Goal: Complete application form: Complete application form

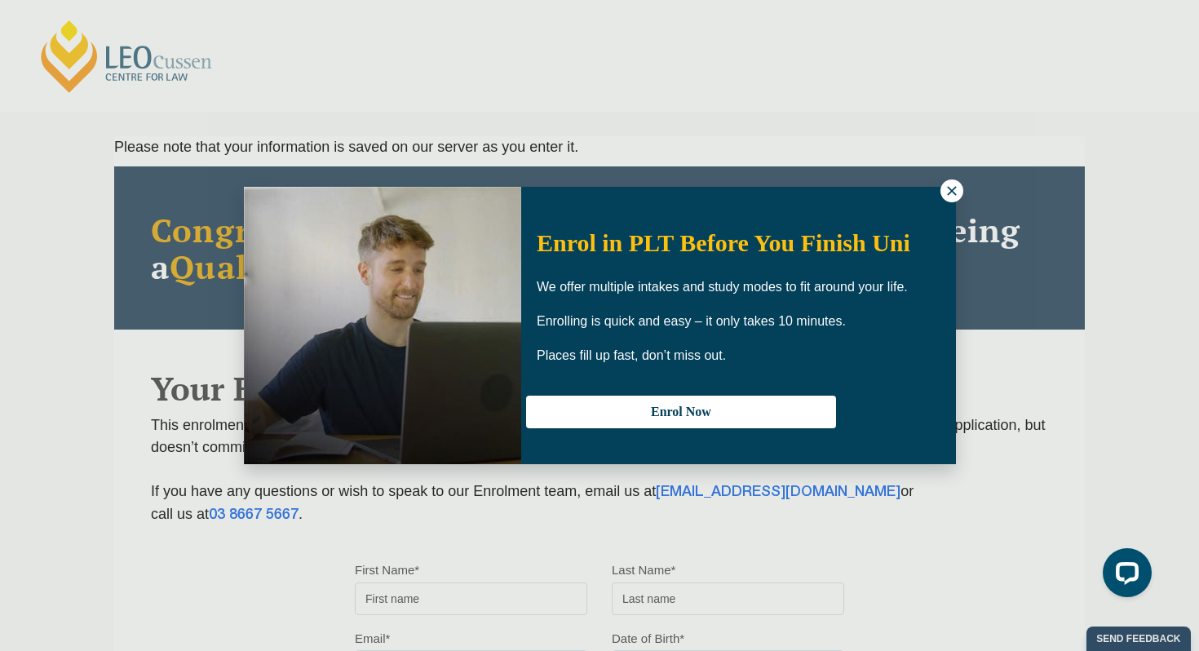
click at [944, 187] on icon at bounding box center [951, 190] width 15 height 15
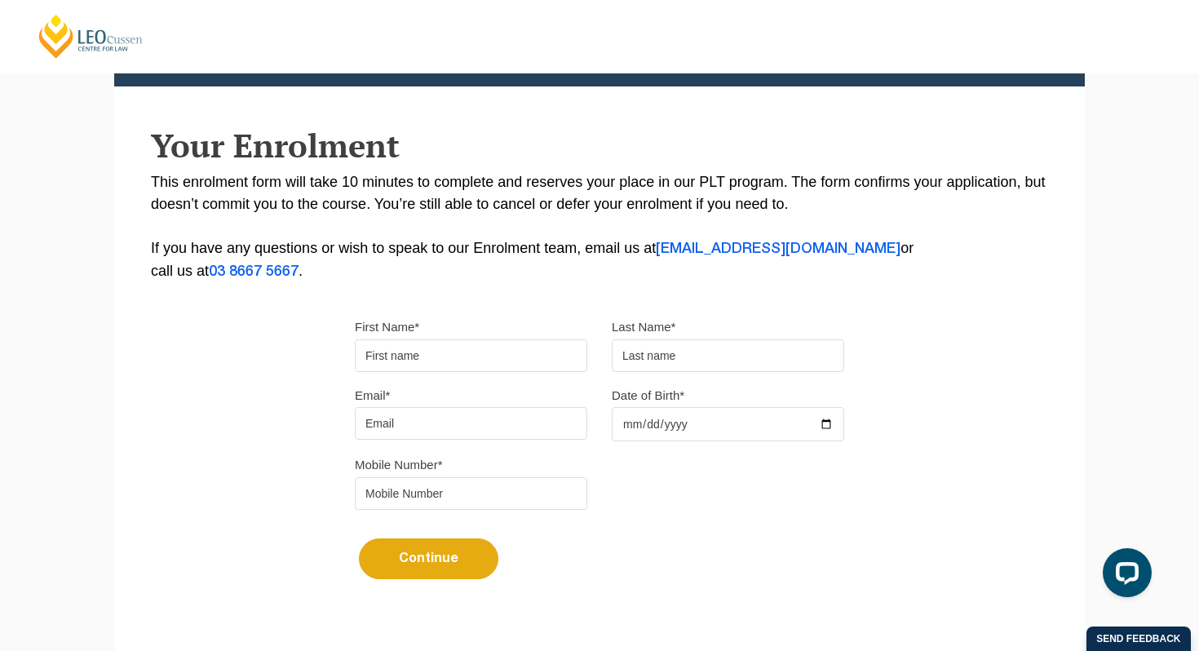
scroll to position [242, 0]
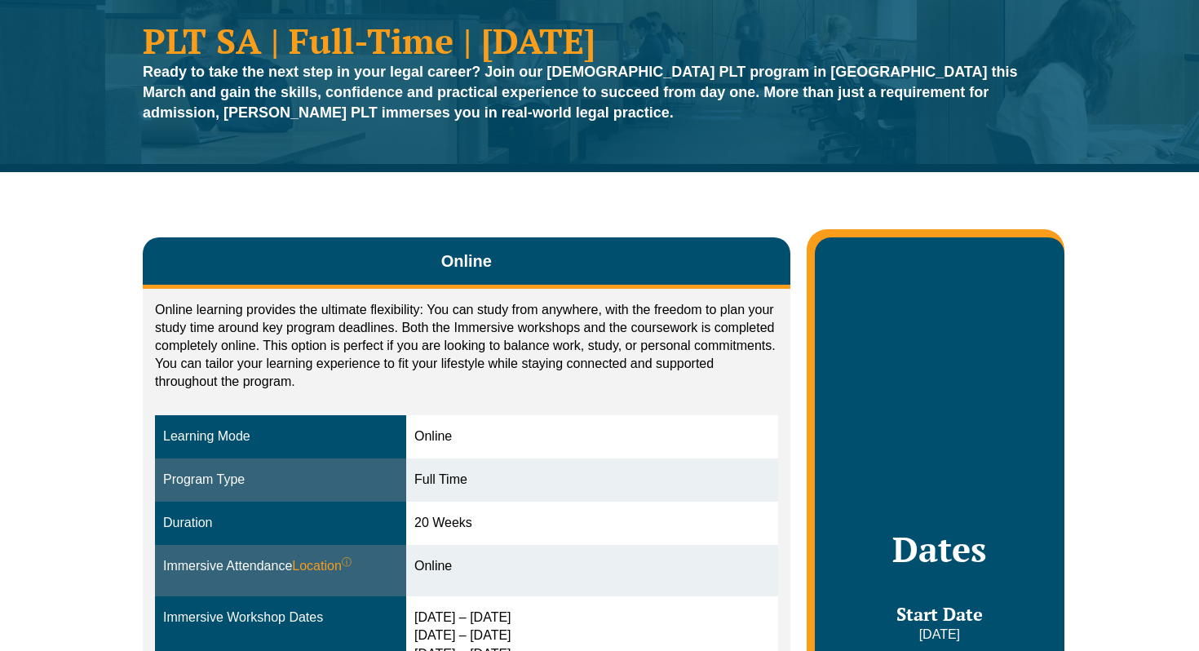
scroll to position [130, 0]
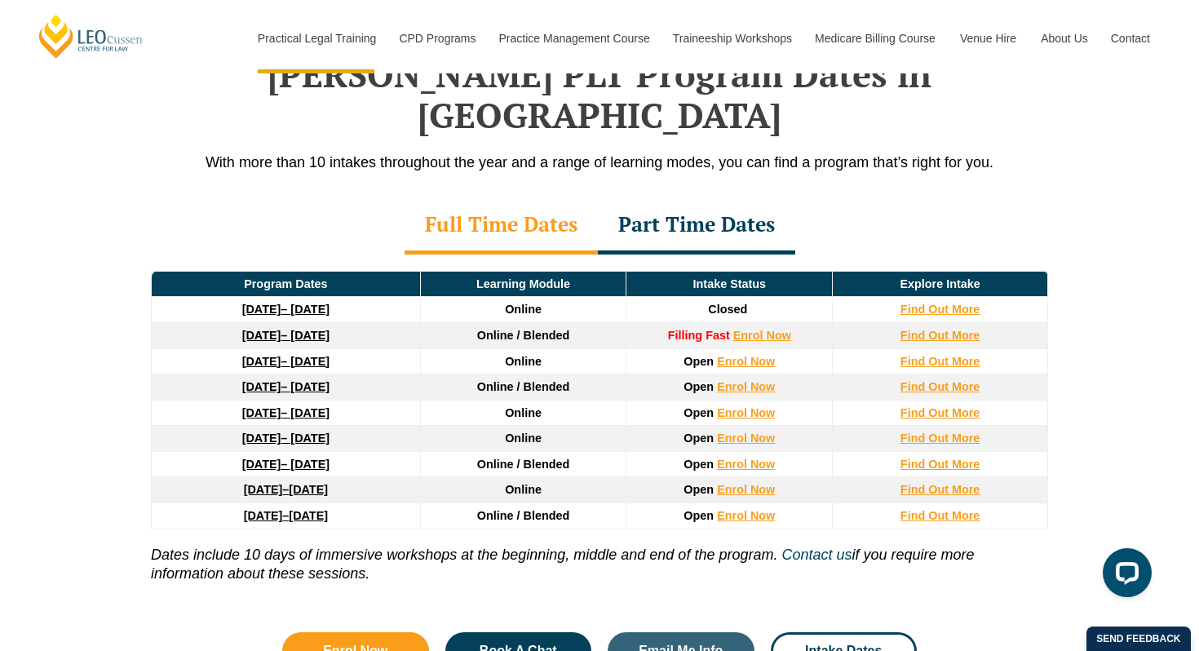
click at [382, 374] on td "[DATE] – [DATE]" at bounding box center [286, 387] width 269 height 26
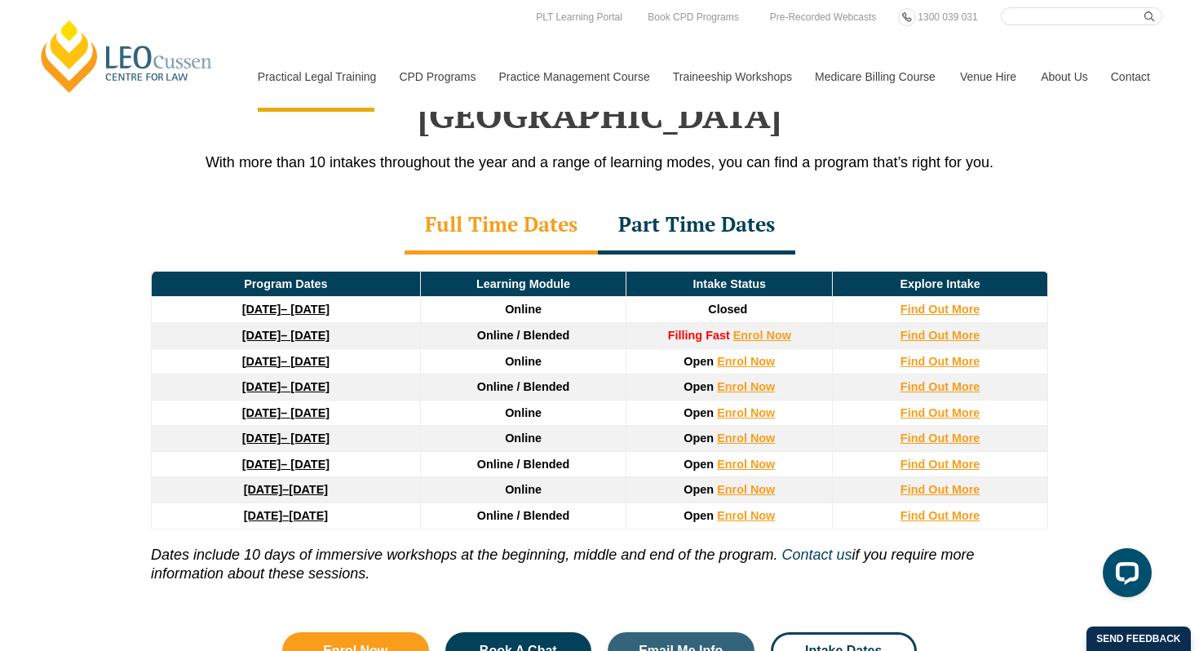
click at [686, 197] on div "Part Time Dates" at bounding box center [696, 225] width 197 height 57
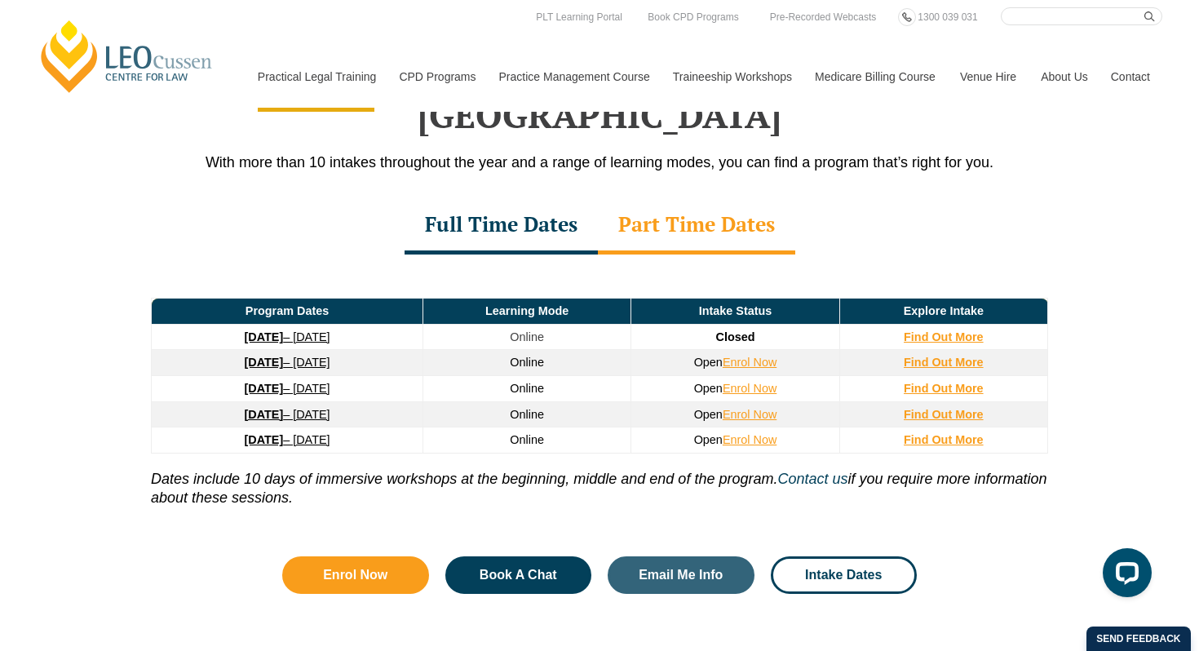
click at [524, 197] on div "Full Time Dates" at bounding box center [500, 225] width 193 height 57
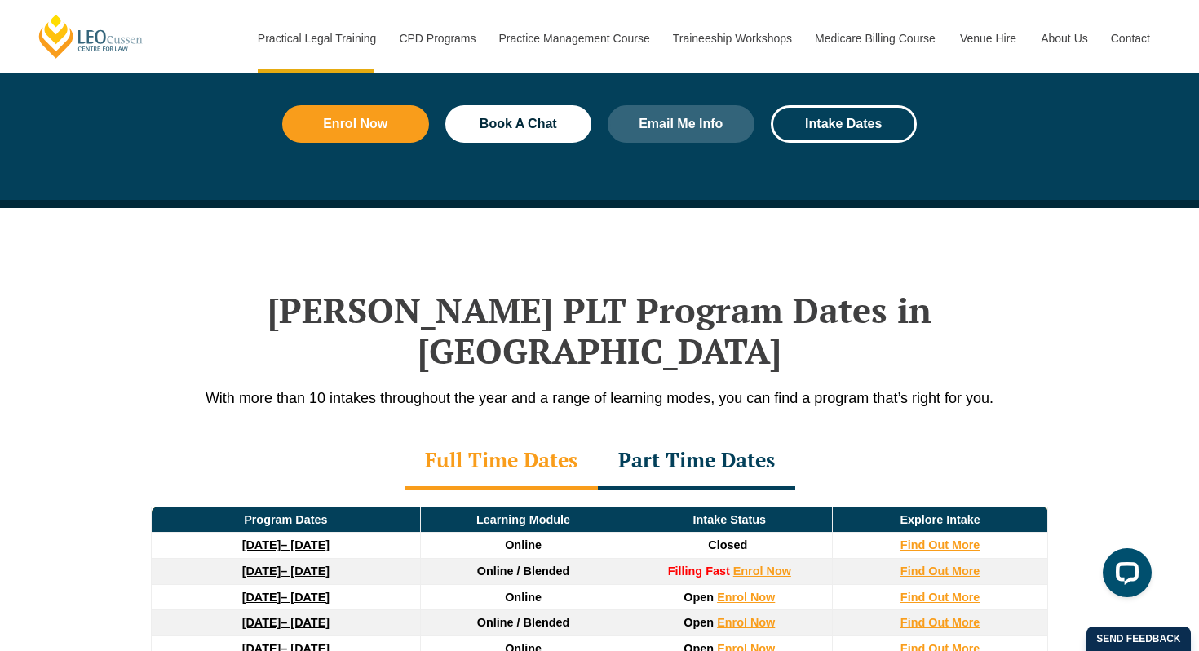
scroll to position [1889, 0]
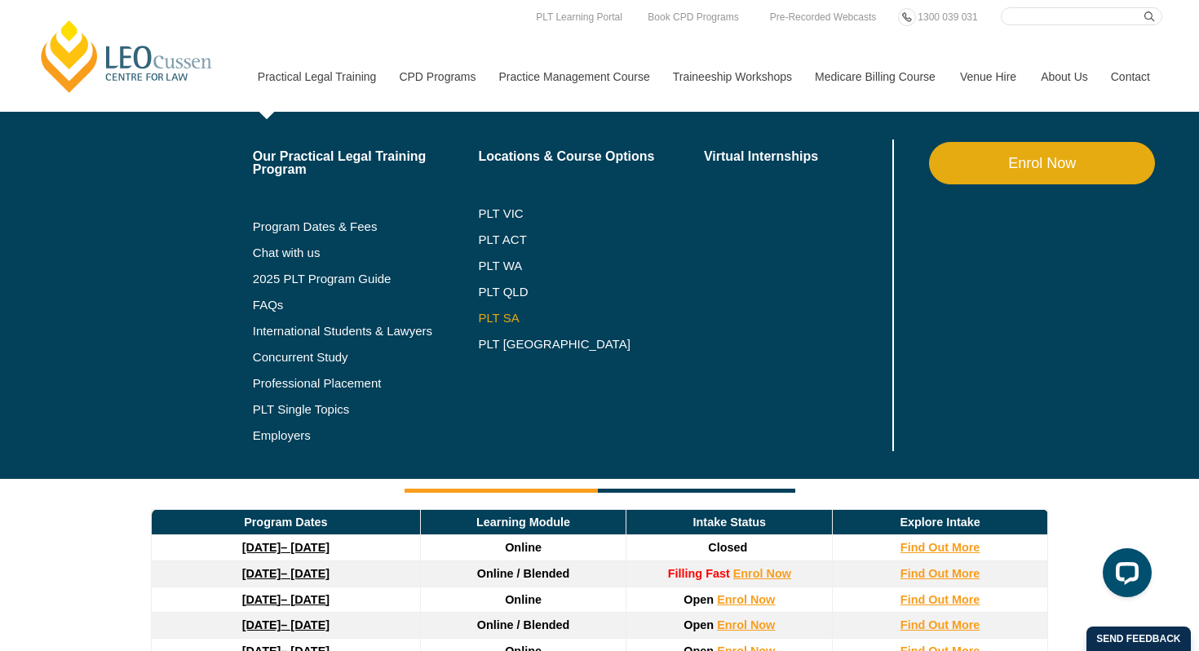
click at [484, 320] on link "PLT SA" at bounding box center [591, 317] width 226 height 13
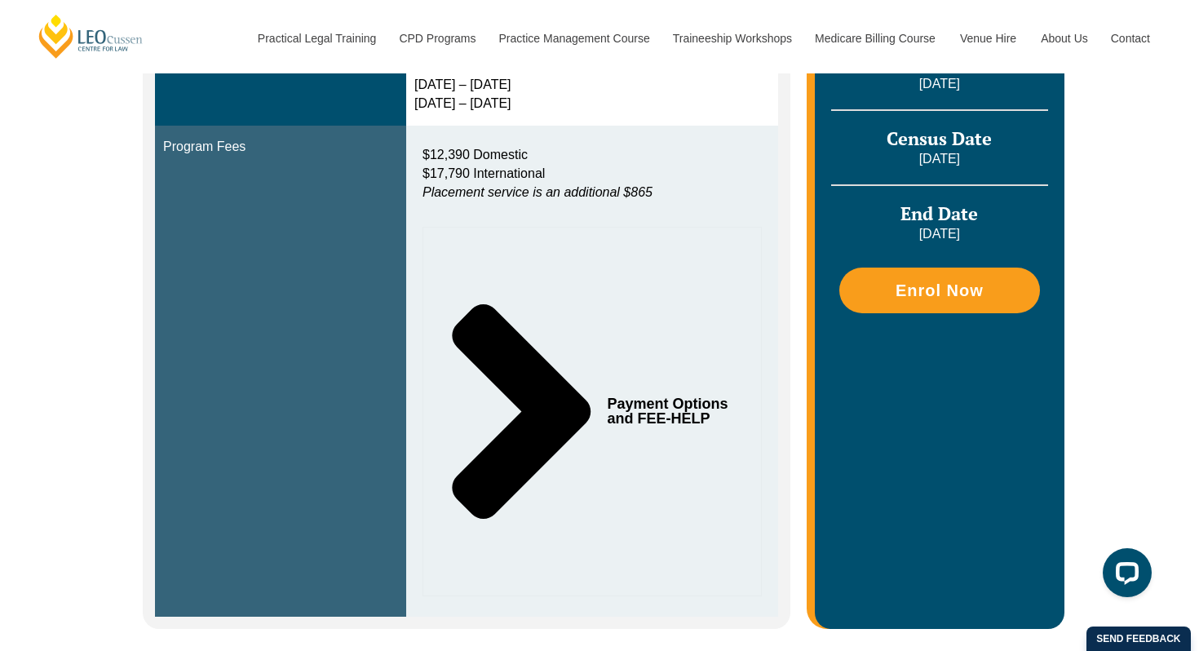
scroll to position [681, 0]
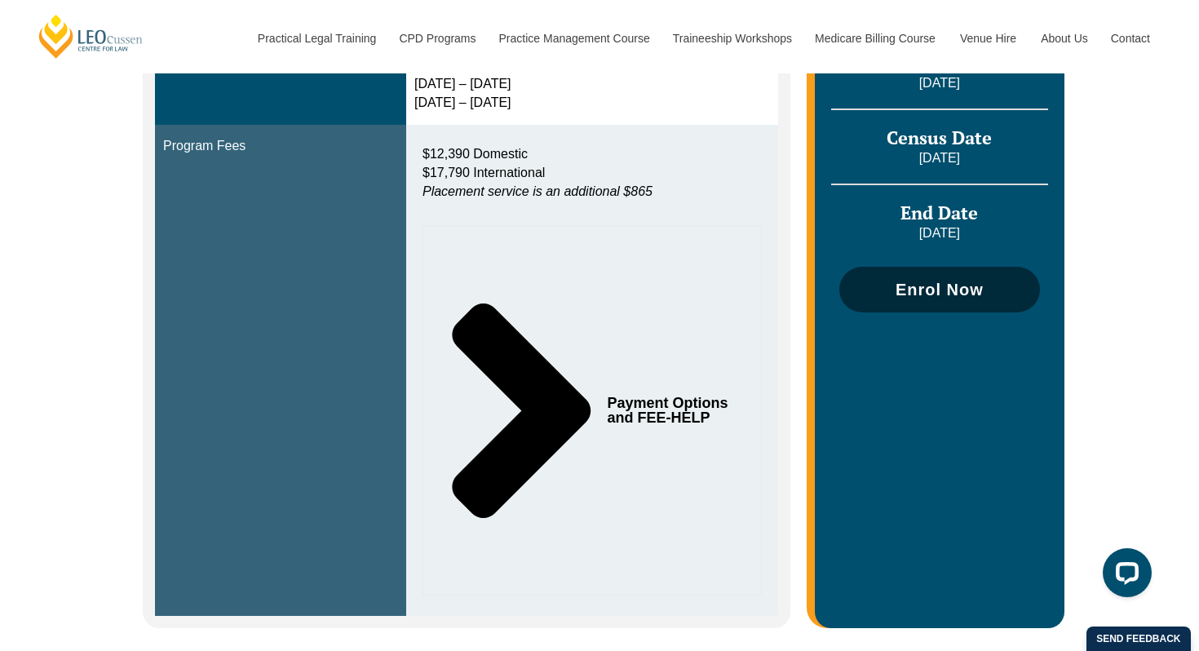
click at [941, 289] on span "Enrol Now" at bounding box center [939, 289] width 88 height 16
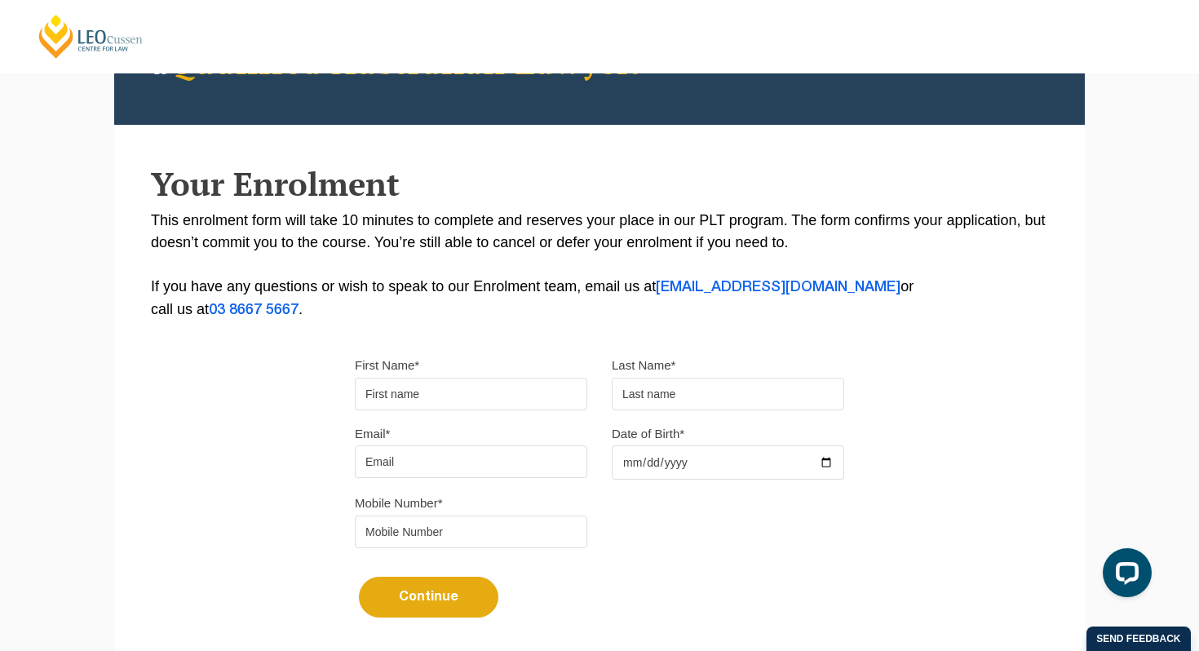
scroll to position [223, 0]
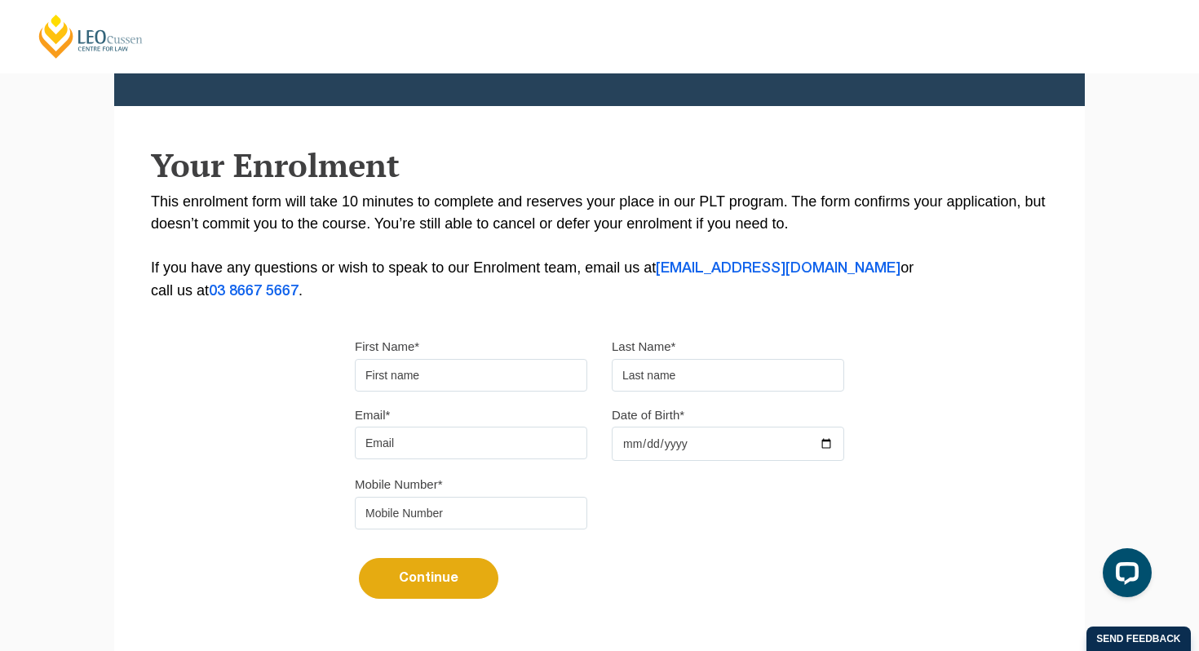
click at [484, 373] on input "First Name*" at bounding box center [471, 375] width 232 height 33
type input "Holly"
type input "Aldridge"
type input "a"
type input "hollylaurenaldridge@gmail.com"
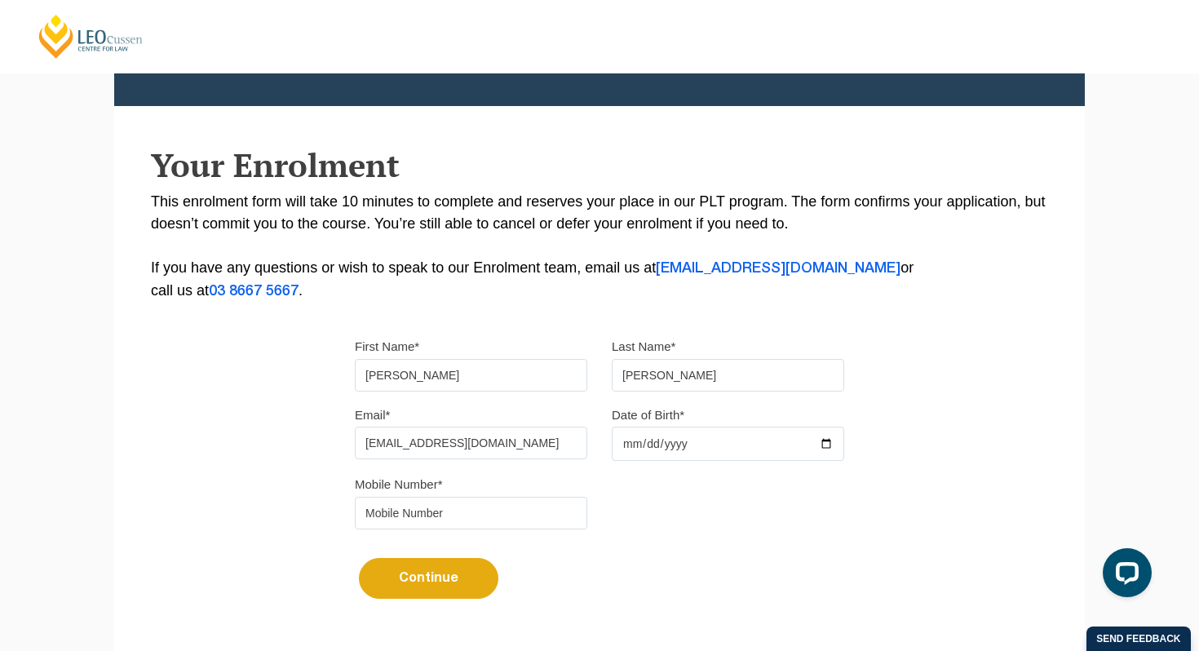
click at [628, 444] on input "Date of Birth*" at bounding box center [728, 443] width 232 height 34
type input "2003-08-02"
click at [488, 528] on input "tel" at bounding box center [471, 513] width 232 height 33
type input "0424073568"
click at [429, 593] on button "Continue" at bounding box center [428, 578] width 139 height 41
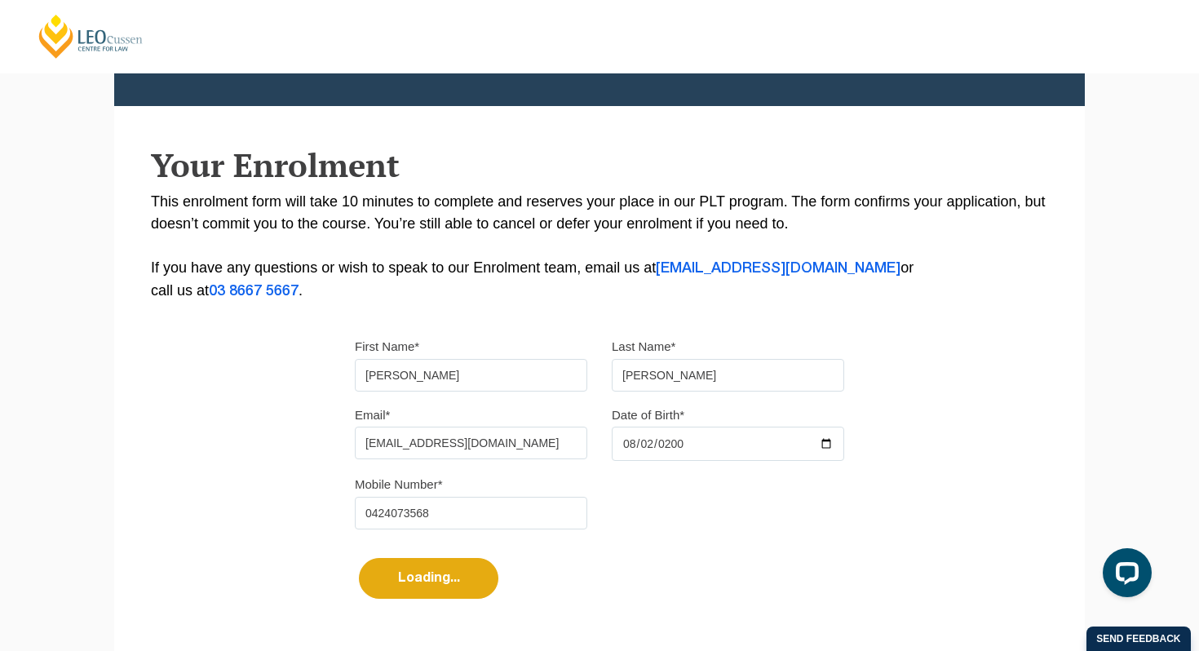
select select
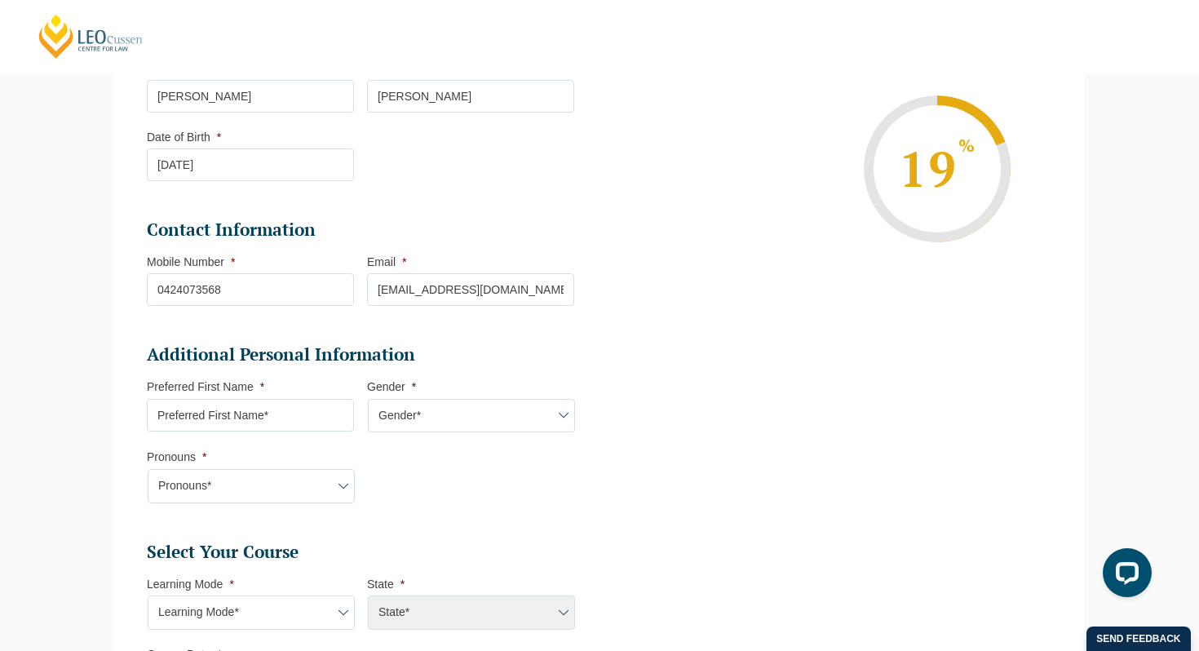
scroll to position [427, 0]
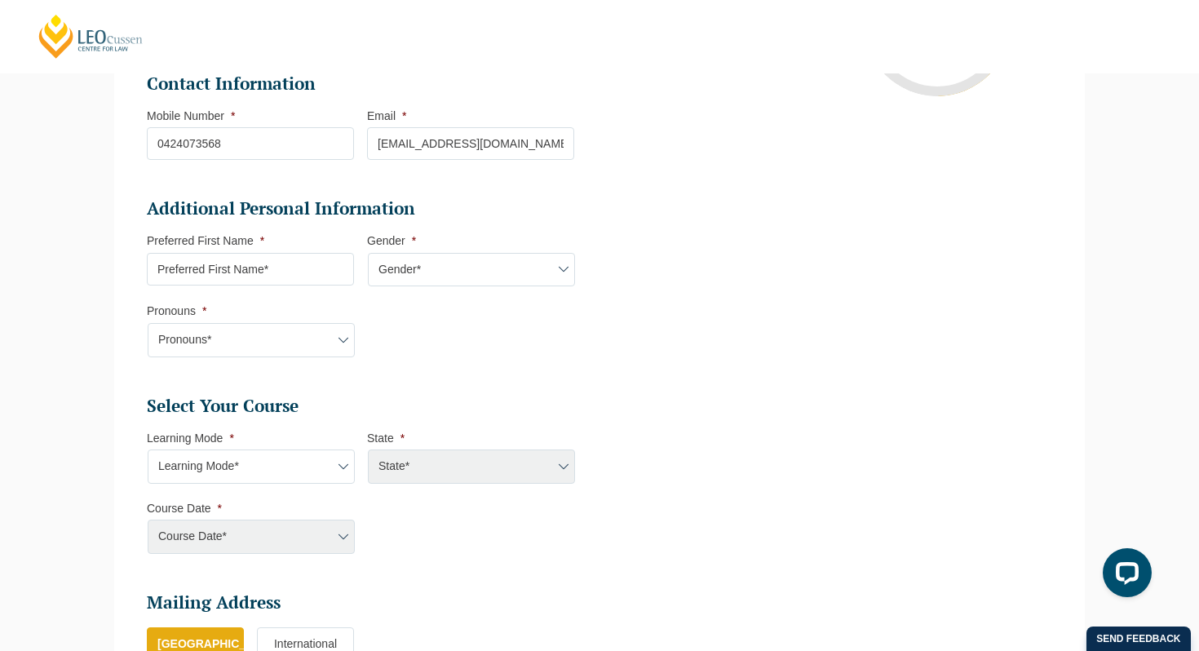
click at [256, 273] on input "Preferred First Name *" at bounding box center [250, 269] width 207 height 33
type input "Holly"
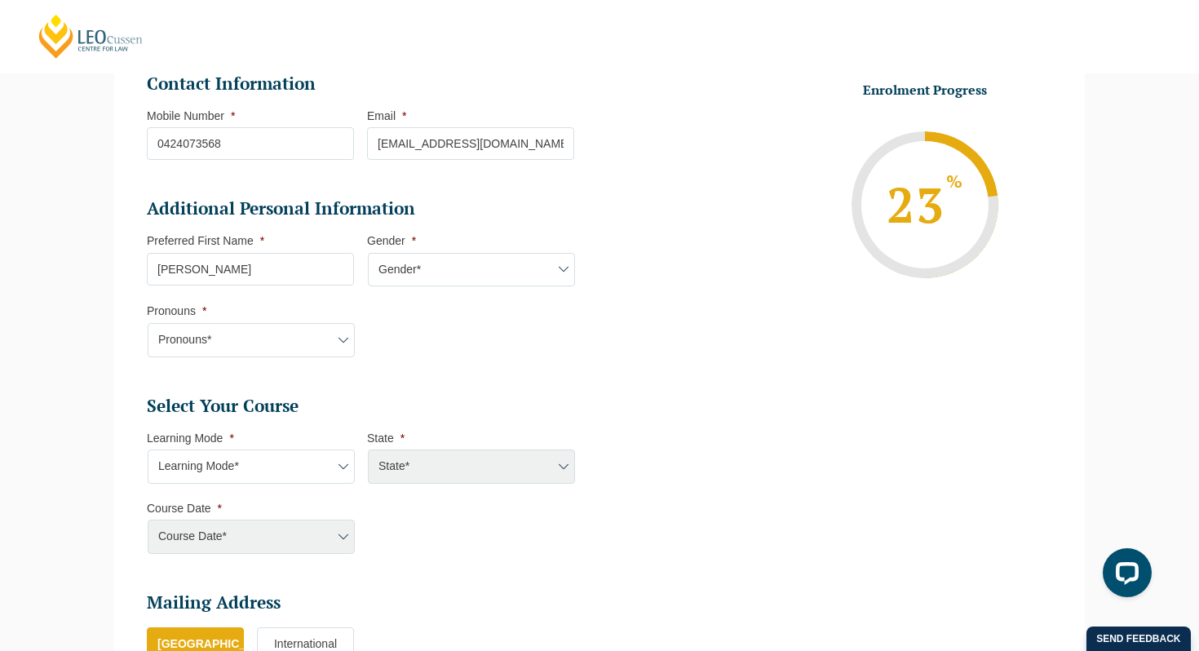
click at [496, 260] on select "Gender* Male Female Nonbinary Intersex Prefer not to disclose Other" at bounding box center [471, 270] width 207 height 34
select select "Female"
click at [368, 254] on select "Gender* Male Female Nonbinary Intersex Prefer not to disclose Other" at bounding box center [471, 270] width 207 height 34
click at [318, 349] on select "Pronouns* She/Her/Hers He/Him/His They/Them/Theirs Other Prefer not to disclose" at bounding box center [251, 340] width 207 height 34
select select "She/Her/Hers"
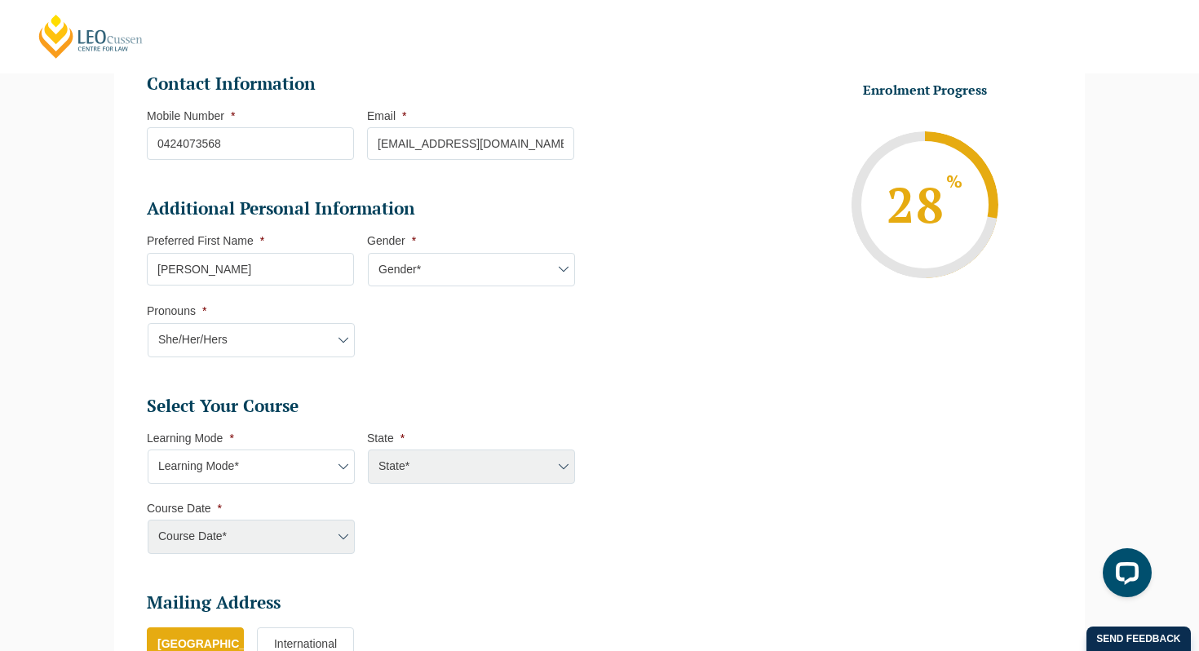
click at [148, 325] on select "Pronouns* She/Her/Hers He/Him/His They/Them/Theirs Other Prefer not to disclose" at bounding box center [251, 340] width 207 height 34
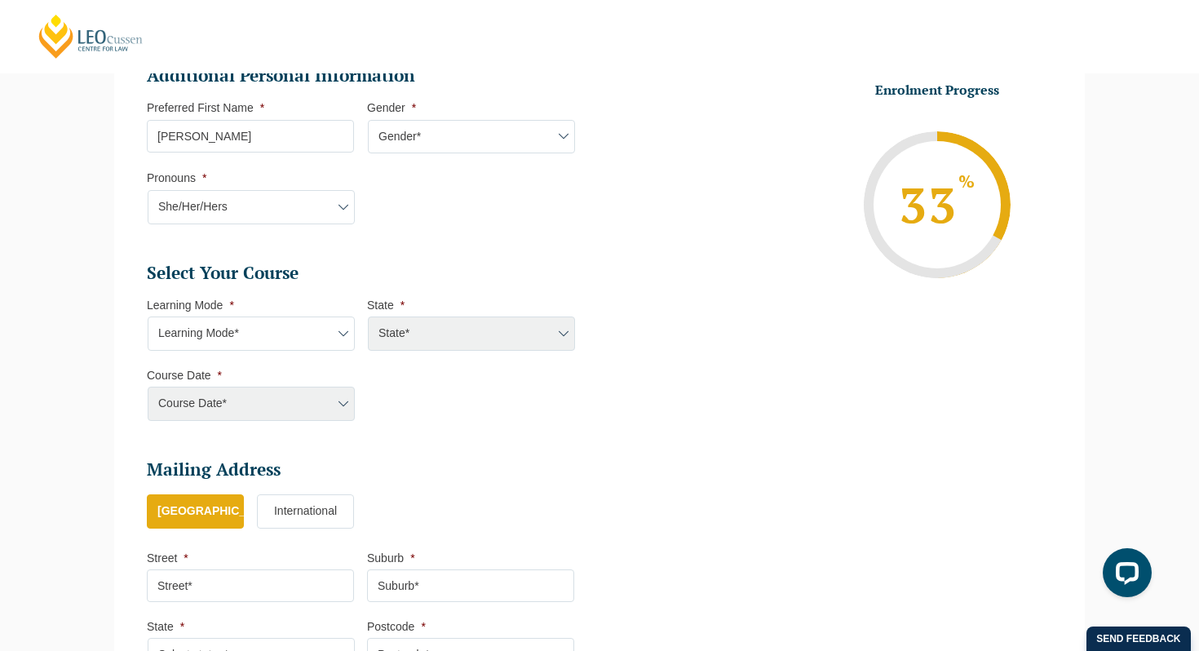
scroll to position [559, 0]
click at [311, 335] on select "Learning Mode* Online Full Time Learning Online Part Time Learning Blended Full…" at bounding box center [251, 334] width 207 height 34
select select "Online Full Time Learning"
click at [148, 319] on select "Learning Mode* Online Full Time Learning Online Part Time Learning Blended Full…" at bounding box center [251, 334] width 207 height 34
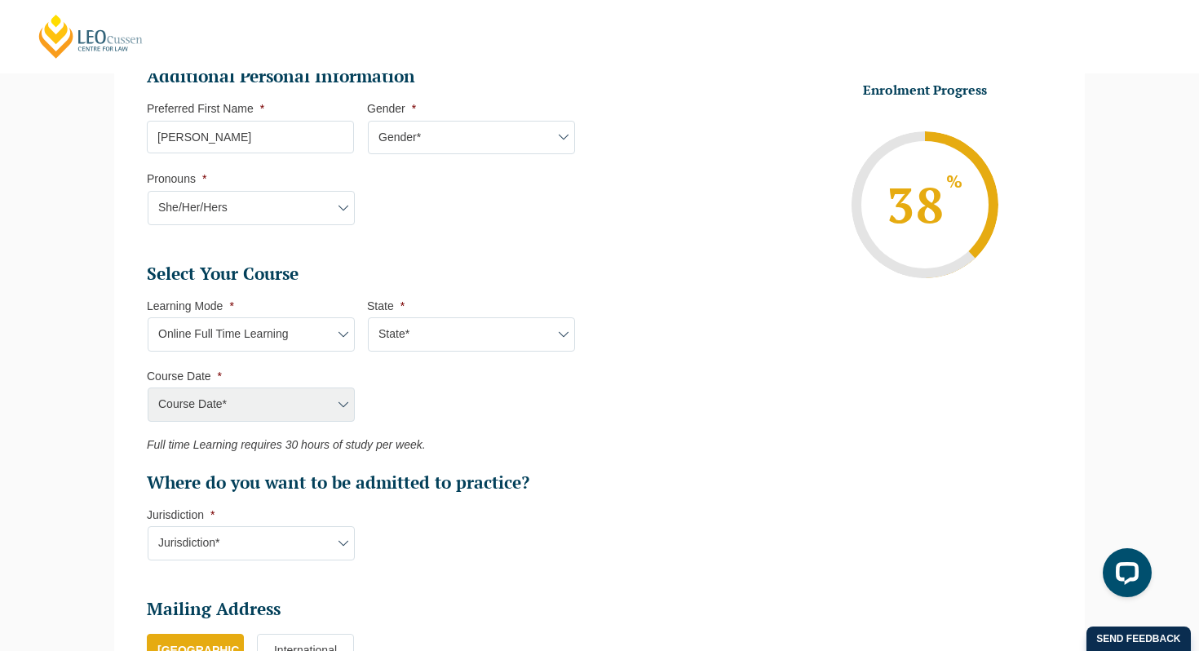
click at [389, 343] on select "State* National (ACT/NSW, VIC, QLD, SA, WA)" at bounding box center [471, 334] width 207 height 34
select select "National (ACT/NSW, VIC, QLD, SA, WA)"
click at [368, 319] on select "State* National (ACT/NSW, VIC, QLD, SA, WA)" at bounding box center [471, 334] width 207 height 34
click at [286, 417] on select "Course Date* December 2025 (08-Dec-2025 to 16-May-2026) January 2026 (27-Jan-20…" at bounding box center [251, 404] width 207 height 34
select select "June 2026 (22-Jun-2026 to 06-Nov-2026)"
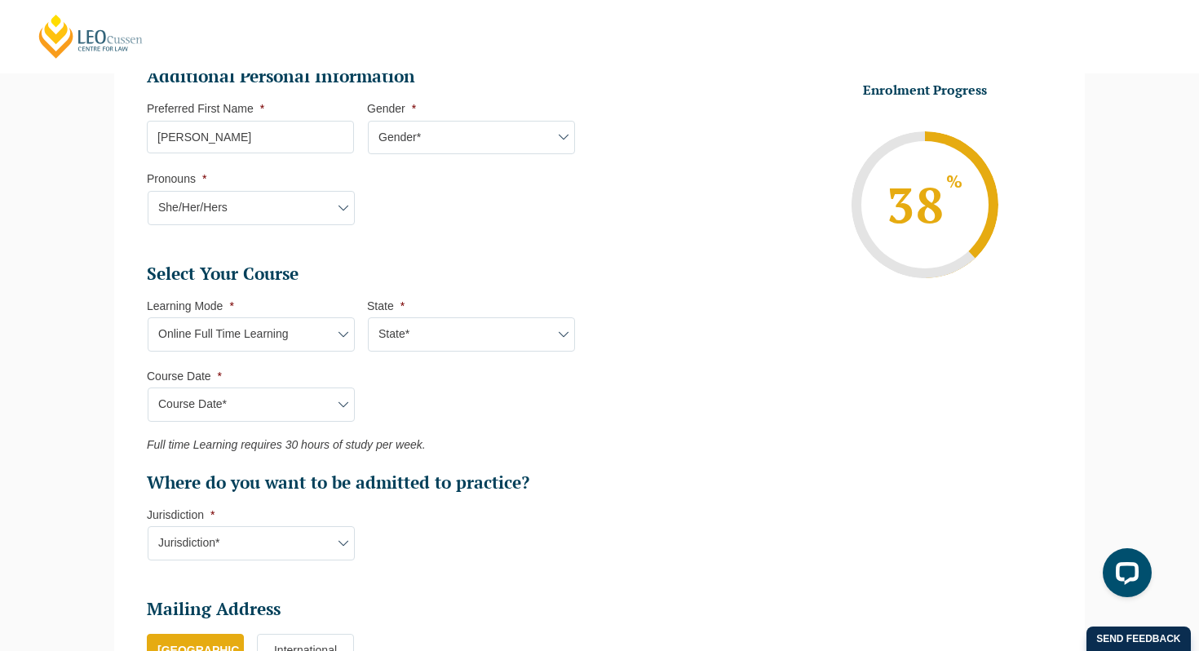
click at [148, 389] on select "Course Date* December 2025 (08-Dec-2025 to 16-May-2026) January 2026 (27-Jan-20…" at bounding box center [251, 404] width 207 height 34
type input "Intake 07 June 2026 FT"
type input "Practical Legal Training (NAT)"
select select "NAT PLT (JUN) 2026 Full Time Online"
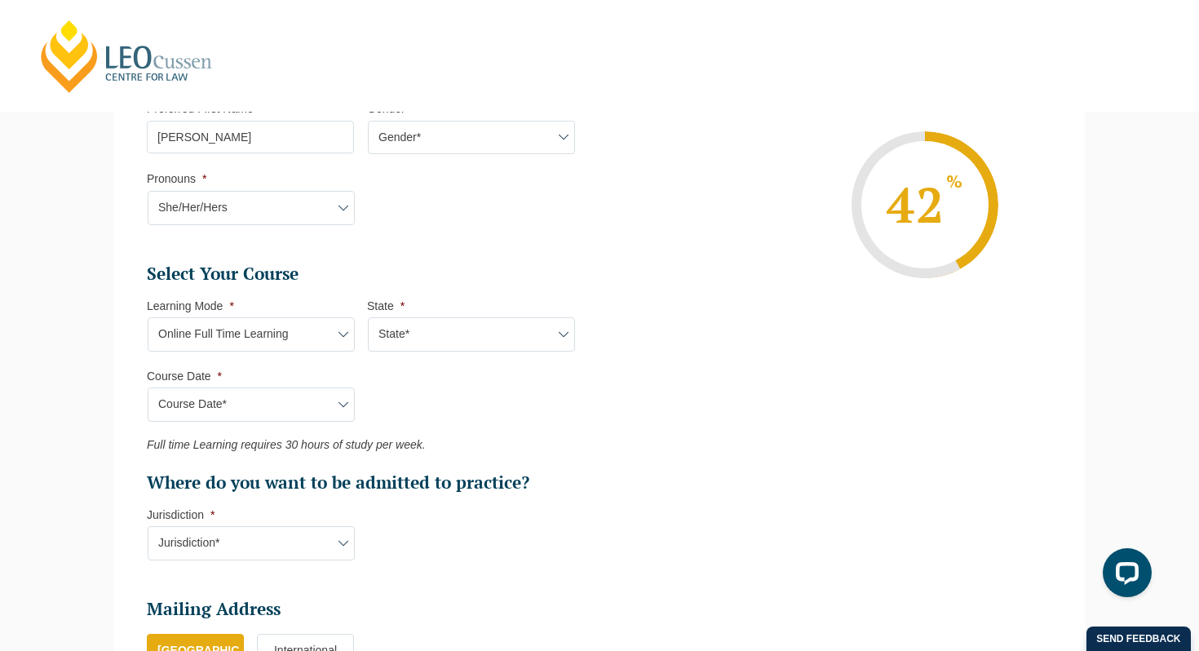
click at [271, 393] on select "Course Date* December 2025 (08-Dec-2025 to 16-May-2026) January 2026 (27-Jan-20…" at bounding box center [251, 404] width 207 height 34
select select "August 2026 (03-Aug-2026 to 18-Dec-2026)"
click at [148, 389] on select "Course Date* December 2025 (08-Dec-2025 to 16-May-2026) January 2026 (27-Jan-20…" at bounding box center [251, 404] width 207 height 34
type input "Intake 08 August 2026 FT"
select select "NAT PLT (AUG) 2026 Full Time Online"
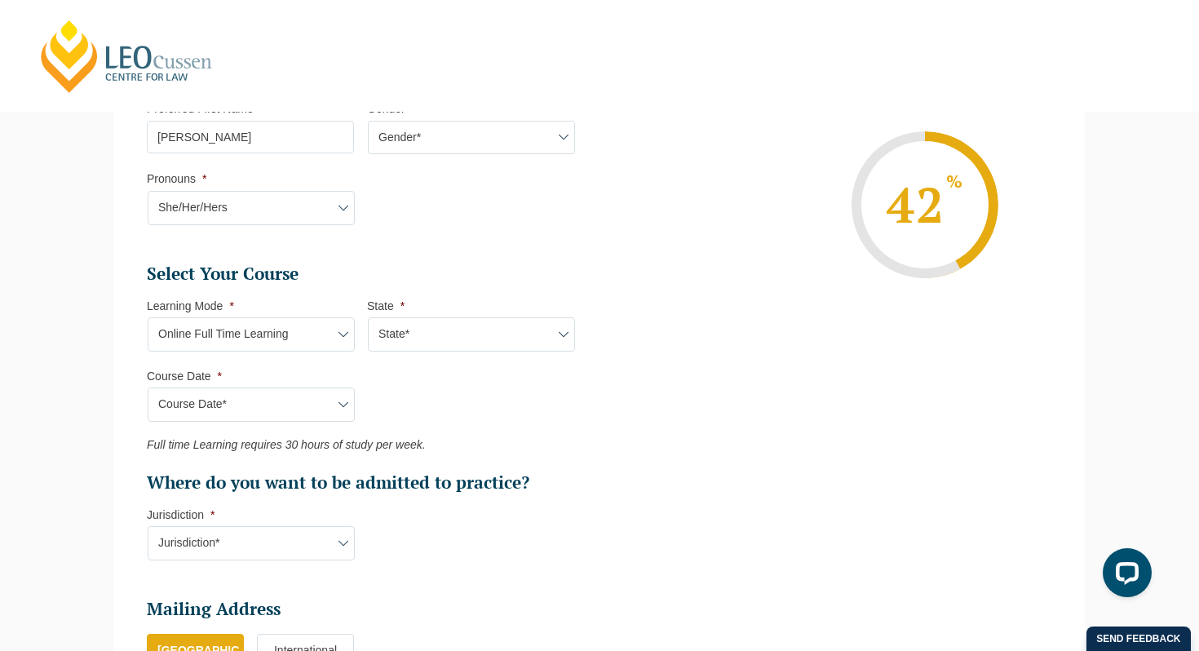
click at [276, 543] on select "Jurisdiction* VIC ACT/NSW SA WA QLD" at bounding box center [251, 543] width 207 height 34
select select "SA"
click at [148, 528] on select "Jurisdiction* VIC ACT/NSW SA WA QLD" at bounding box center [251, 543] width 207 height 34
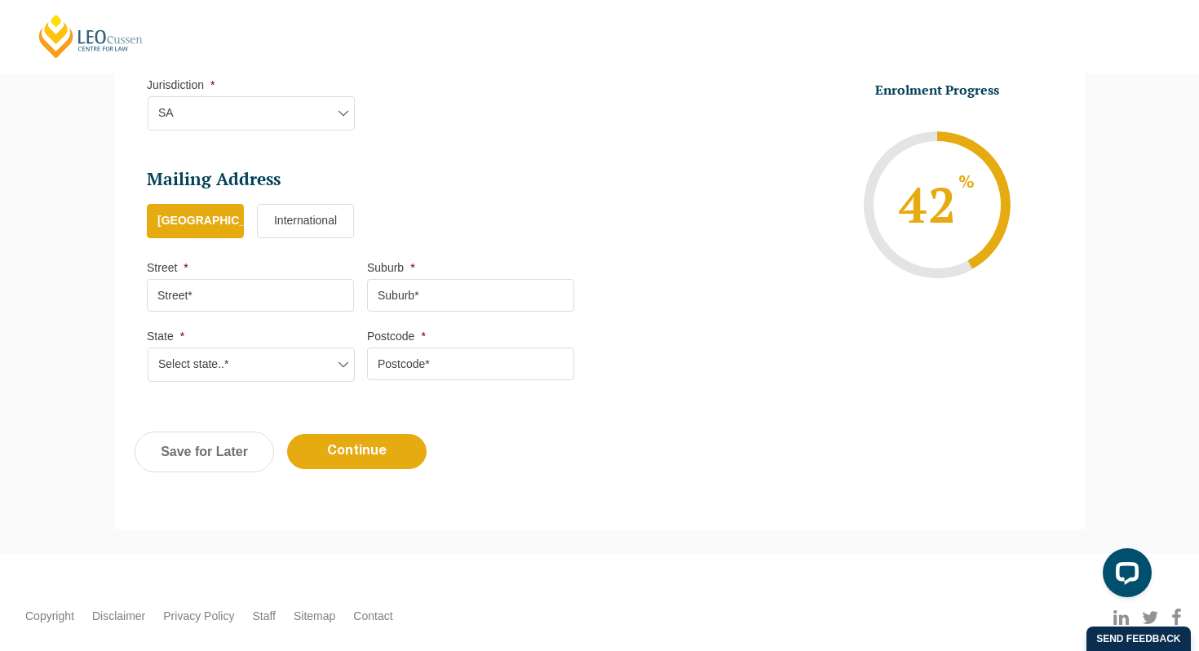
scroll to position [988, 0]
click at [219, 299] on input "Street *" at bounding box center [250, 296] width 207 height 33
type input "53 clarence road"
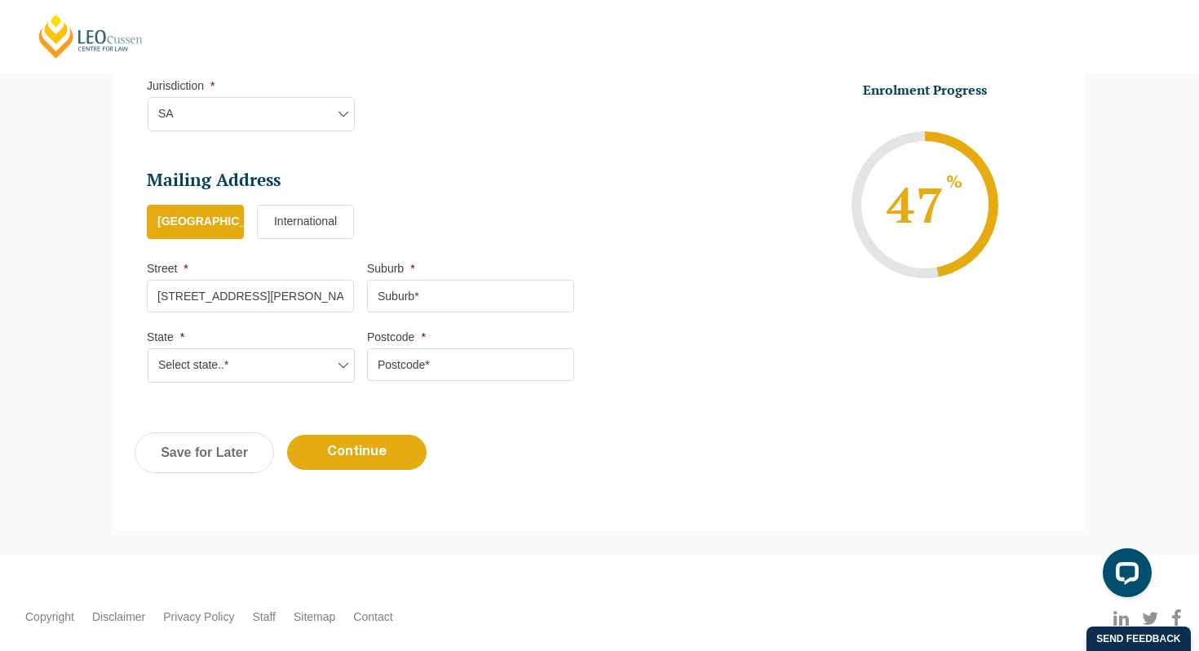
click at [441, 301] on input "Suburb *" at bounding box center [470, 296] width 207 height 33
type input "kudla"
click at [301, 376] on select "Select state..* VIC WA QLD SA NSW NT ACT TAS" at bounding box center [251, 365] width 207 height 34
select select "SA"
click at [148, 351] on select "Select state..* VIC WA QLD SA NSW NT ACT TAS" at bounding box center [251, 365] width 207 height 34
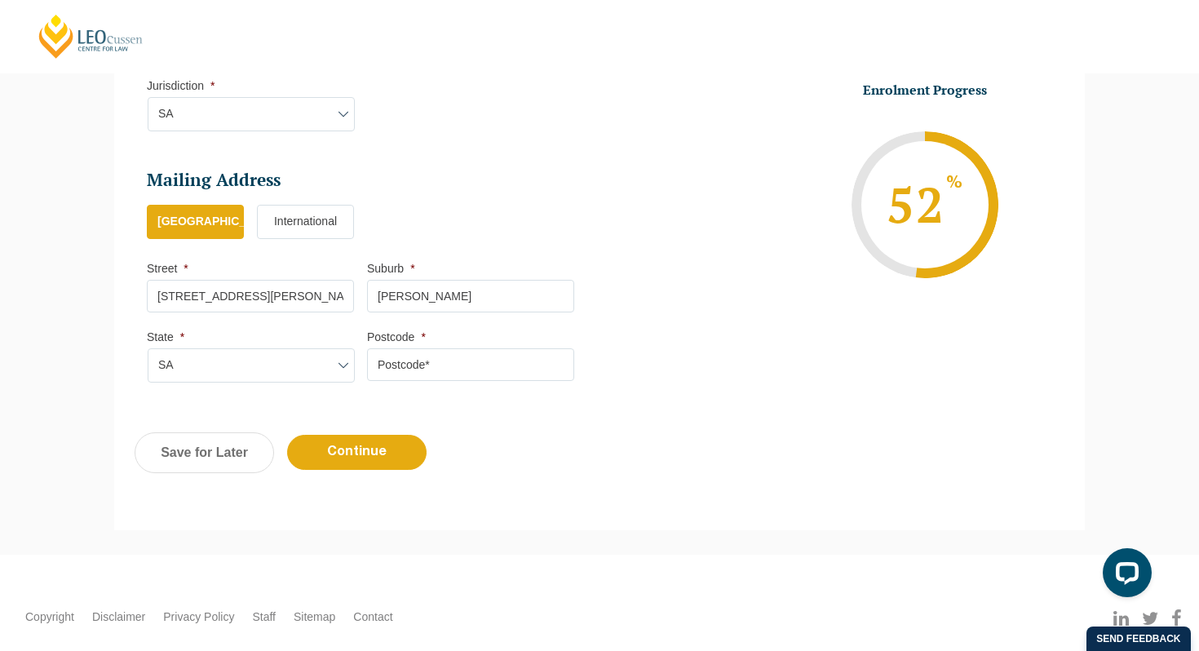
click at [440, 360] on input "Postcode *" at bounding box center [470, 364] width 207 height 33
type input "6"
type input "5115"
click at [315, 457] on input "Continue" at bounding box center [356, 452] width 139 height 35
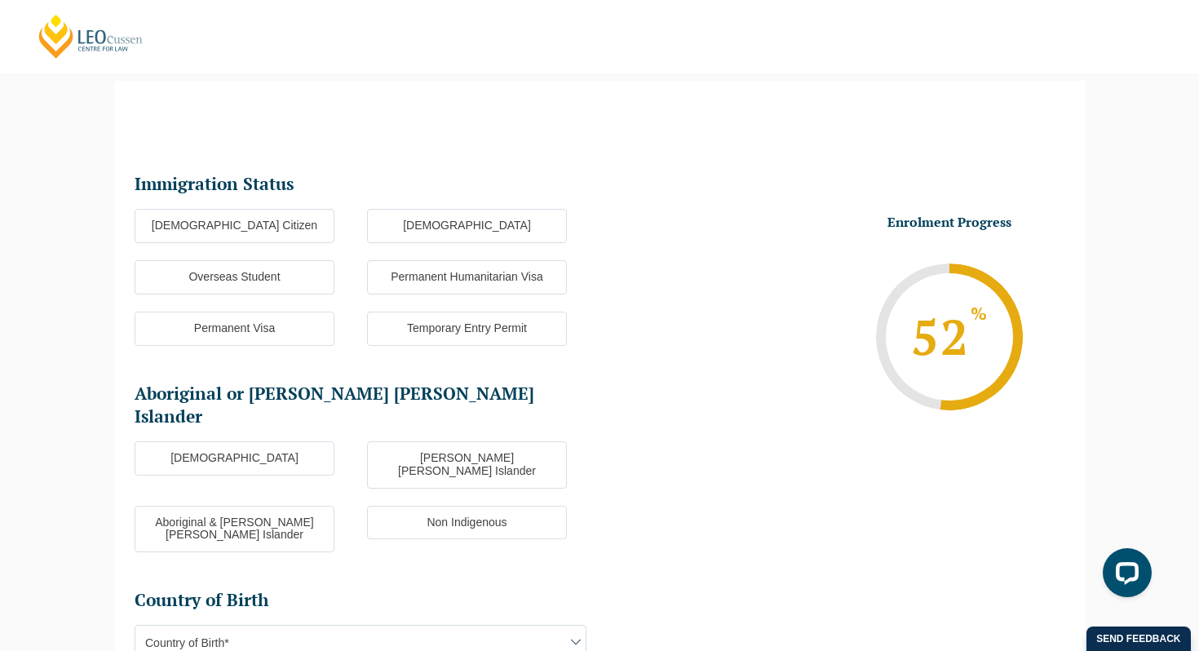
scroll to position [141, 0]
click at [280, 214] on label "Australian Citizen" at bounding box center [235, 227] width 200 height 34
click at [0, 0] on input "Australian Citizen" at bounding box center [0, 0] width 0 height 0
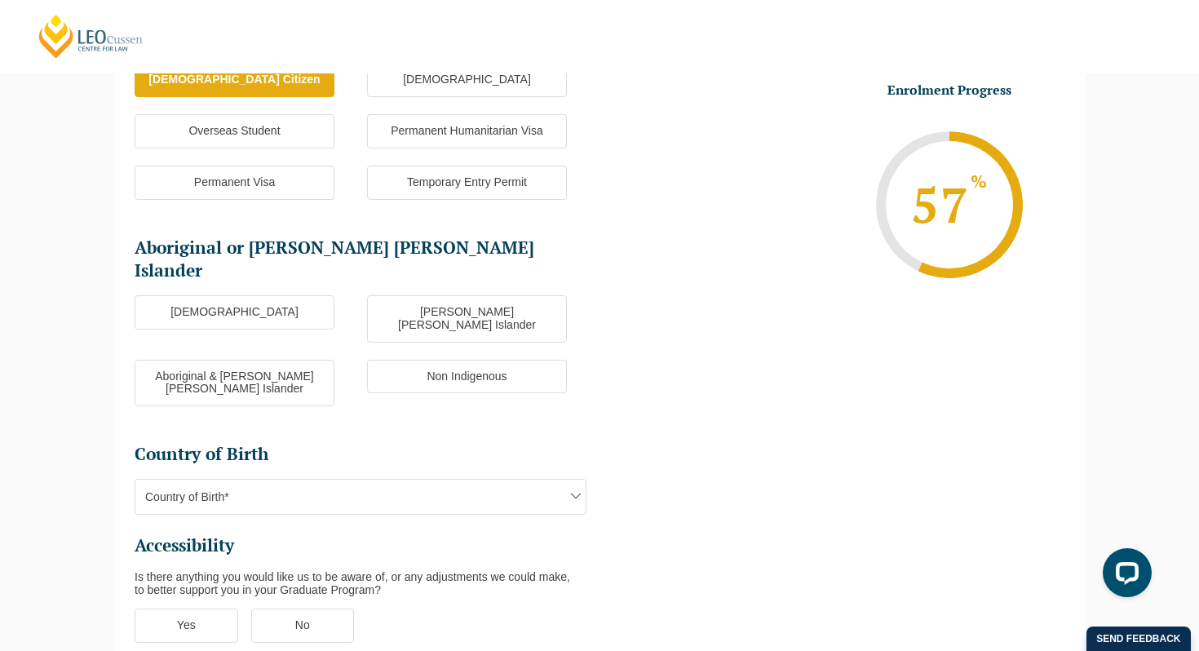
scroll to position [289, 0]
click at [431, 359] on label "Non Indigenous" at bounding box center [467, 376] width 200 height 34
click at [0, 0] on input "Non Indigenous" at bounding box center [0, 0] width 0 height 0
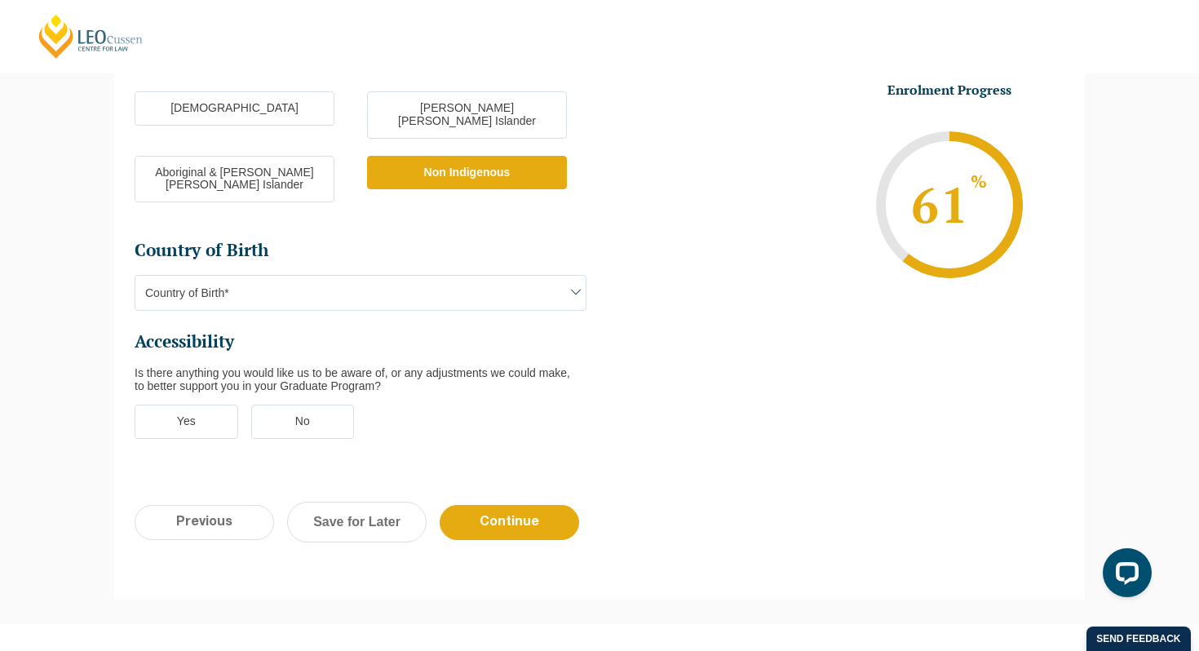
scroll to position [493, 0]
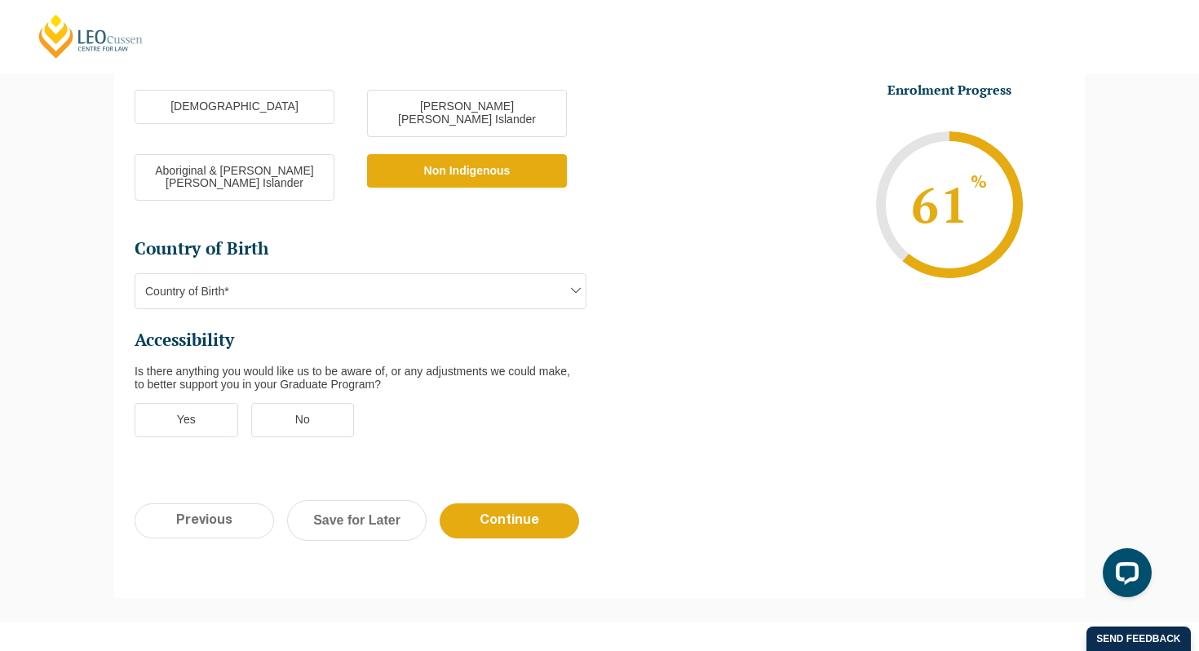
click at [395, 274] on span "Country of Birth*" at bounding box center [360, 291] width 450 height 34
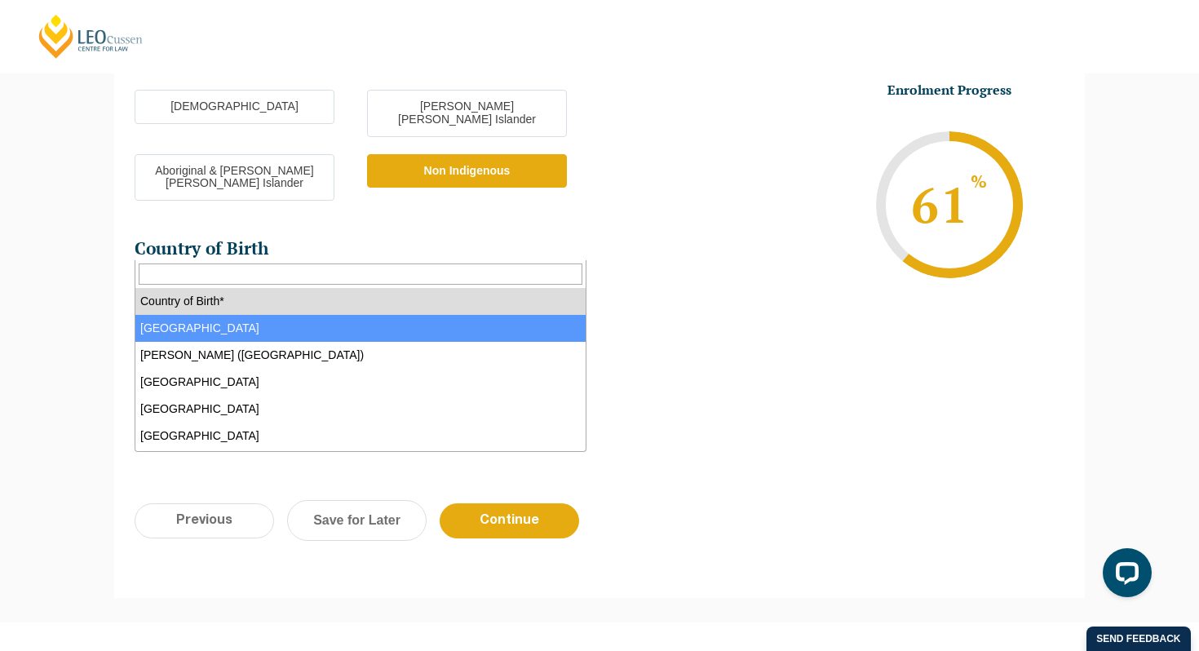
select select "Australia 1101"
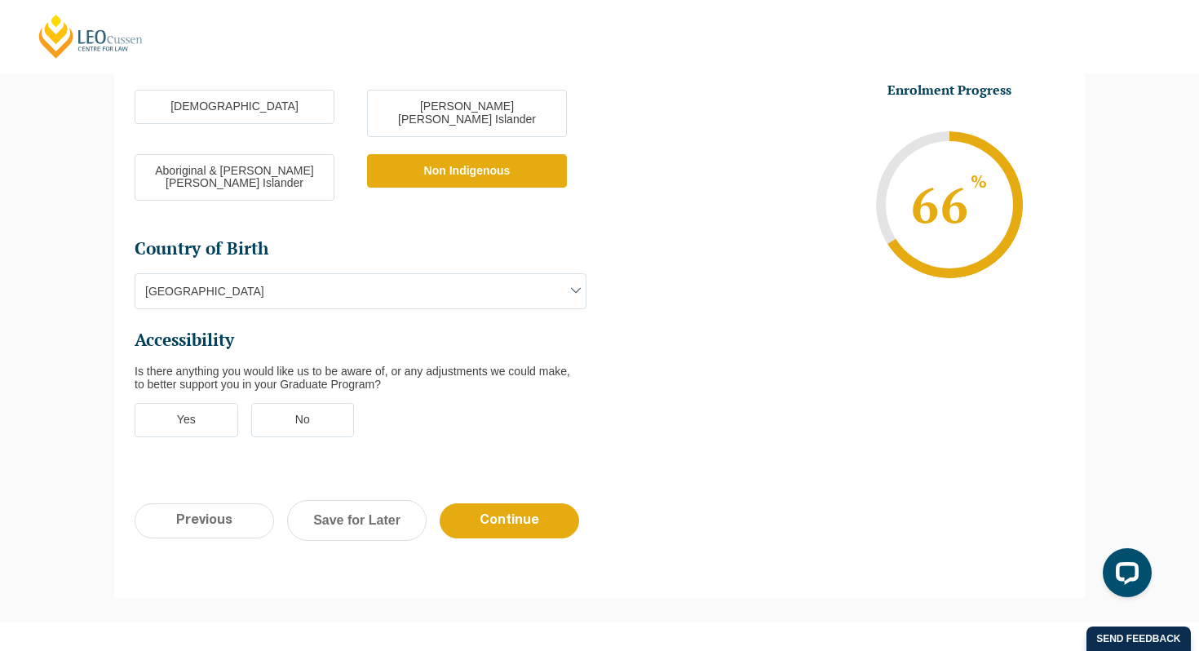
click at [343, 403] on label "No" at bounding box center [303, 420] width 104 height 34
click at [0, 0] on input "No" at bounding box center [0, 0] width 0 height 0
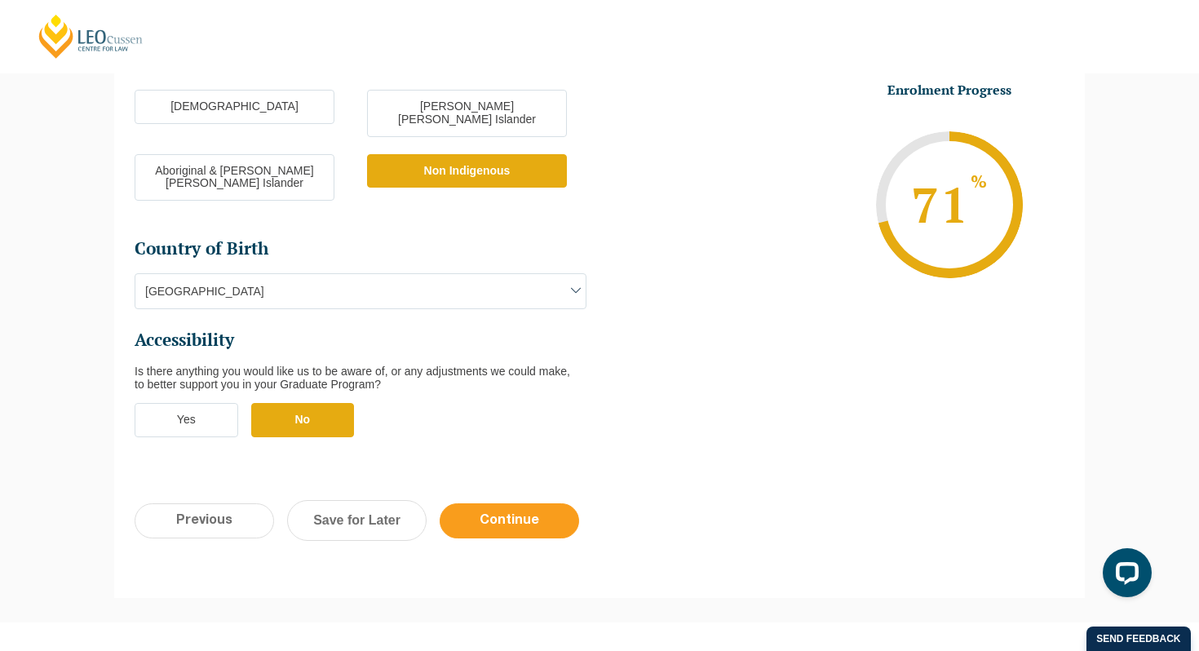
click at [514, 503] on input "Continue" at bounding box center [509, 520] width 139 height 35
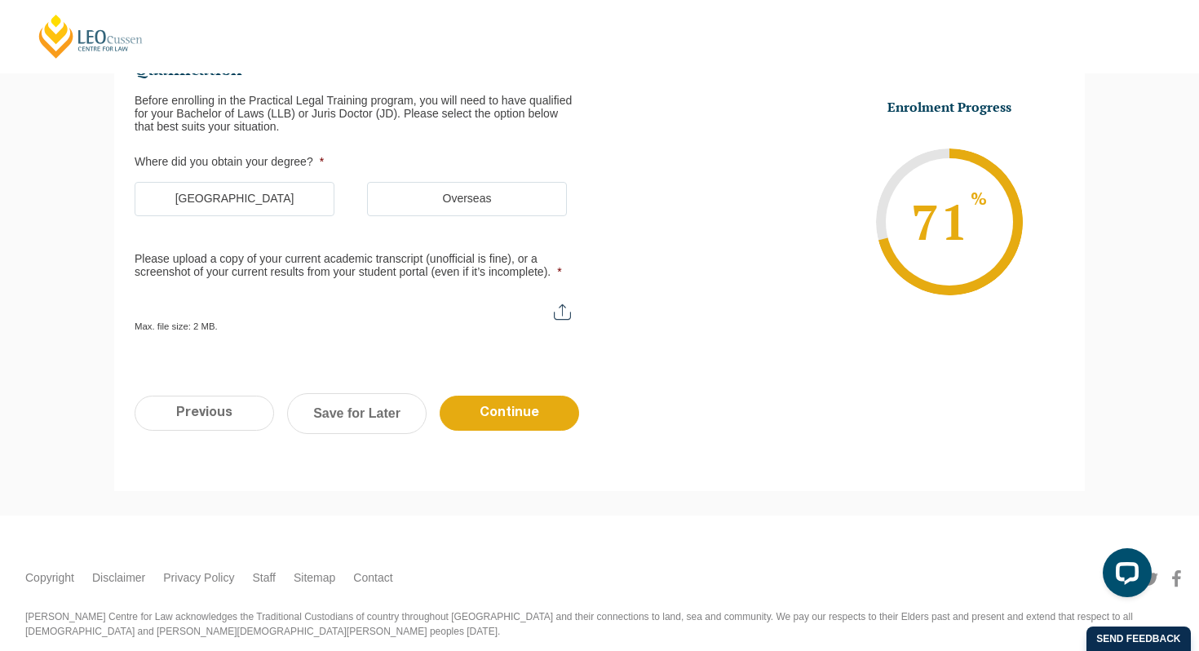
scroll to position [141, 0]
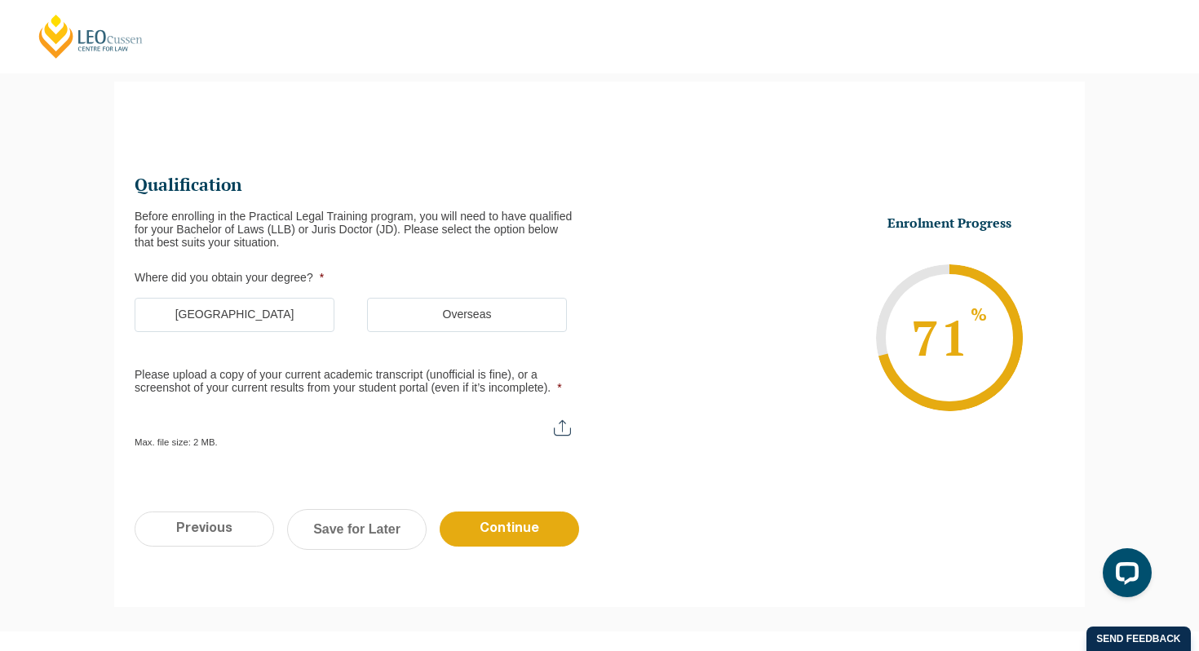
click at [284, 308] on label "Australia" at bounding box center [235, 315] width 200 height 34
click at [0, 0] on input "Australia" at bounding box center [0, 0] width 0 height 0
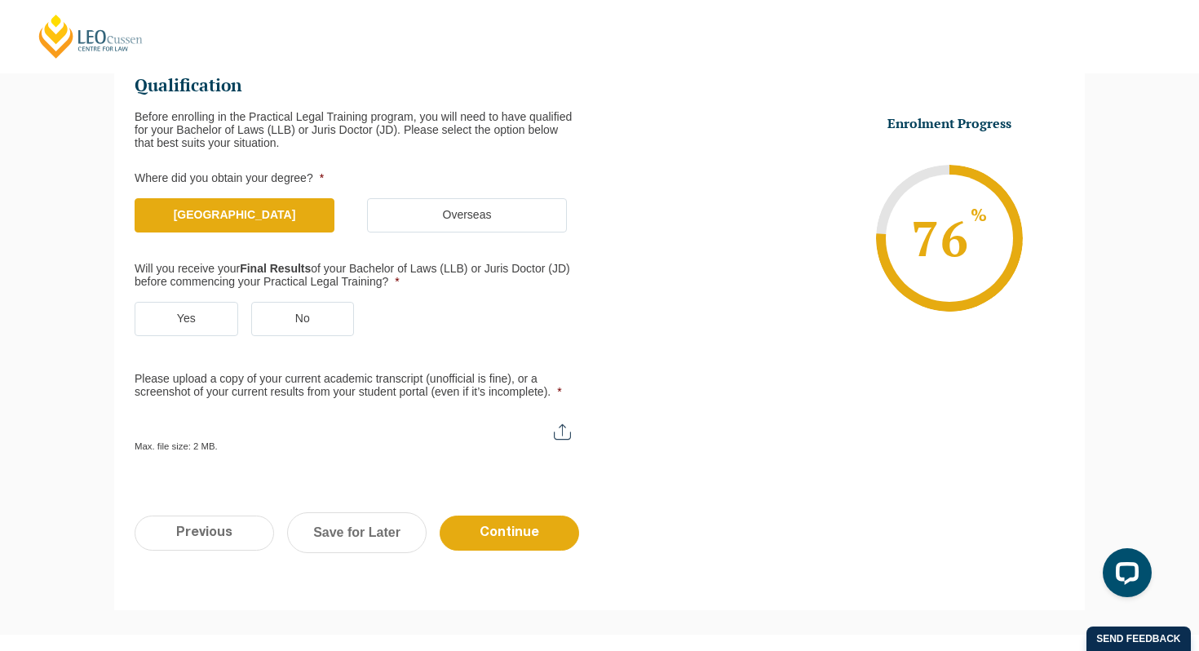
scroll to position [251, 0]
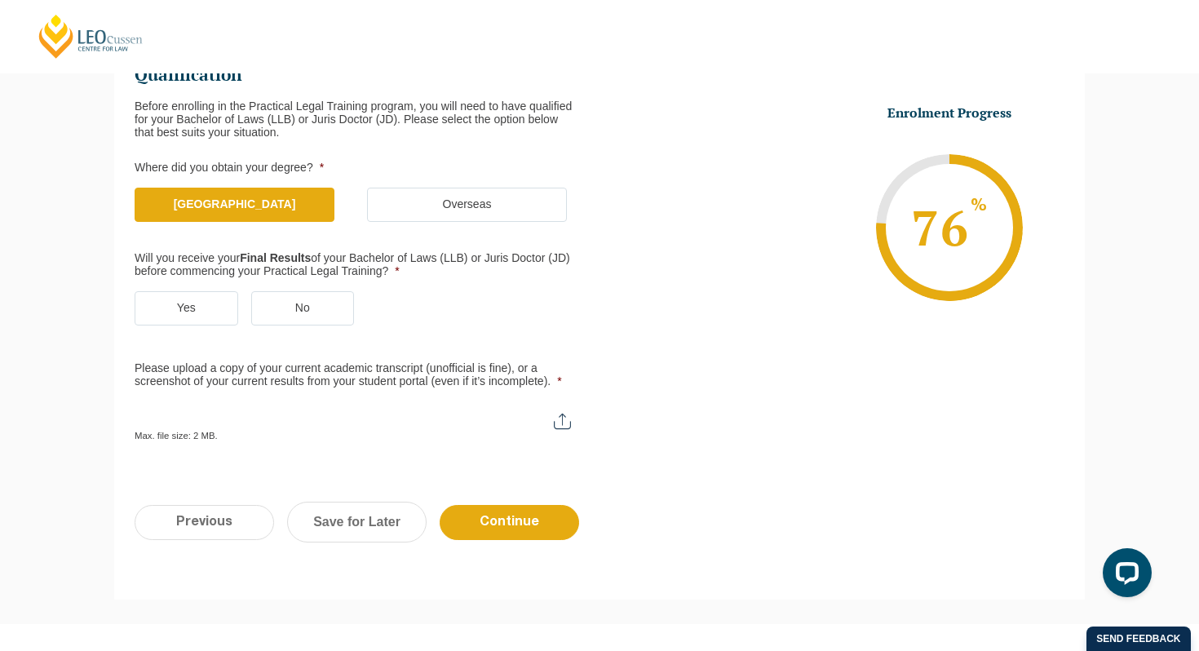
click at [216, 309] on label "Yes" at bounding box center [187, 308] width 104 height 34
click at [0, 0] on input "Yes" at bounding box center [0, 0] width 0 height 0
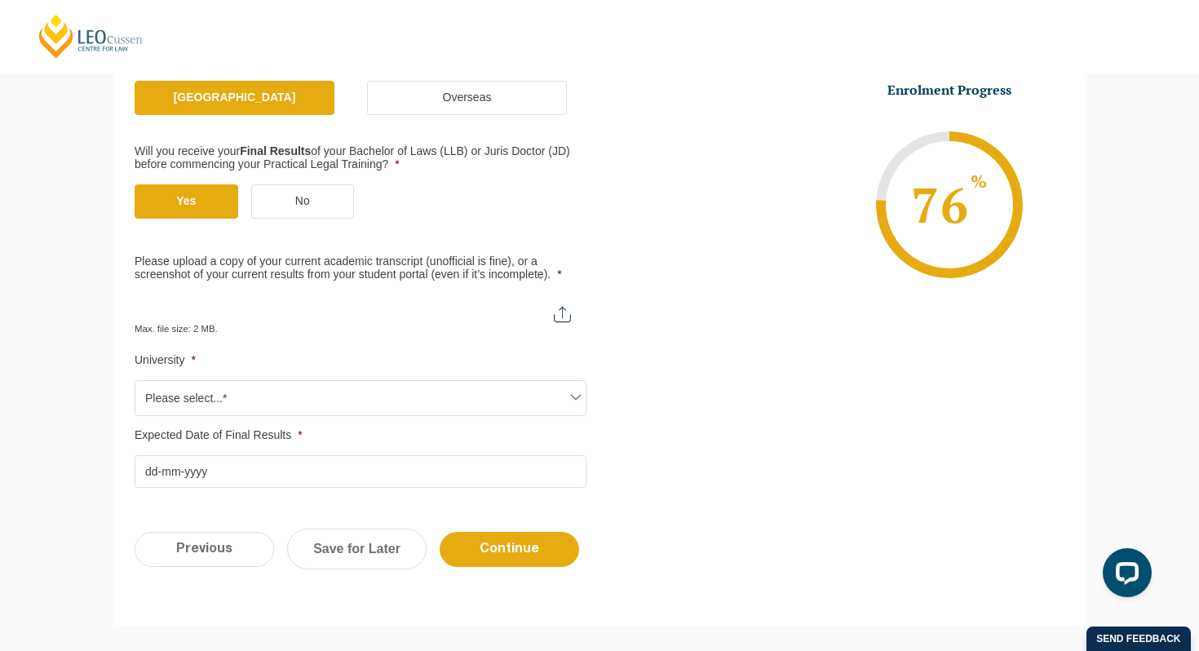
scroll to position [361, 0]
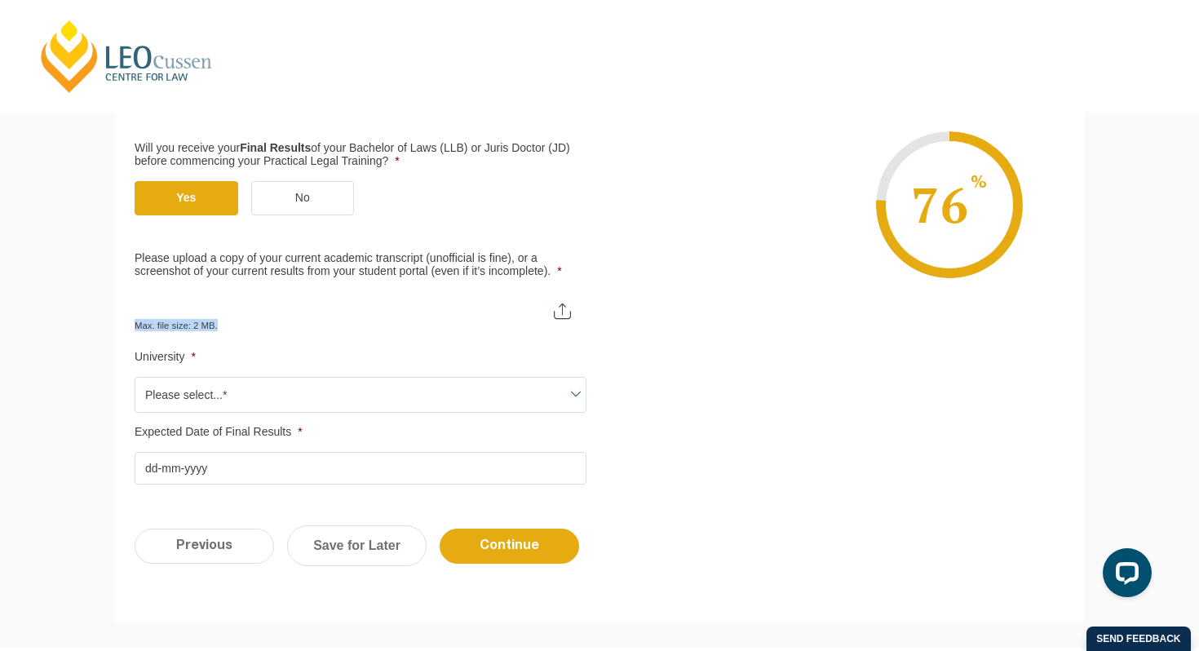
click at [300, 318] on div "Max. file size: 2 MB." at bounding box center [361, 311] width 452 height 41
click at [572, 311] on input "Please upload a copy of your current academic transcript (unofficial is fine), …" at bounding box center [361, 305] width 452 height 28
type input "C:\fakepath\Academic Transcript.pdf"
click at [243, 400] on span "Please select...*" at bounding box center [360, 395] width 450 height 34
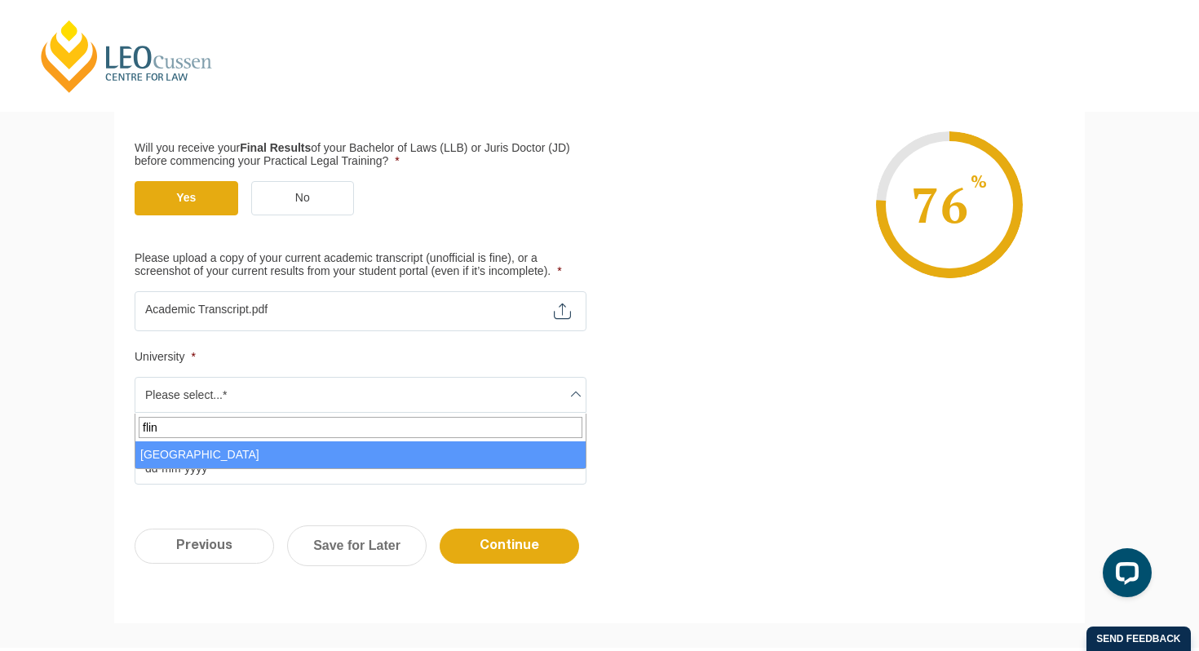
type input "flin"
select select "Flinders University"
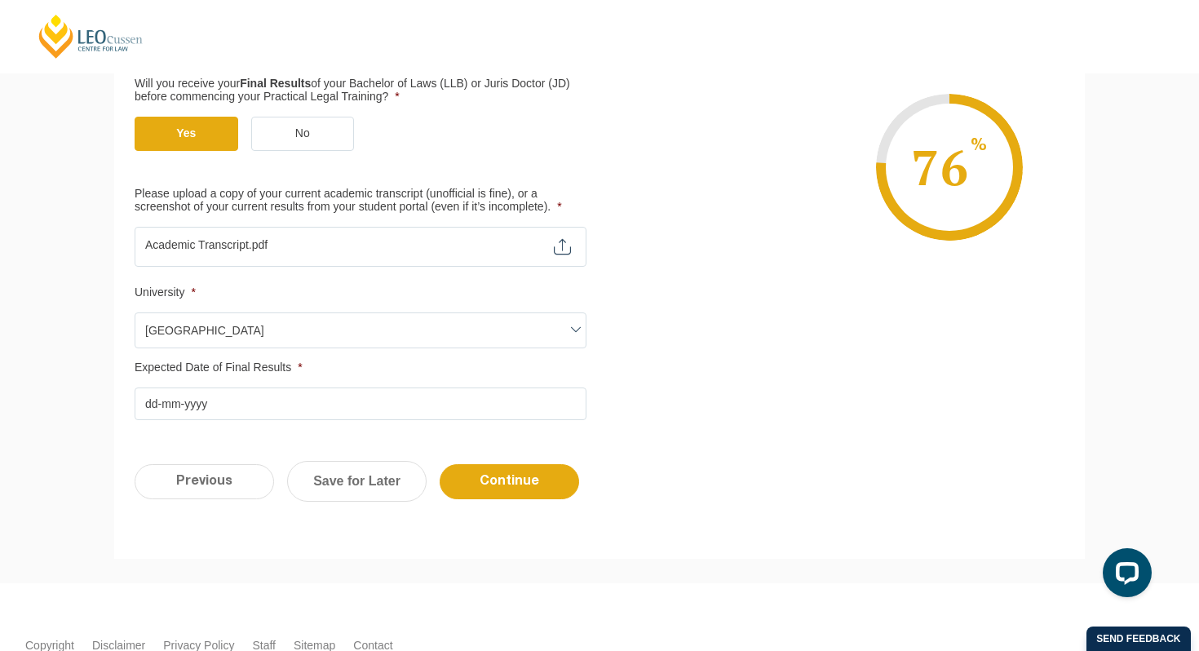
scroll to position [423, 0]
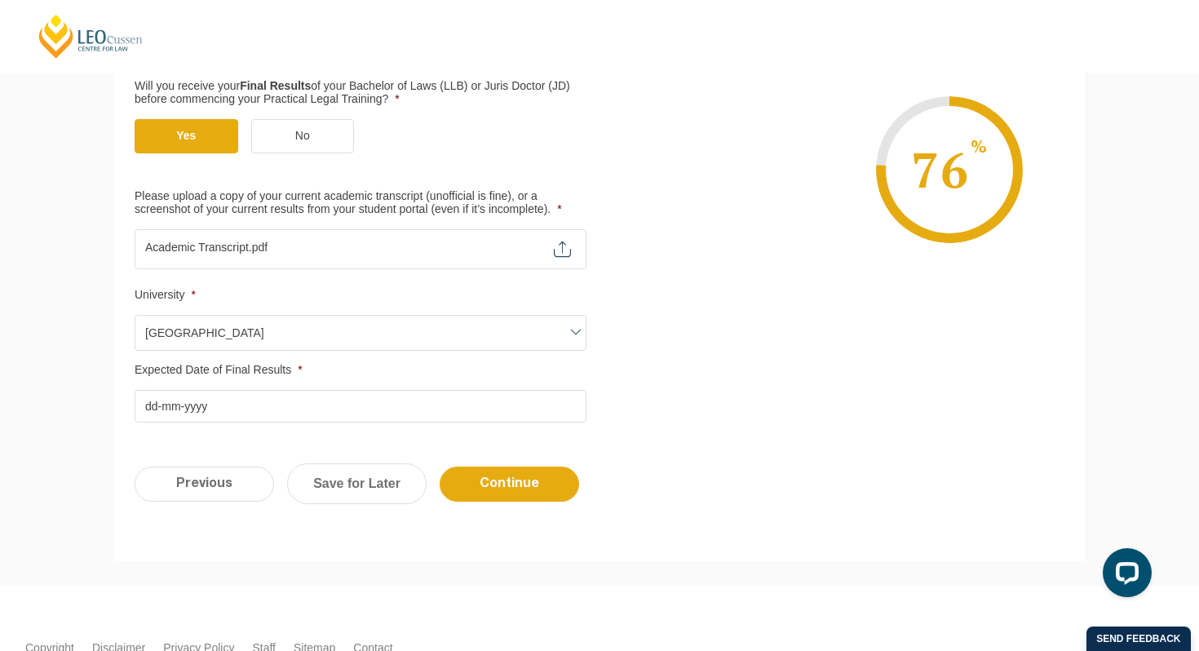
click at [161, 409] on input "Expected Date of Final Results *" at bounding box center [361, 406] width 452 height 33
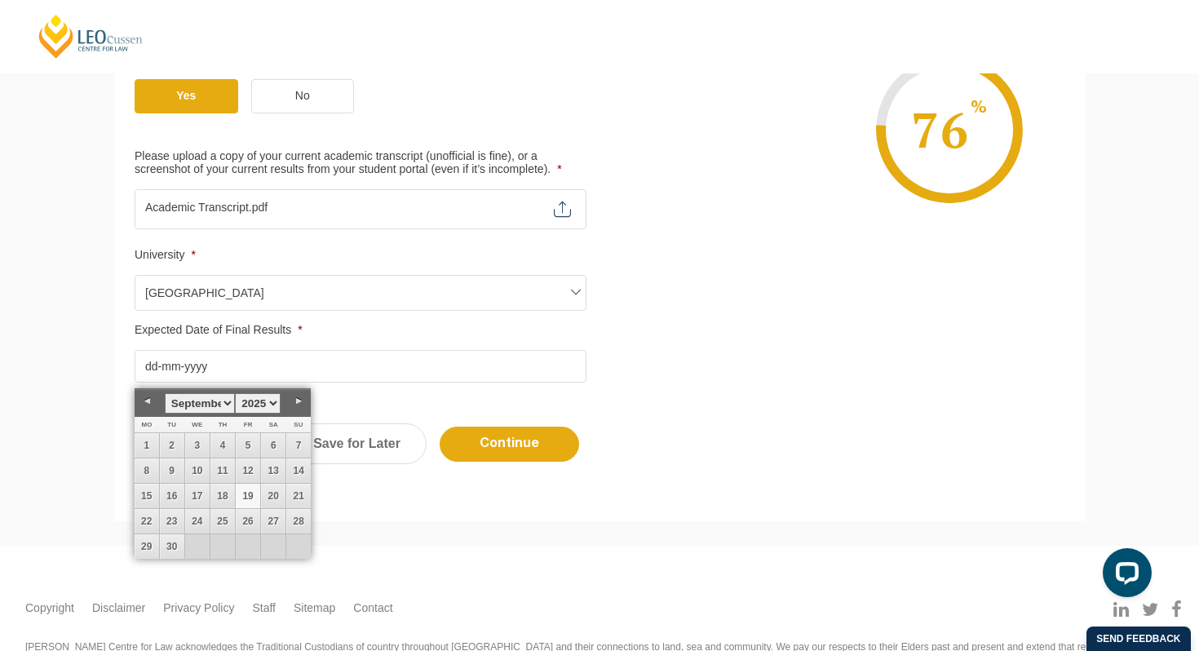
scroll to position [464, 0]
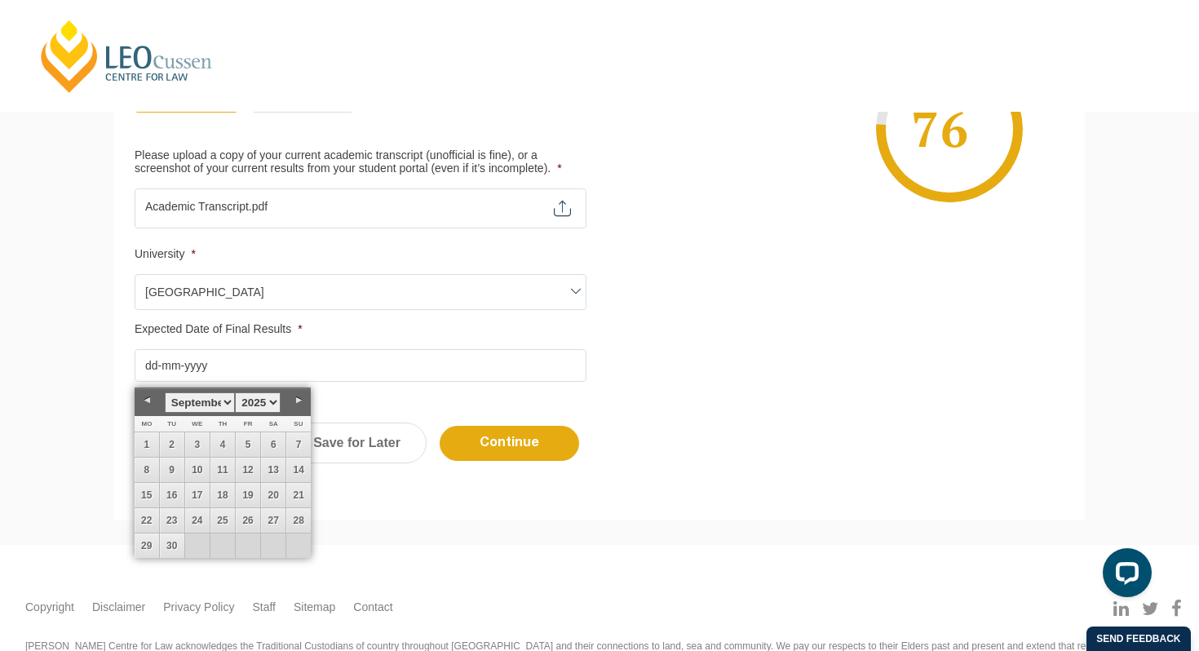
click at [232, 404] on select "January February March April May June July August September October November De…" at bounding box center [200, 402] width 70 height 20
click at [241, 545] on link "31" at bounding box center [248, 545] width 24 height 24
type input "31-07-2026"
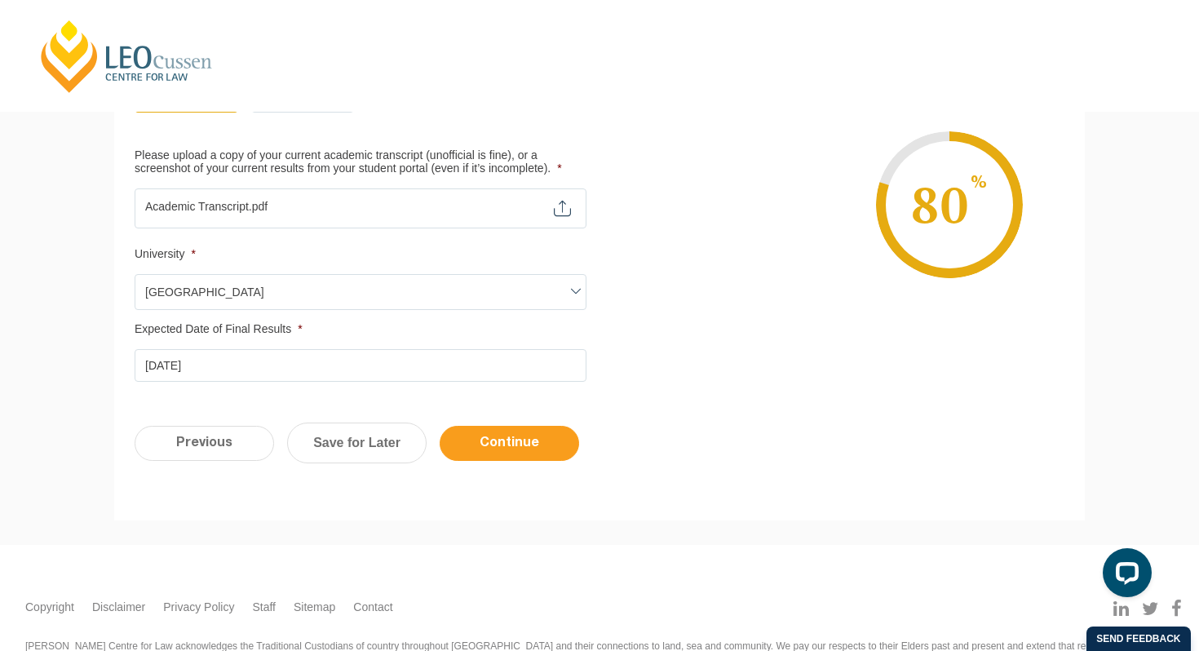
click at [500, 451] on input "Continue" at bounding box center [509, 443] width 139 height 35
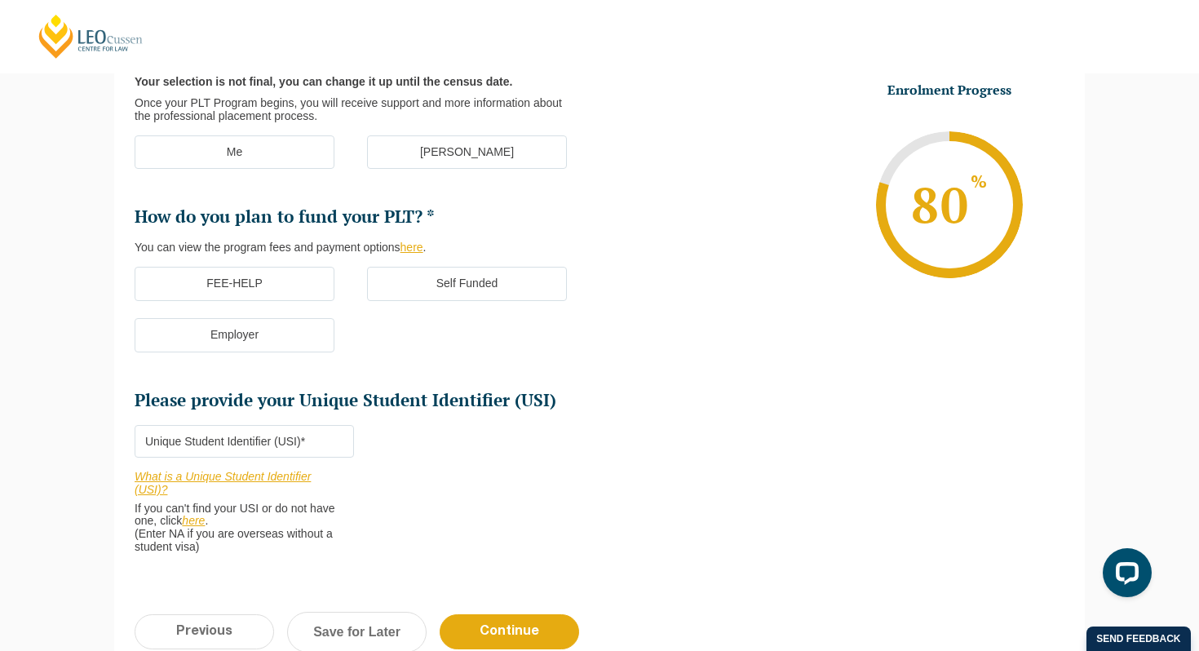
scroll to position [364, 0]
click at [286, 294] on label "FEE-HELP" at bounding box center [235, 284] width 200 height 34
click at [0, 0] on input "FEE-HELP" at bounding box center [0, 0] width 0 height 0
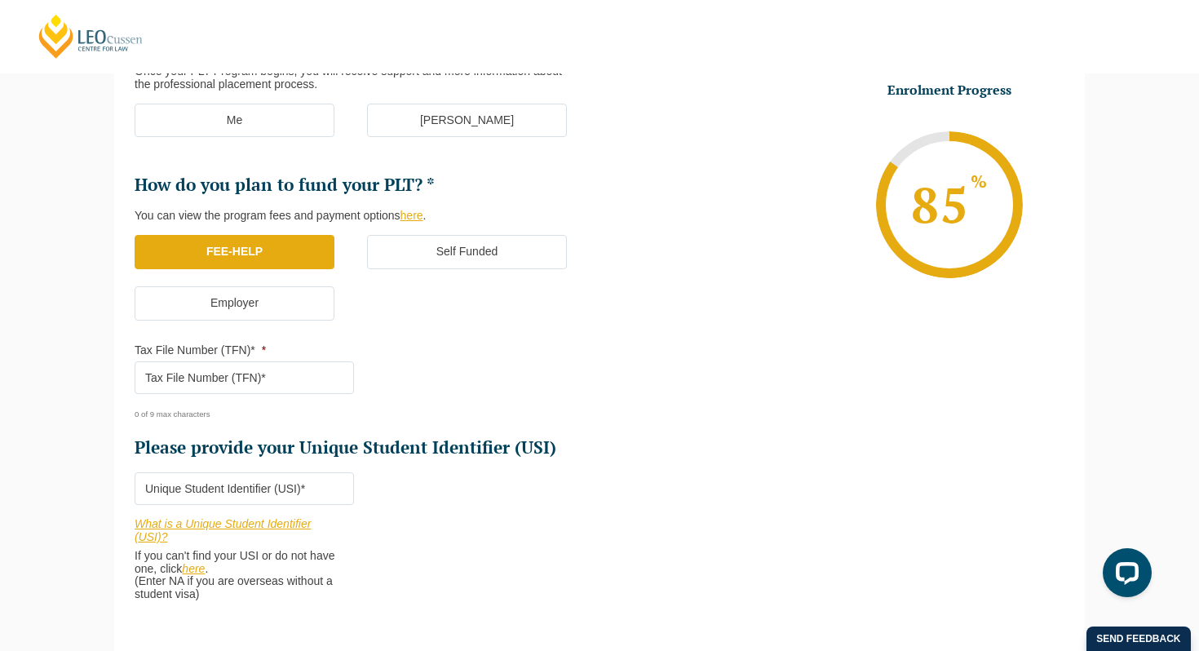
click at [319, 370] on input "Tax File Number (TFN)* *" at bounding box center [244, 377] width 219 height 33
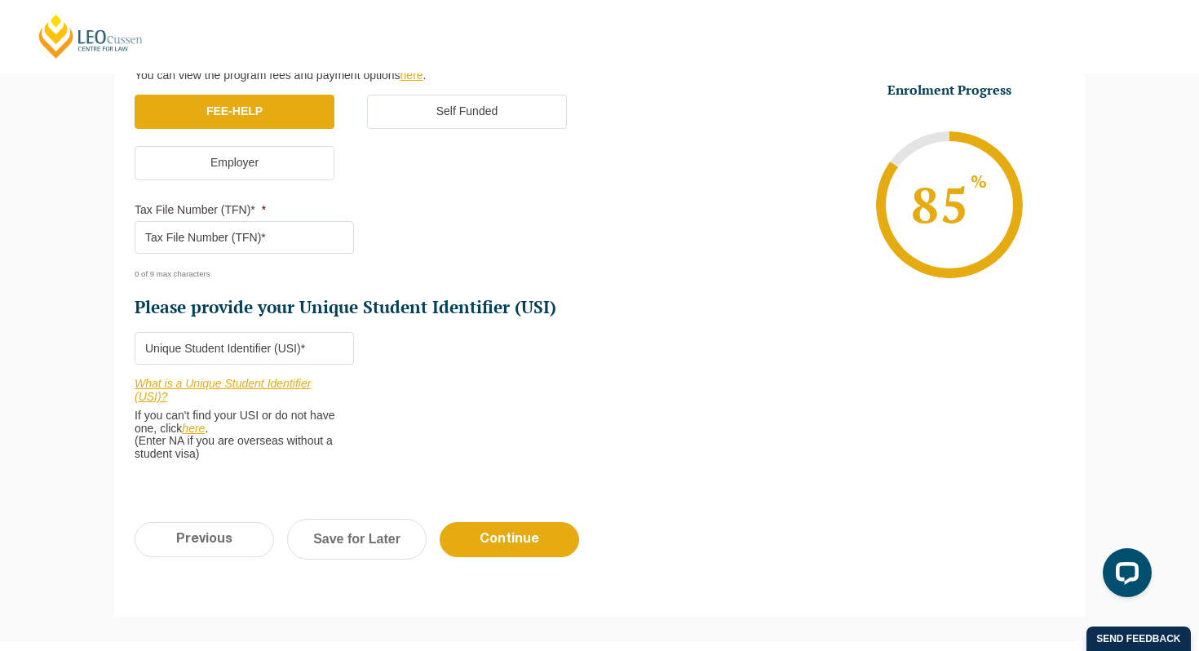
scroll to position [536, 0]
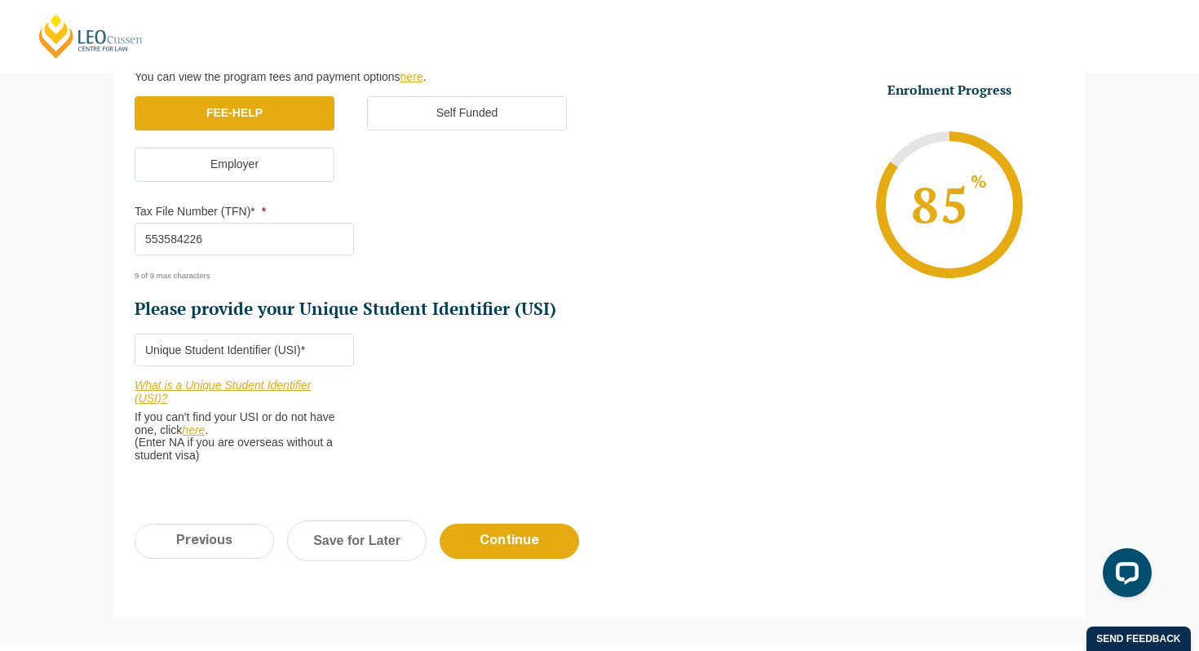
type input "553584226"
click at [285, 356] on input "Please provide your Unique Student Identifier (USI) *" at bounding box center [244, 350] width 219 height 33
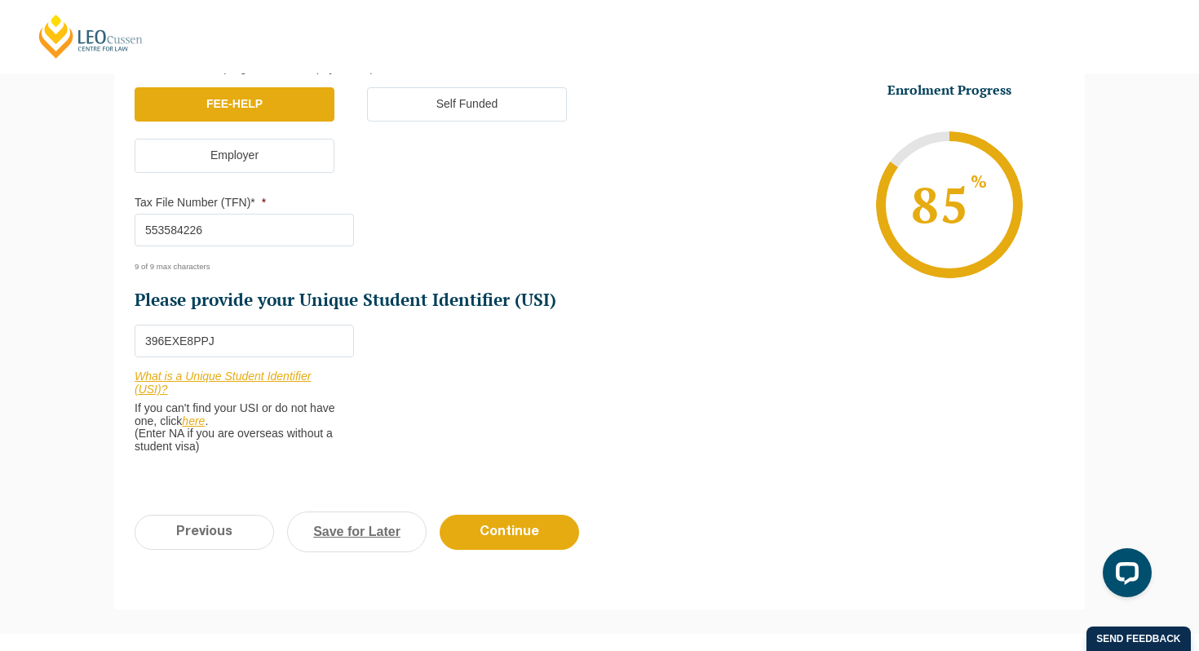
scroll to position [546, 0]
type input "396EXE8PPJ"
click at [479, 524] on input "Continue" at bounding box center [509, 531] width 139 height 35
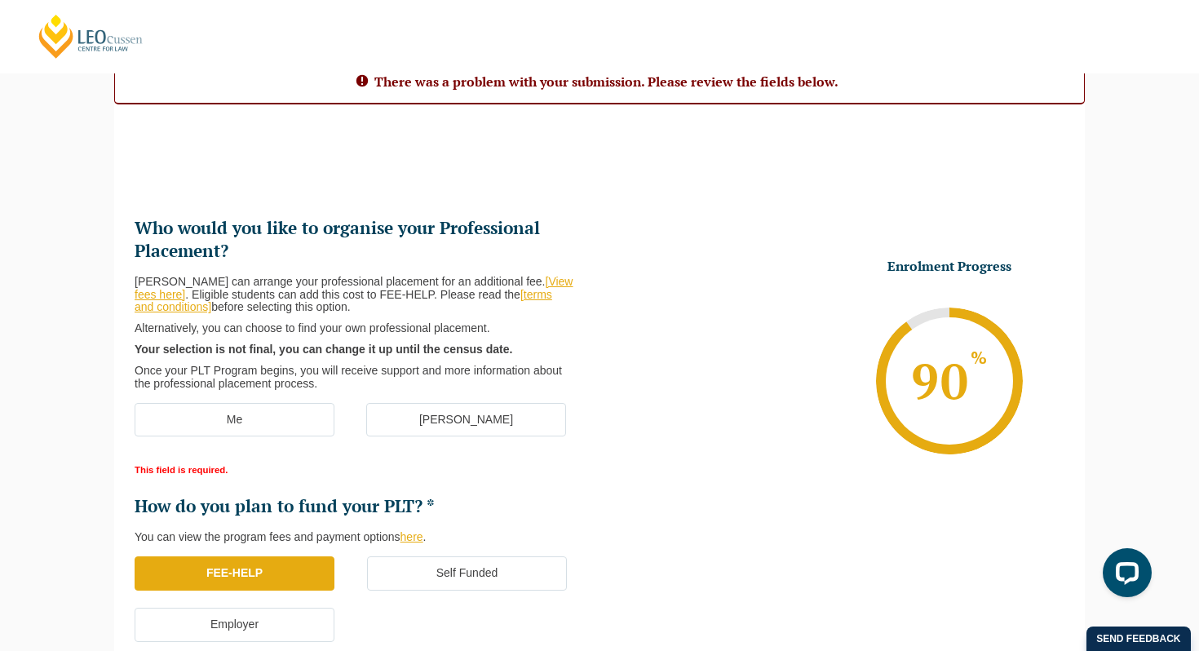
scroll to position [148, 0]
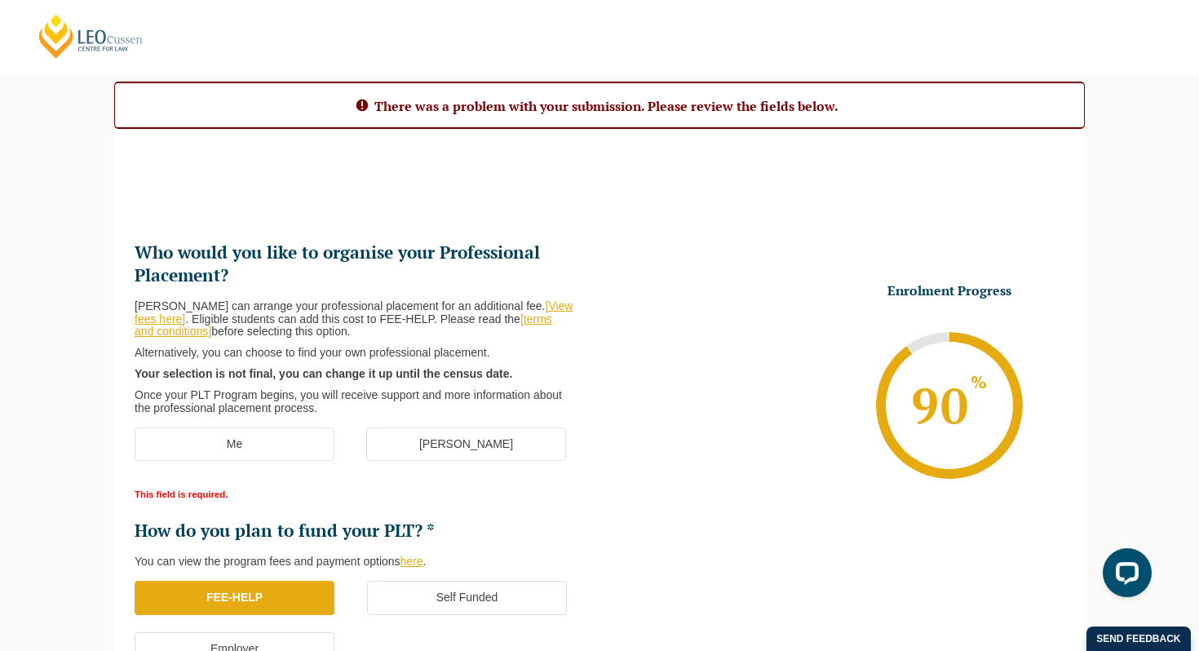
click at [248, 441] on label "Me" at bounding box center [235, 444] width 200 height 34
click at [0, 0] on input "Me" at bounding box center [0, 0] width 0 height 0
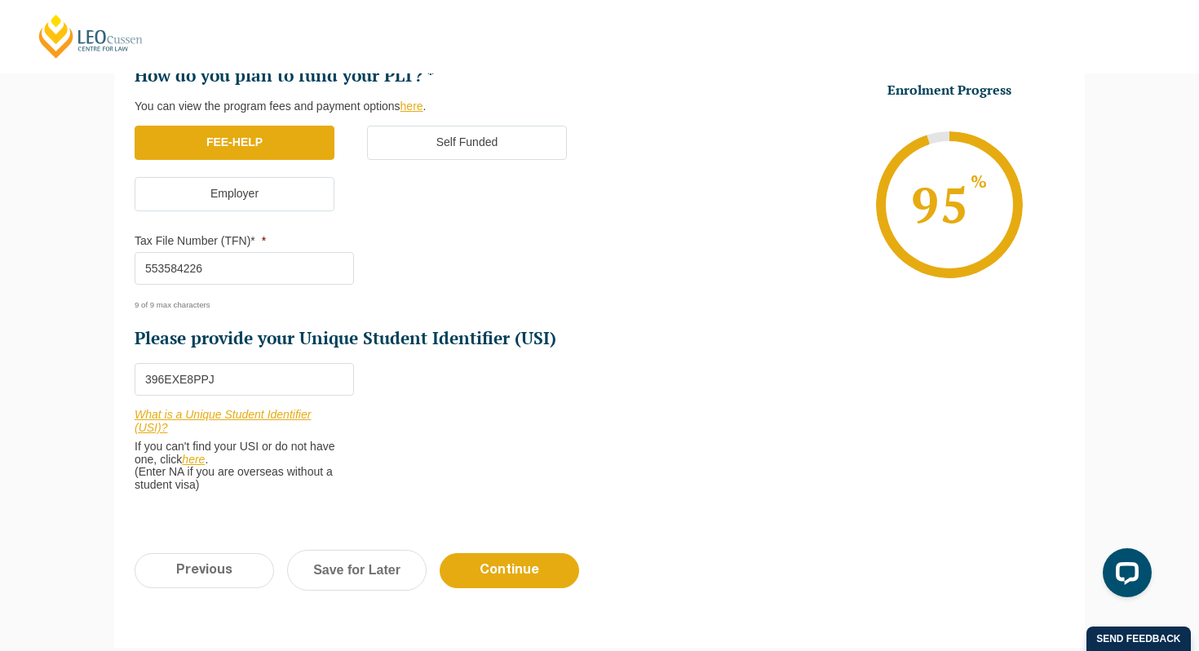
scroll to position [625, 0]
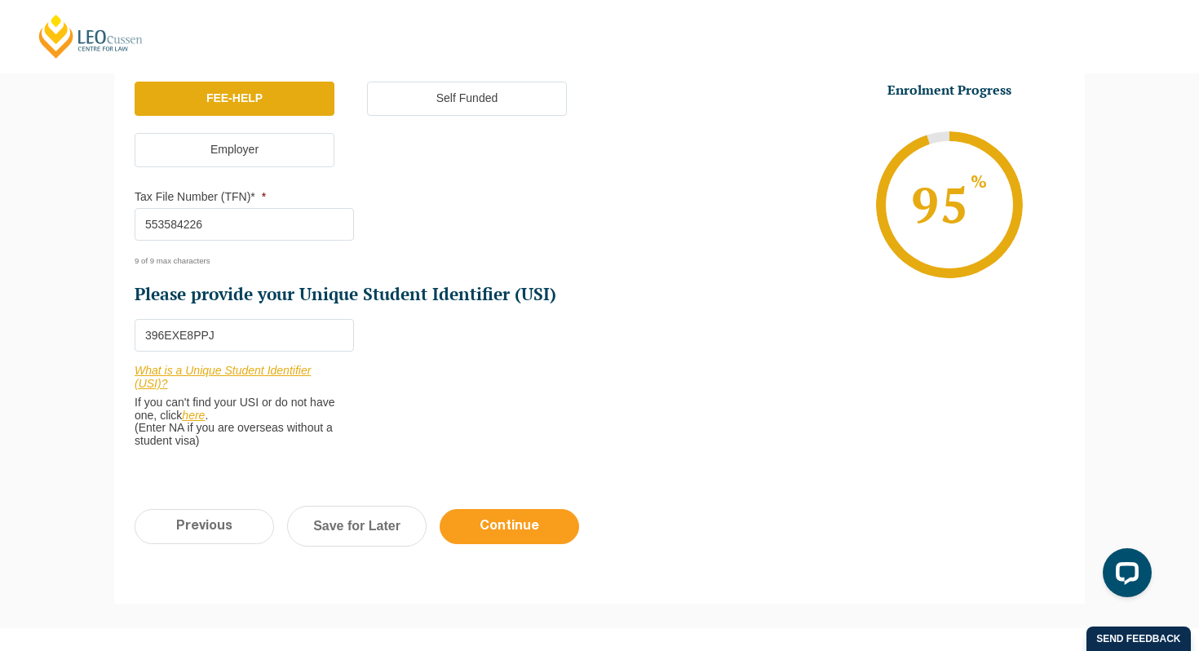
click at [552, 525] on input "Continue" at bounding box center [509, 526] width 139 height 35
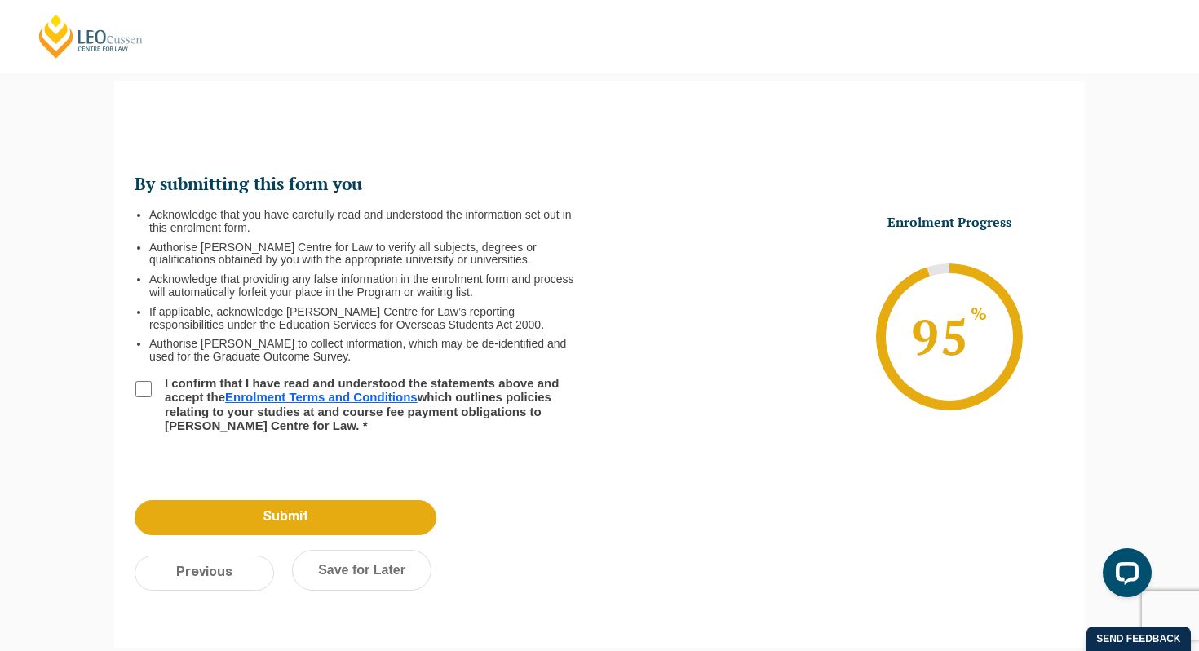
scroll to position [141, 0]
click at [140, 387] on input "I confirm that I have read and understood the statements above and accept the E…" at bounding box center [143, 390] width 16 height 16
checkbox input "true"
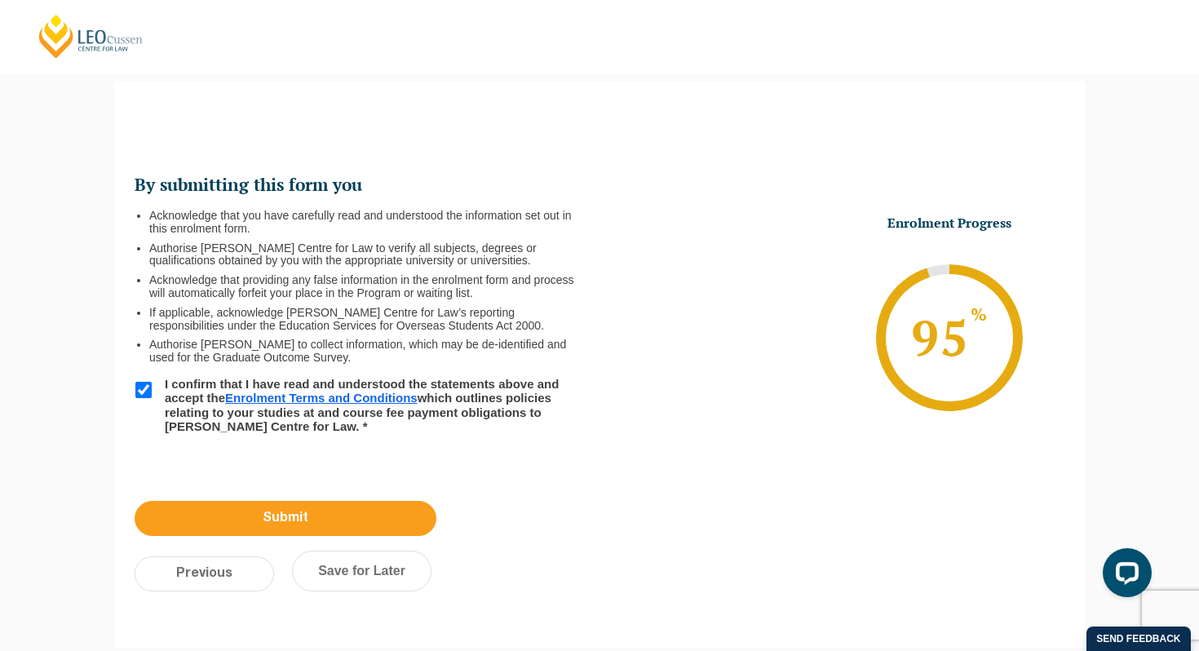
click at [267, 528] on input "Submit" at bounding box center [286, 518] width 302 height 35
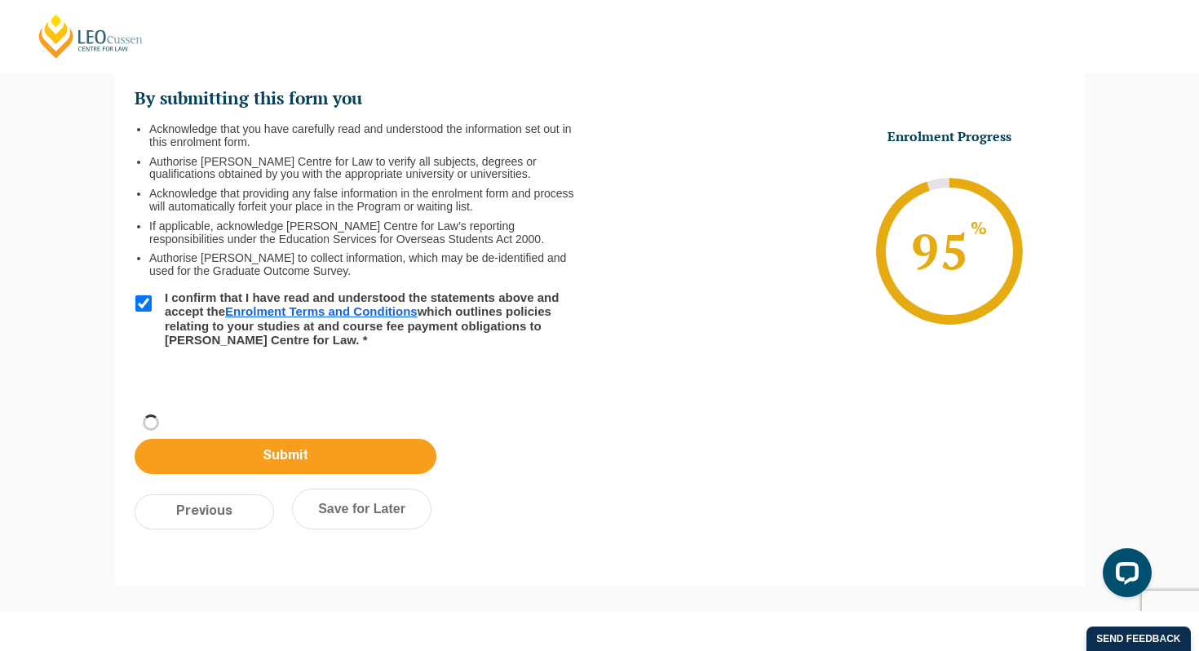
scroll to position [55, 0]
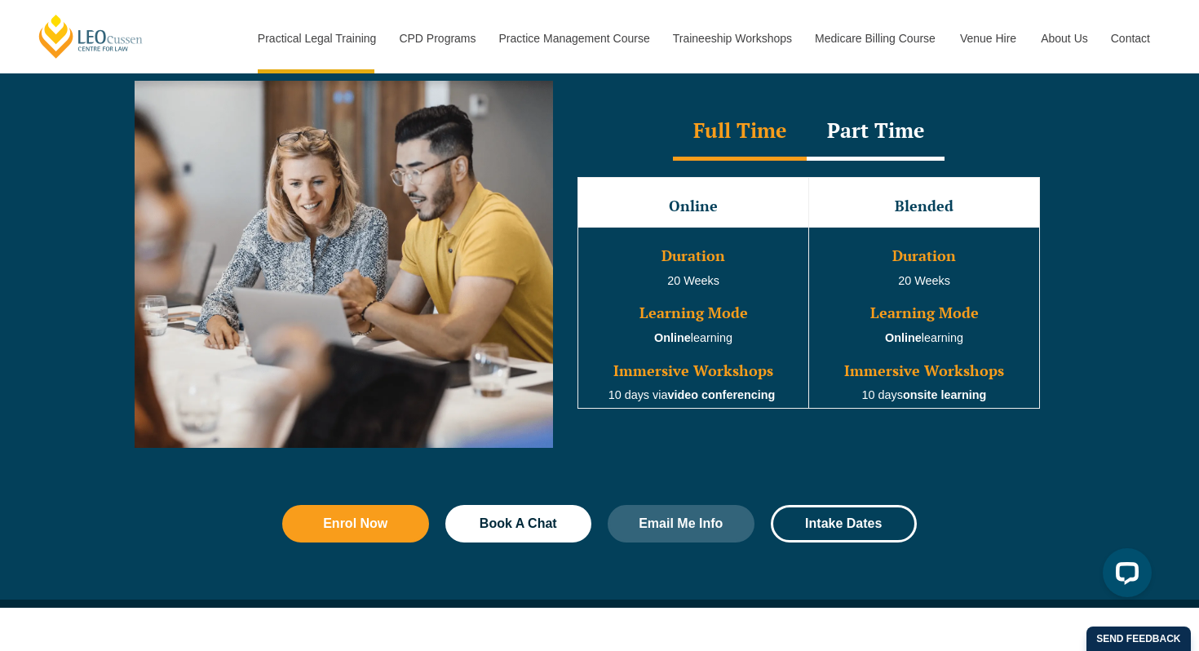
scroll to position [1518, 0]
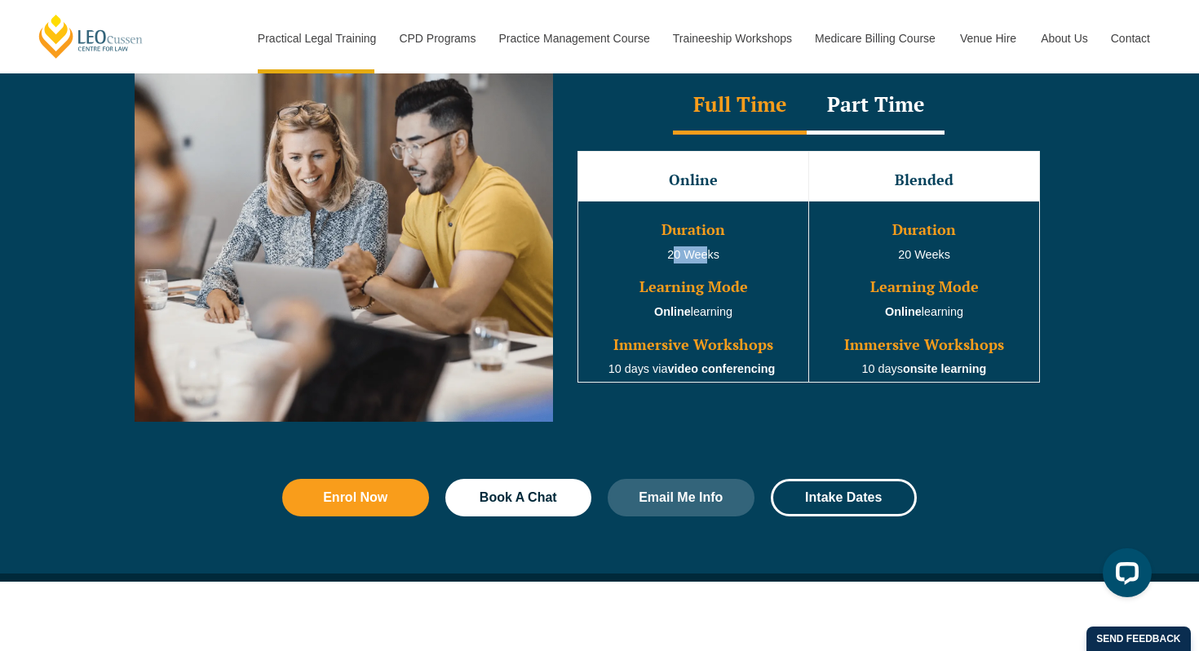
drag, startPoint x: 670, startPoint y: 263, endPoint x: 709, endPoint y: 267, distance: 38.5
click at [709, 267] on td "Duration 20 Weeks Learning Mode Online learning Immersive Workshops 10 days via…" at bounding box center [693, 291] width 231 height 181
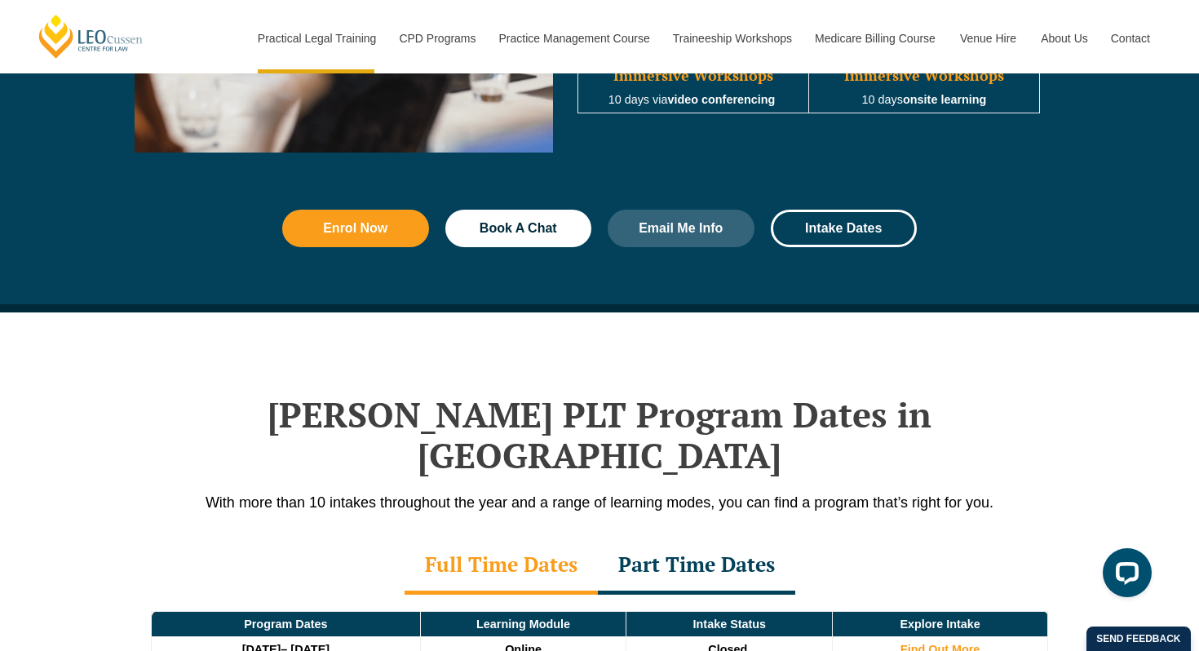
scroll to position [1787, 0]
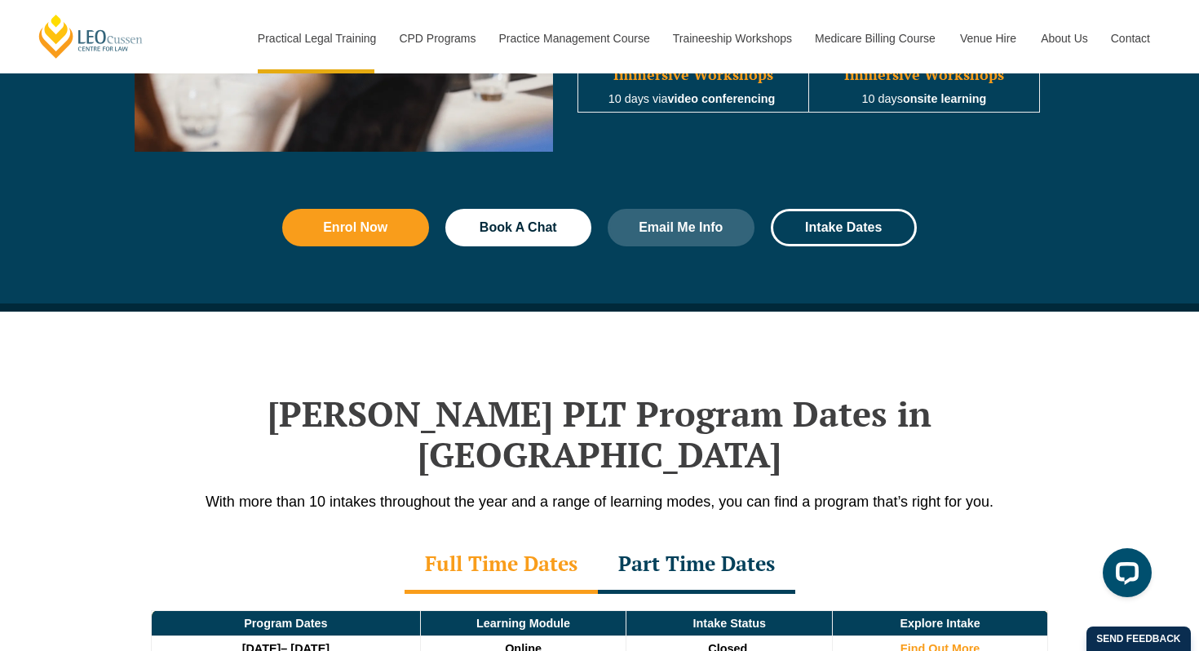
click at [660, 372] on div at bounding box center [600, 343] width 930 height 65
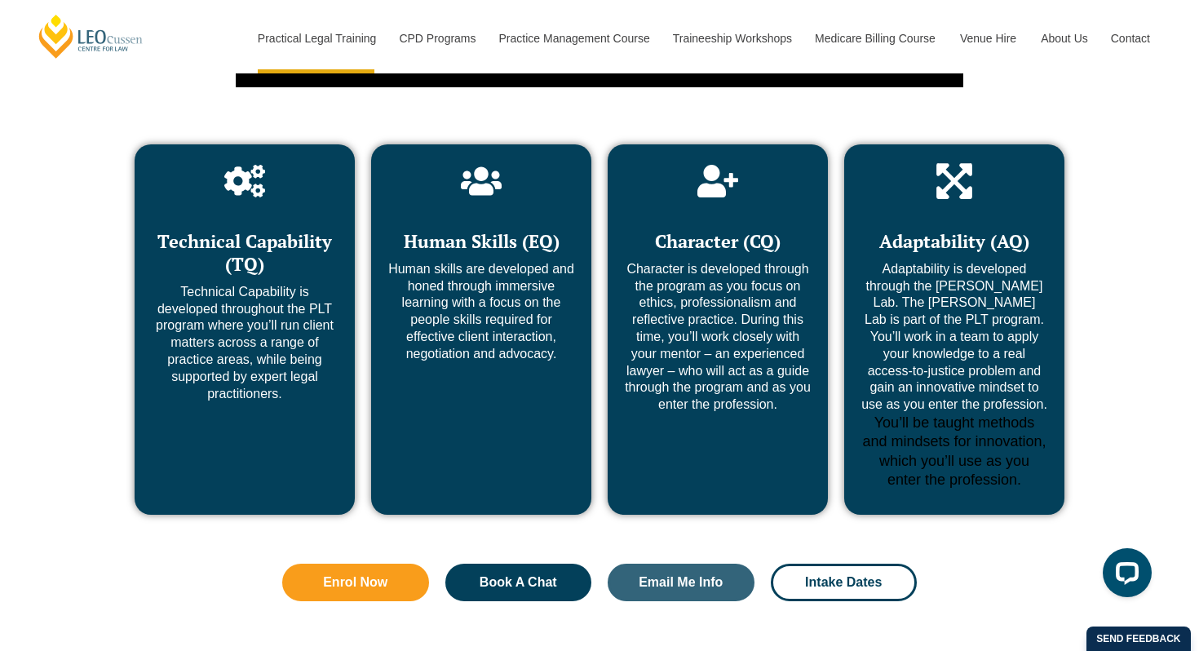
scroll to position [6165, 0]
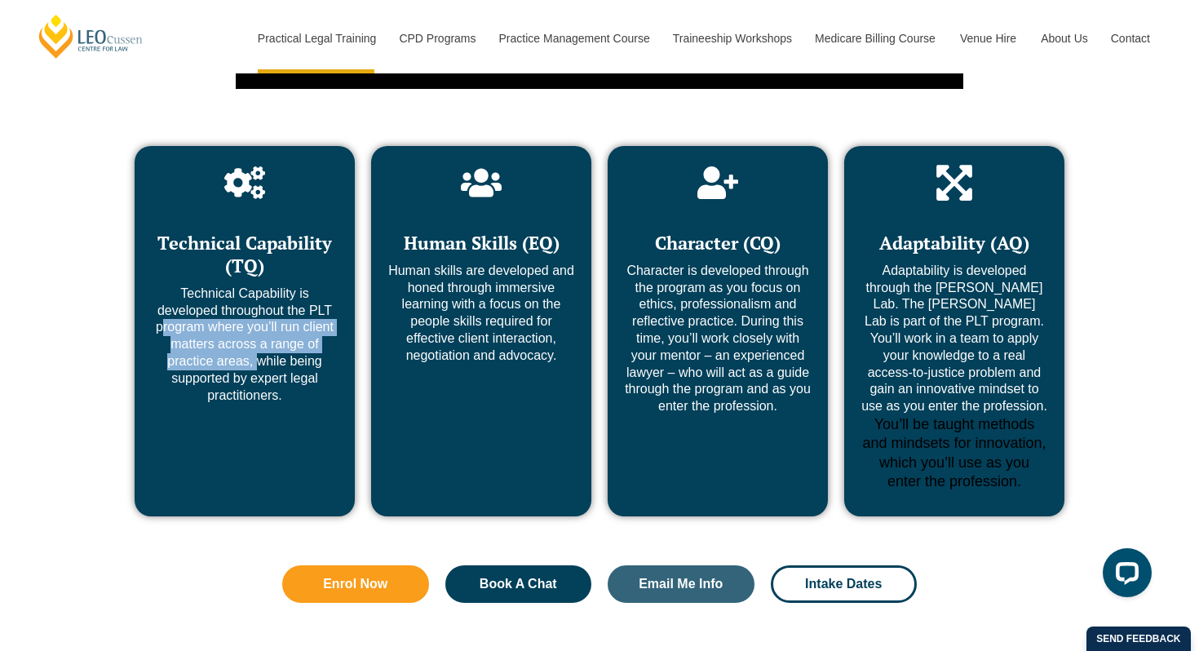
drag, startPoint x: 254, startPoint y: 310, endPoint x: 158, endPoint y: 276, distance: 101.1
click at [158, 285] on p "Technical Capability is developed throughout the PLT program where you’ll run c…" at bounding box center [245, 344] width 188 height 119
click at [206, 336] on p "Technical Capability is developed throughout the PLT program where you’ll run c…" at bounding box center [245, 344] width 188 height 119
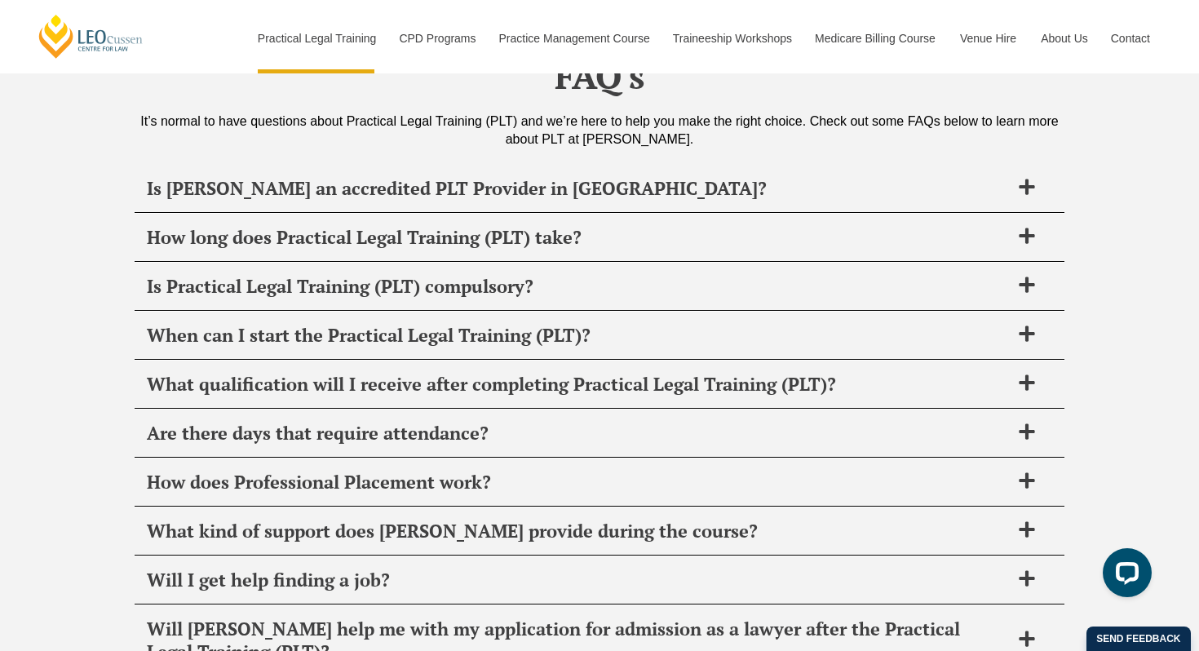
scroll to position [7734, 0]
click at [1043, 471] on span at bounding box center [1026, 481] width 34 height 20
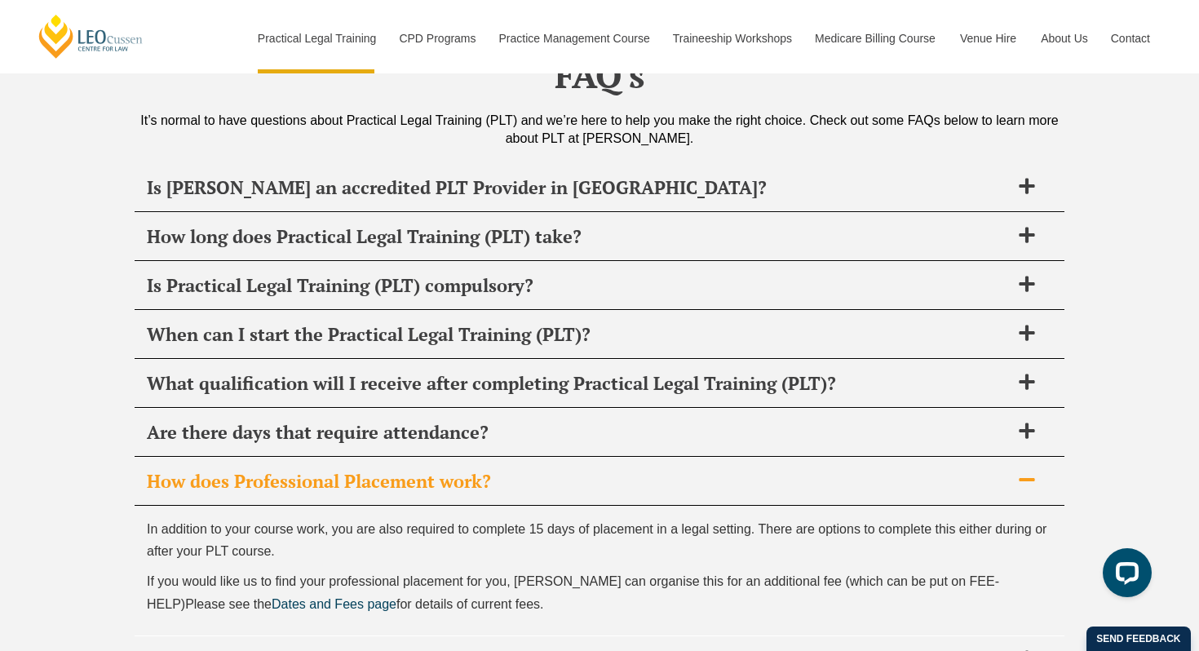
click at [1043, 471] on span at bounding box center [1026, 481] width 34 height 20
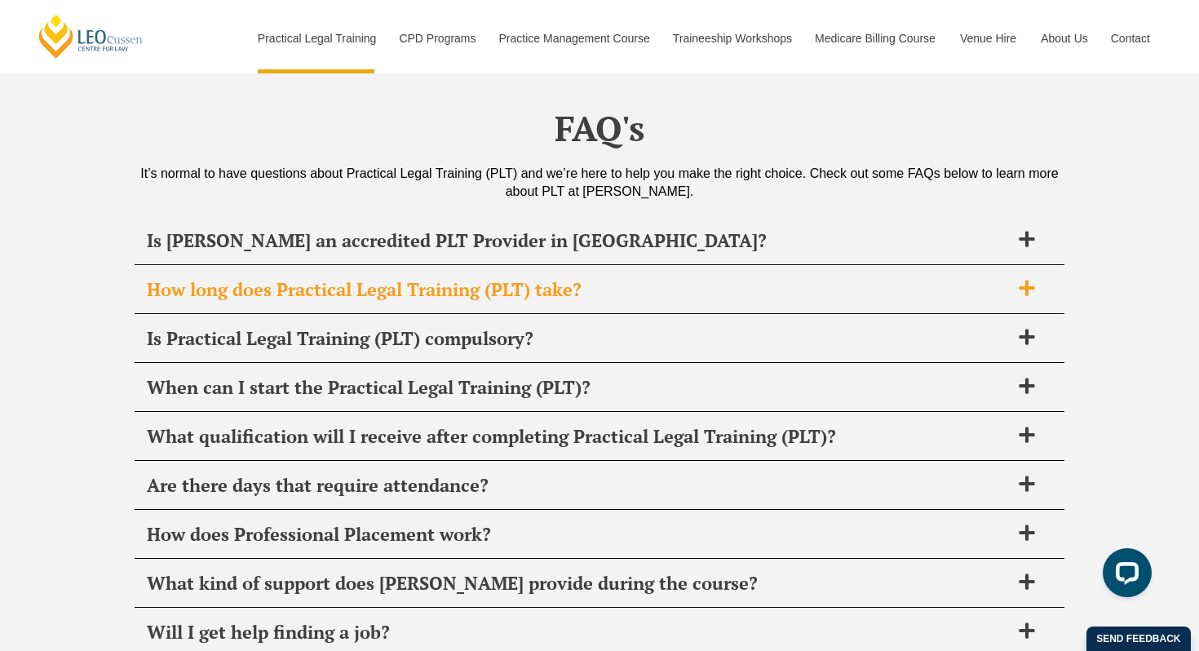
scroll to position [7684, 0]
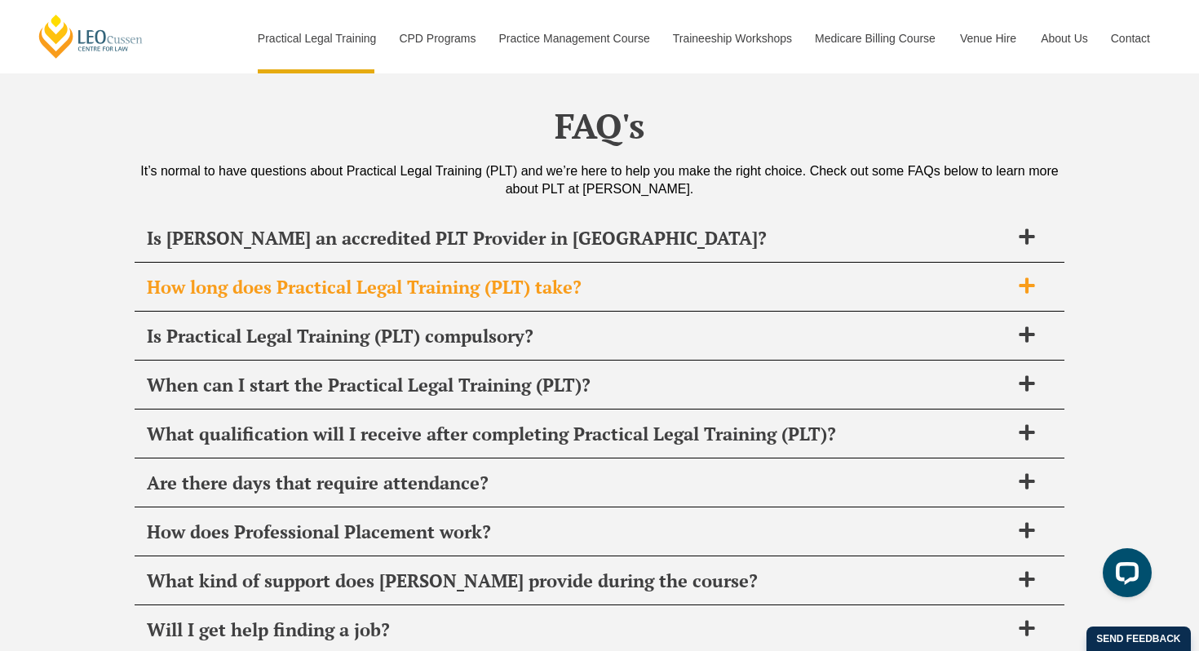
click at [1012, 276] on span at bounding box center [1026, 286] width 34 height 20
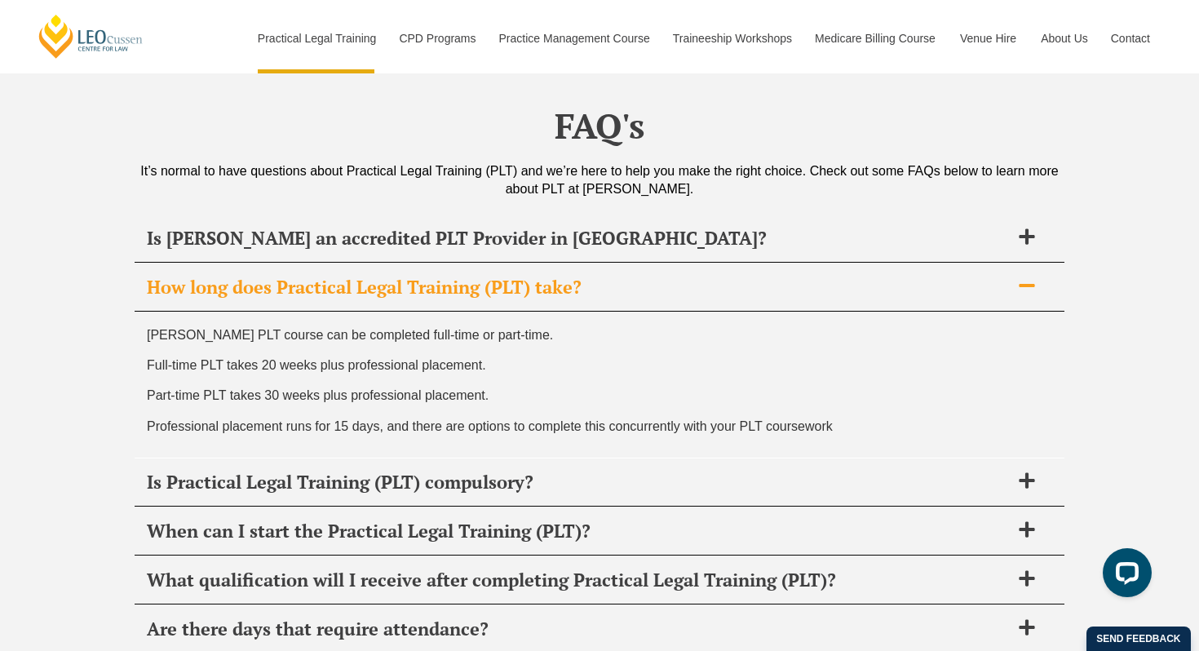
click at [1012, 276] on span at bounding box center [1026, 286] width 34 height 20
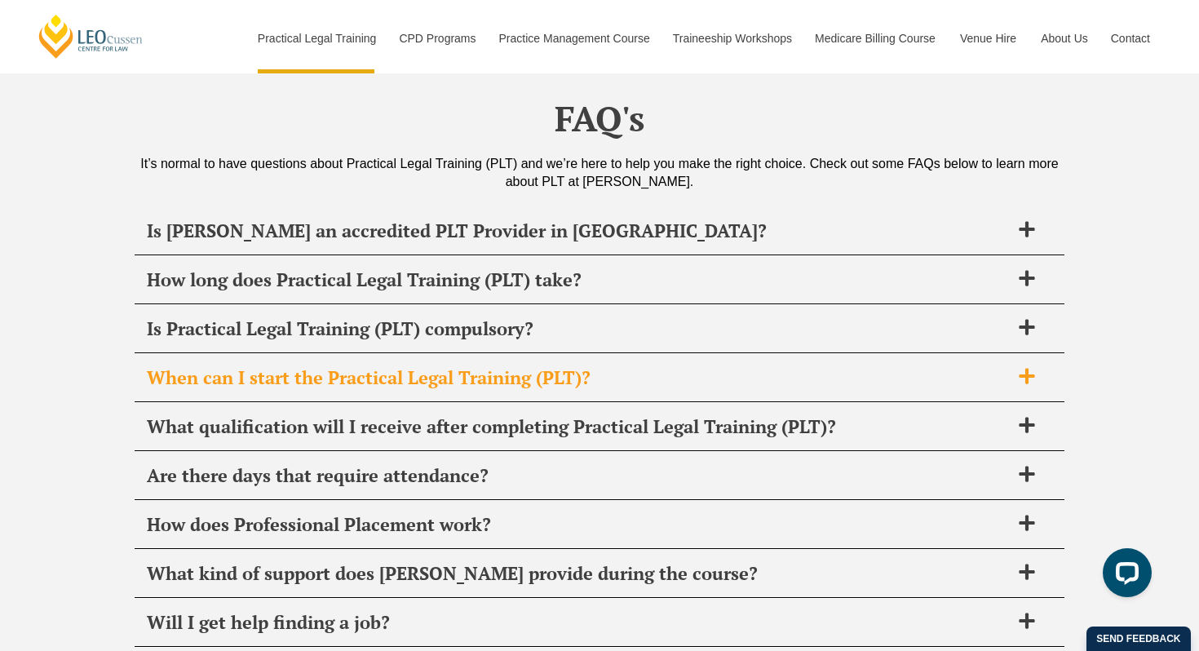
scroll to position [7692, 0]
click at [1016, 366] on span at bounding box center [1026, 376] width 34 height 20
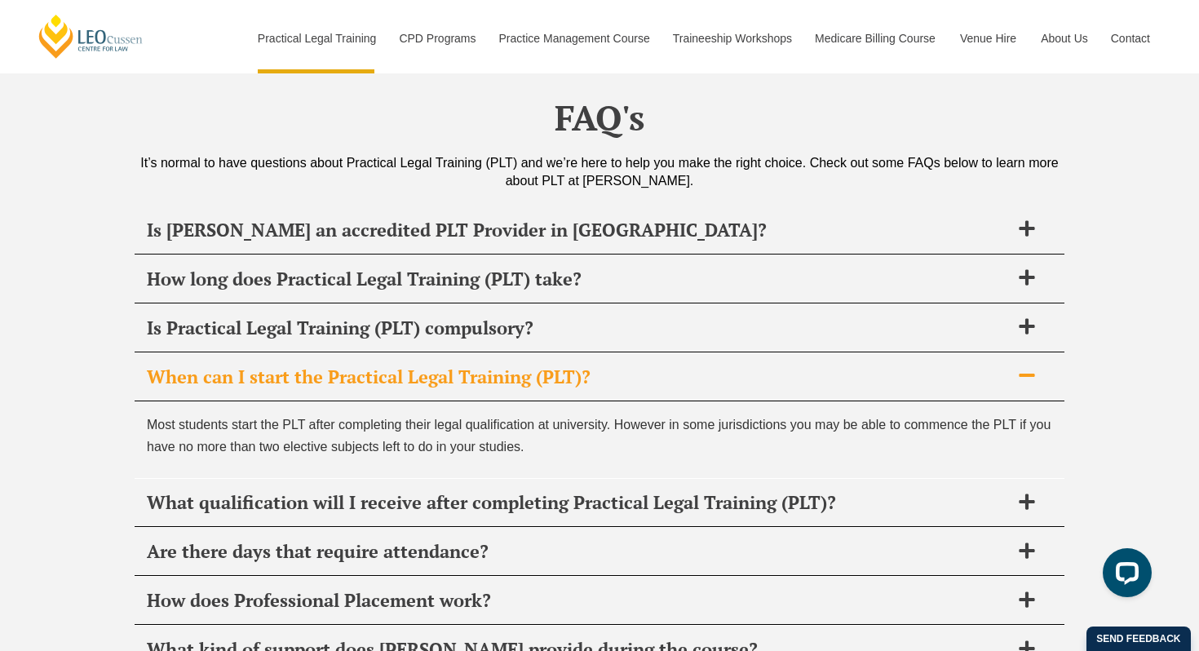
click at [1016, 366] on span at bounding box center [1026, 376] width 34 height 20
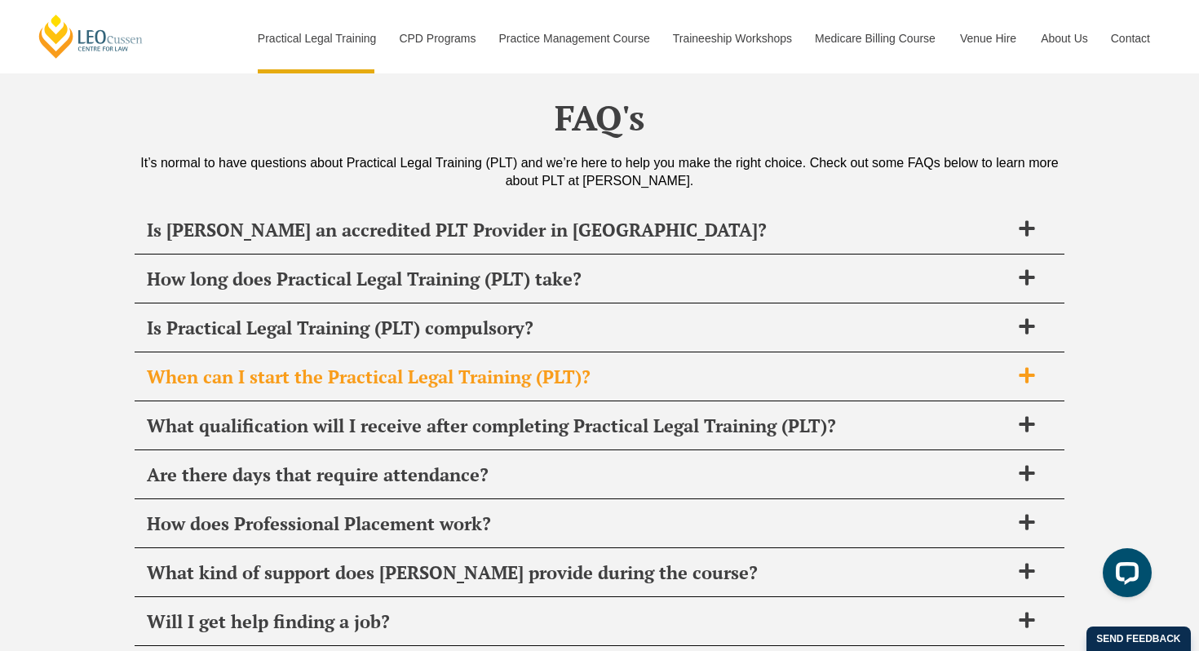
click at [1018, 366] on icon at bounding box center [1027, 375] width 18 height 18
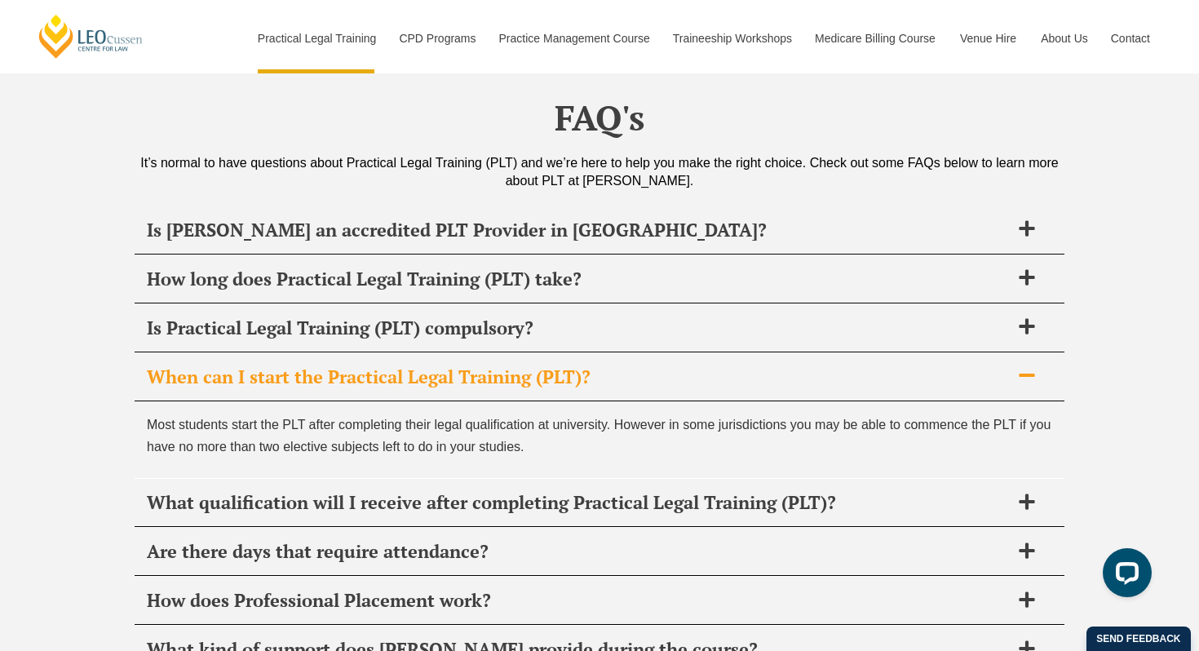
click at [1018, 366] on icon at bounding box center [1027, 375] width 18 height 18
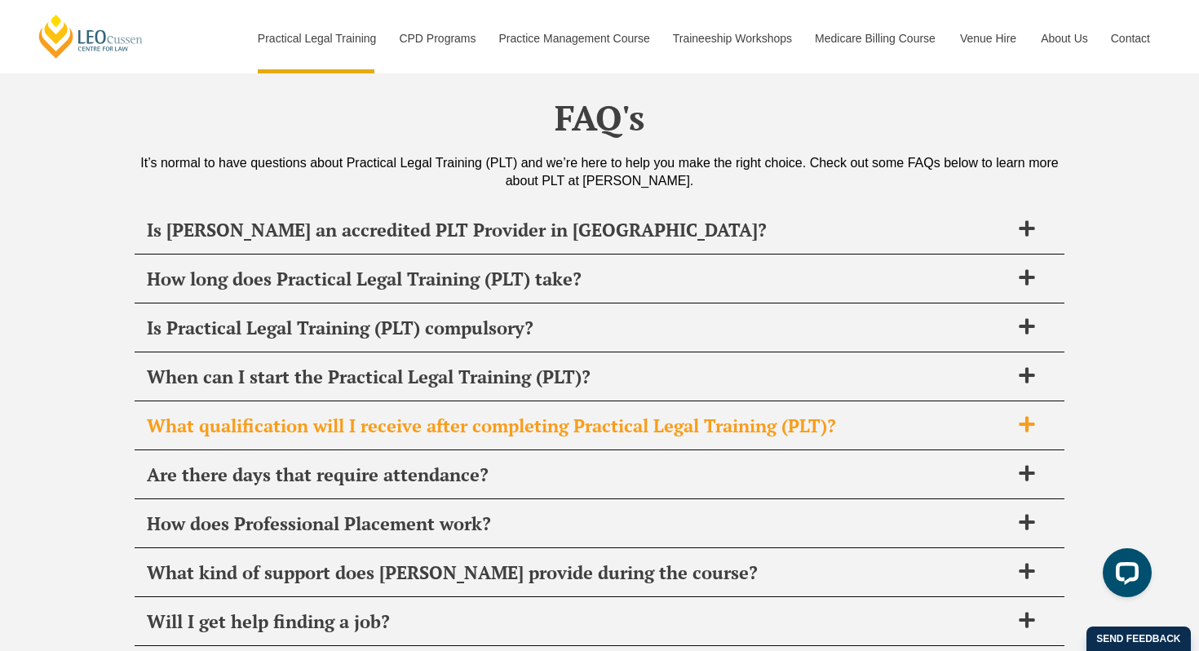
click at [1013, 402] on div "What qualification will I receive after completing Practical Legal Training (PL…" at bounding box center [600, 426] width 930 height 48
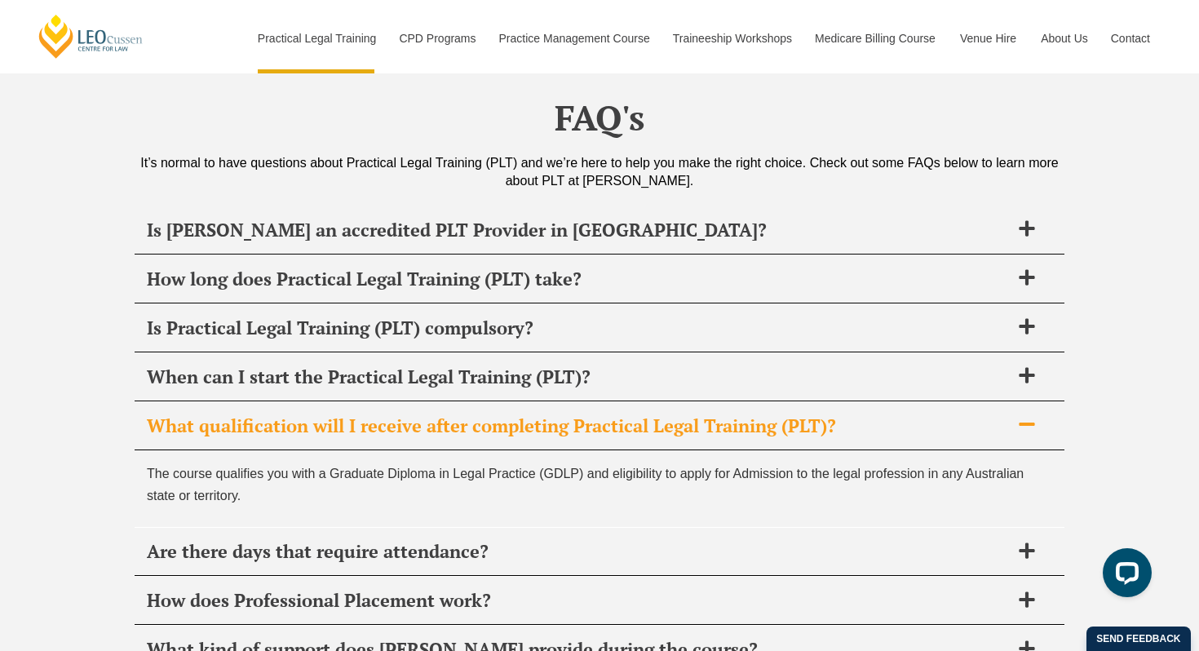
click at [1013, 402] on div "What qualification will I receive after completing Practical Legal Training (PL…" at bounding box center [600, 426] width 930 height 48
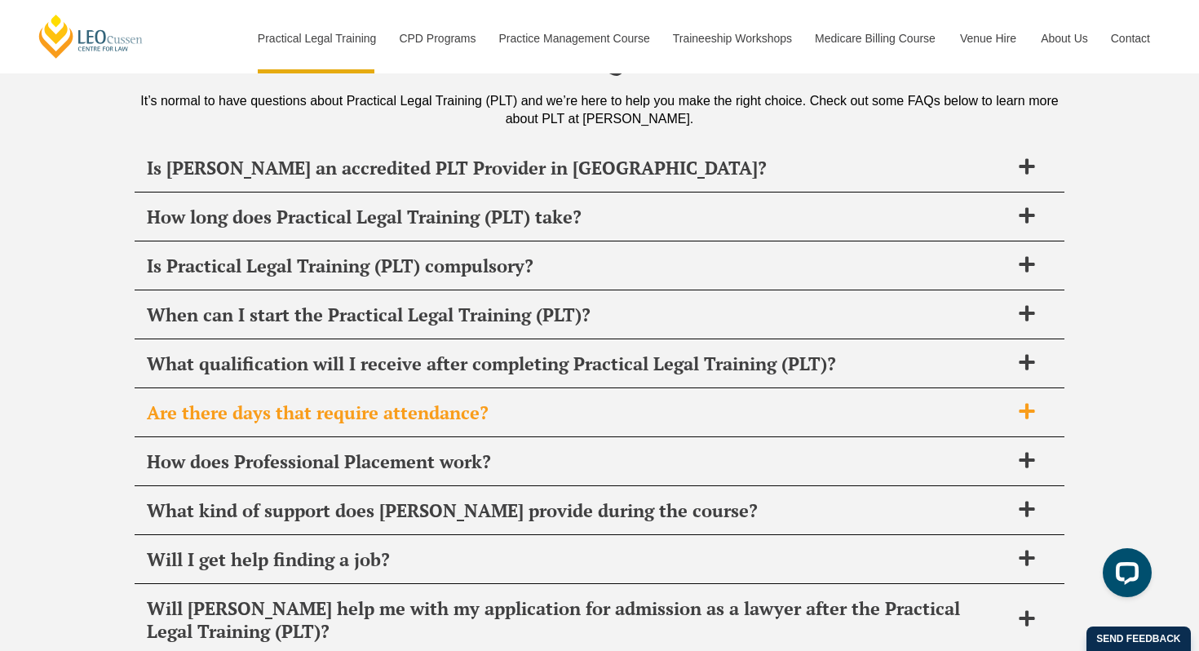
scroll to position [7751, 0]
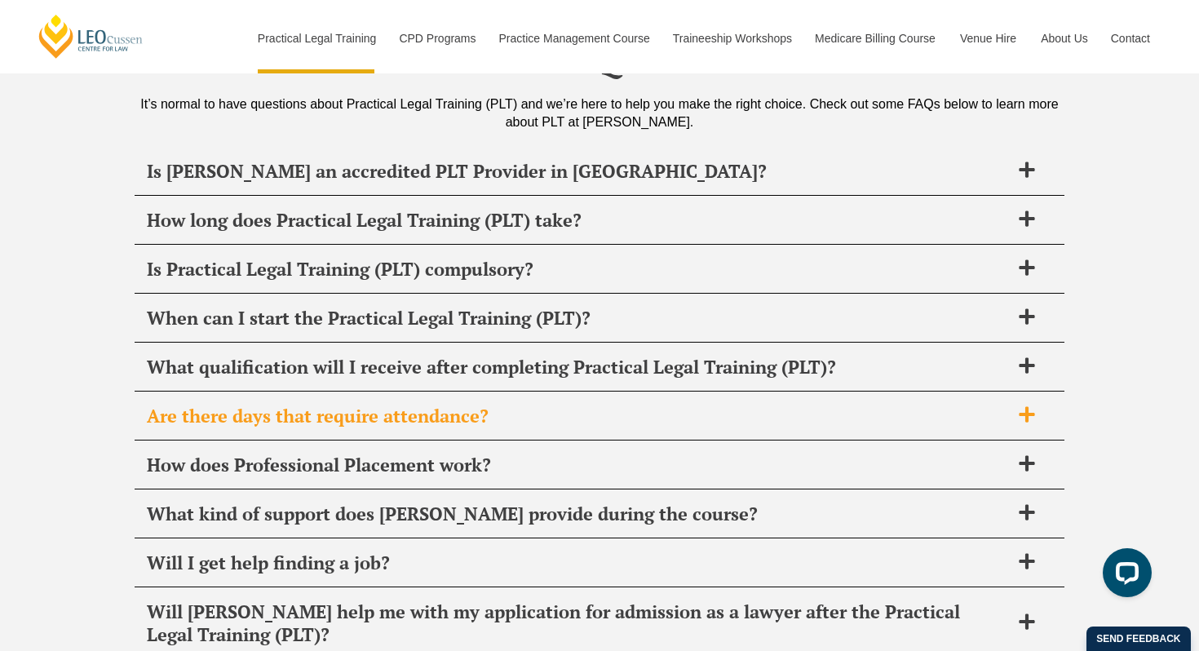
click at [1014, 405] on span at bounding box center [1026, 415] width 34 height 20
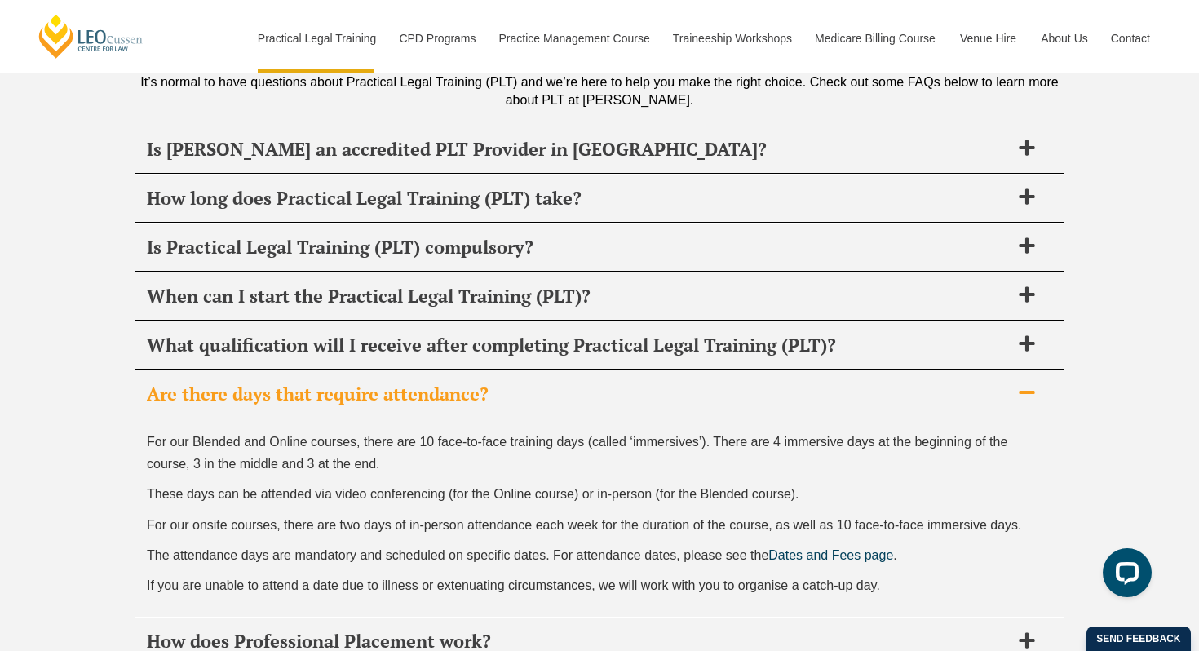
scroll to position [7774, 0]
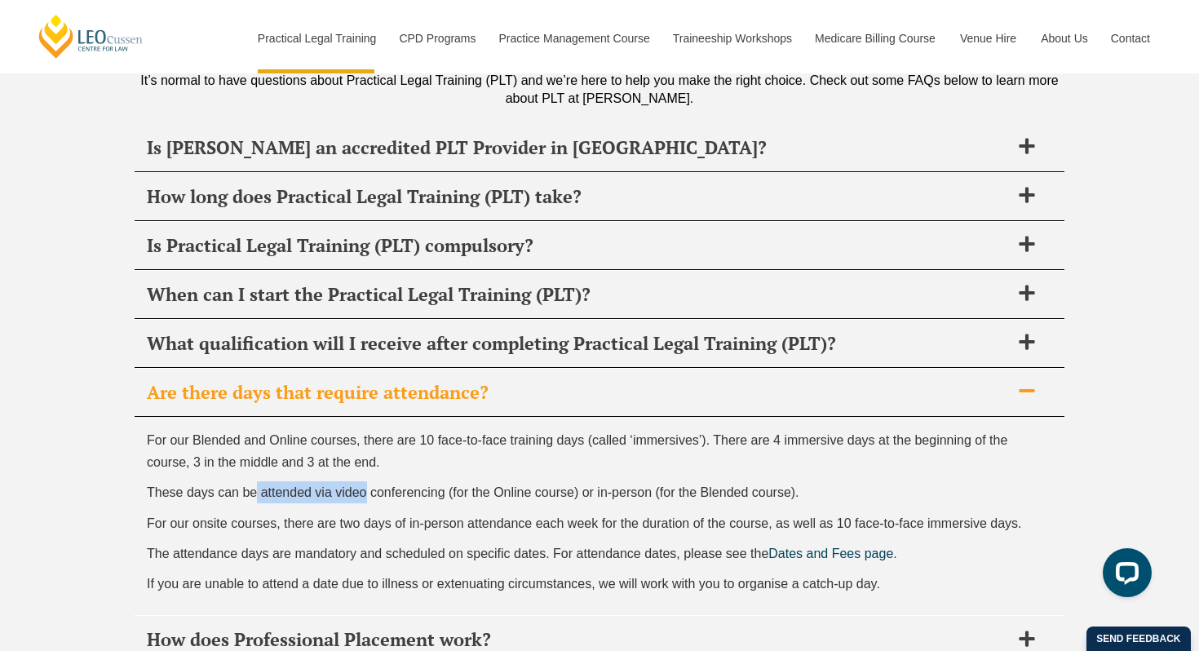
drag, startPoint x: 257, startPoint y: 400, endPoint x: 365, endPoint y: 403, distance: 108.5
click at [367, 485] on span "These days can be attended via video conferencing (for the Online course) or in…" at bounding box center [473, 492] width 652 height 14
drag, startPoint x: 634, startPoint y: 400, endPoint x: 592, endPoint y: 399, distance: 41.6
click at [592, 485] on span "These days can be attended via video conferencing (for the Online course) or in…" at bounding box center [473, 492] width 652 height 14
drag, startPoint x: 260, startPoint y: 404, endPoint x: 364, endPoint y: 404, distance: 104.4
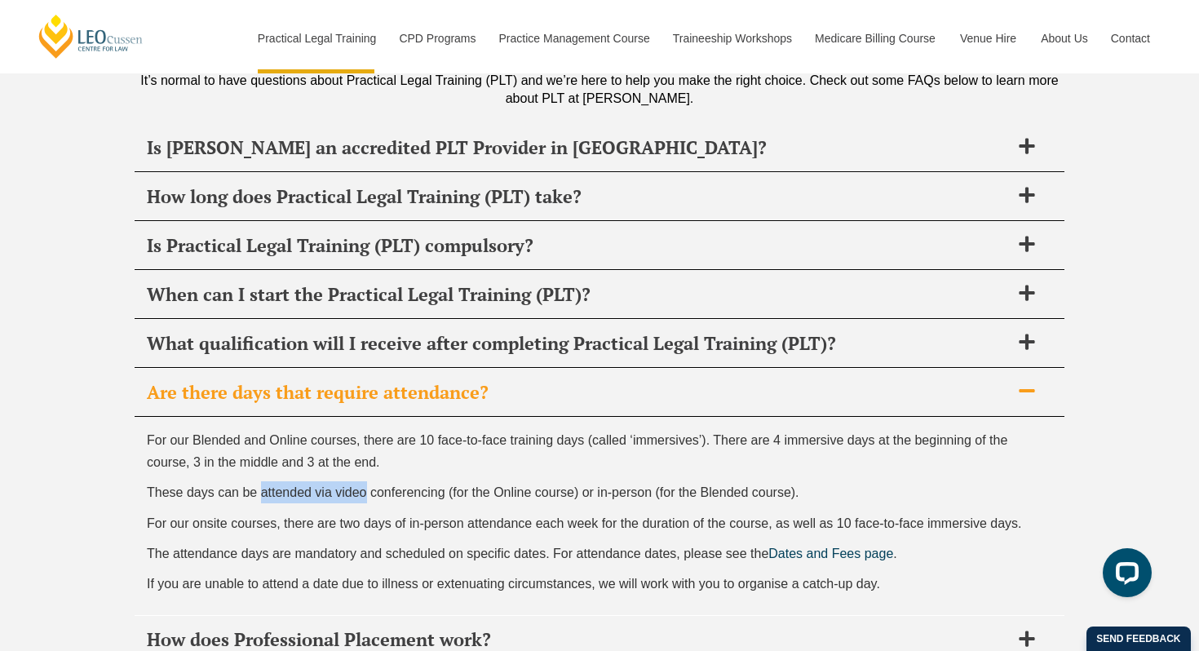
click at [364, 485] on span "These days can be attended via video conferencing (for the Online course) or in…" at bounding box center [473, 492] width 652 height 14
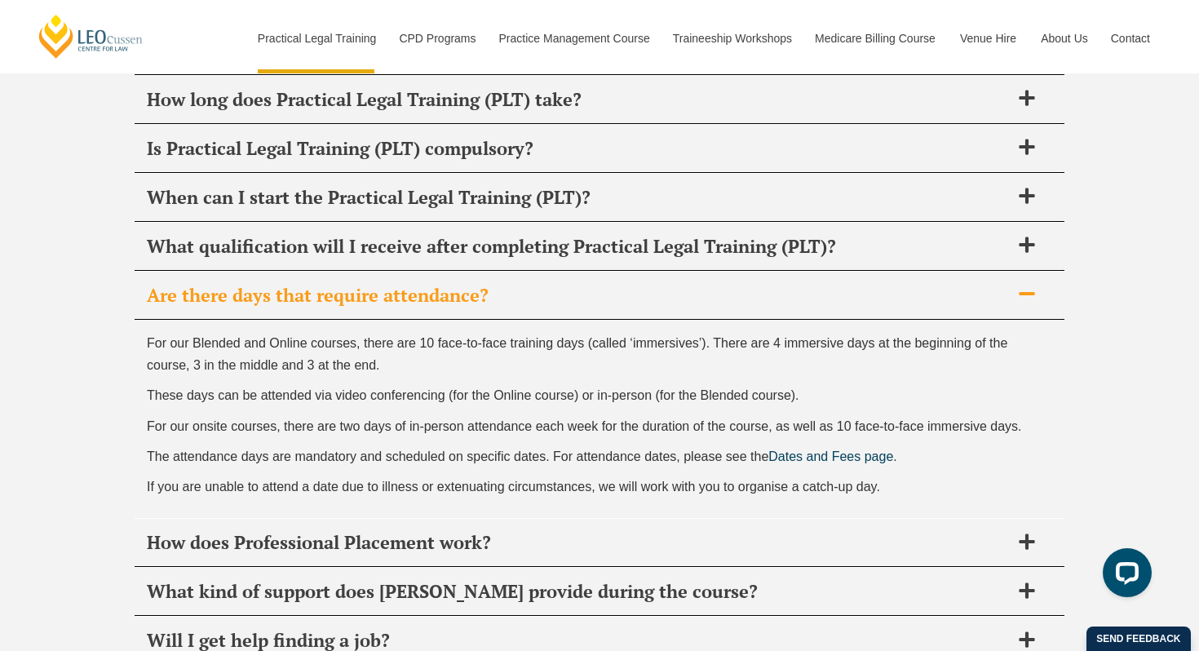
scroll to position [7873, 0]
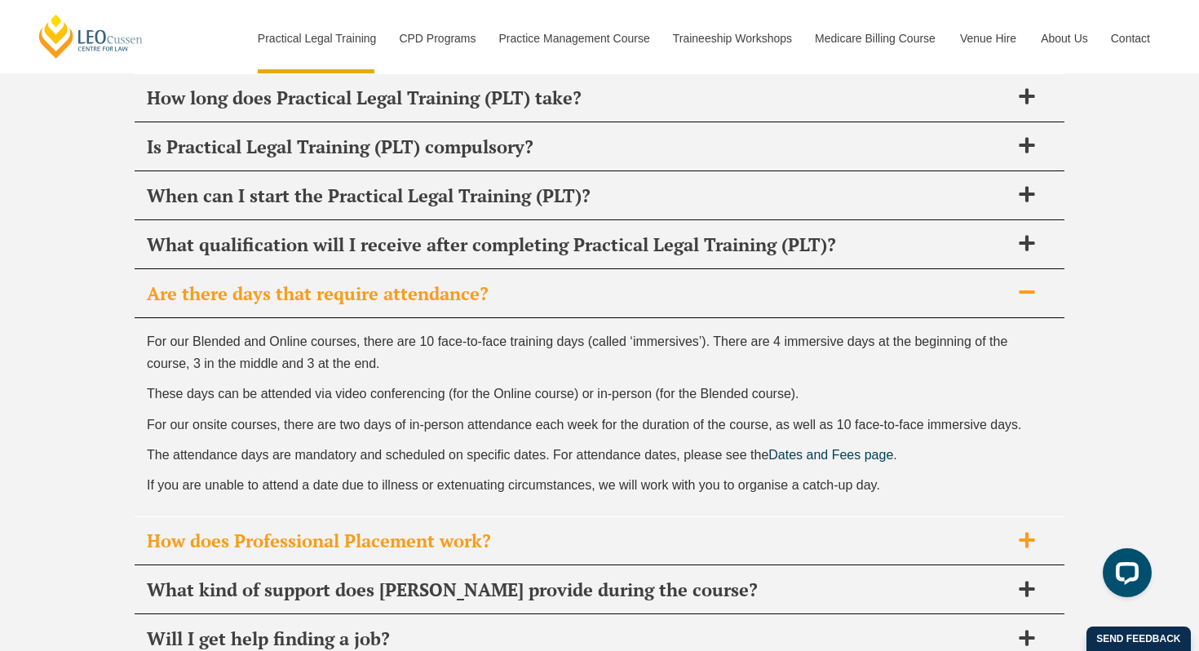
click at [351, 529] on h2 "How does Professional Placement work?" at bounding box center [578, 540] width 863 height 23
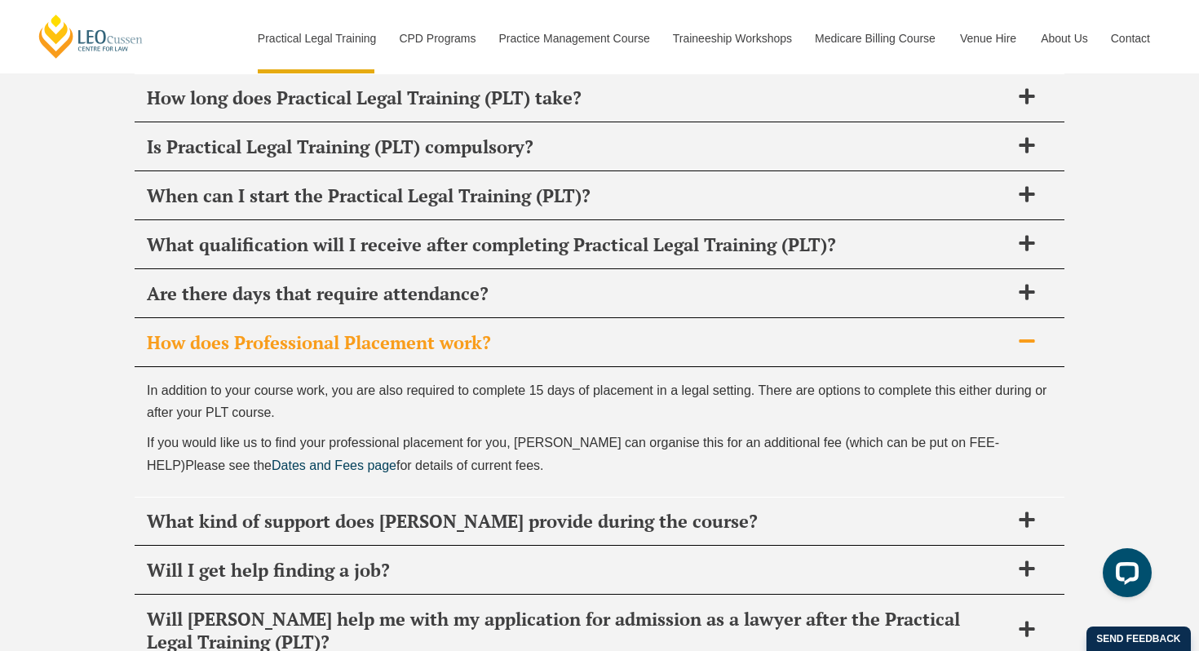
click at [351, 510] on h2 "What kind of support does [PERSON_NAME] provide during the course?" at bounding box center [578, 521] width 863 height 23
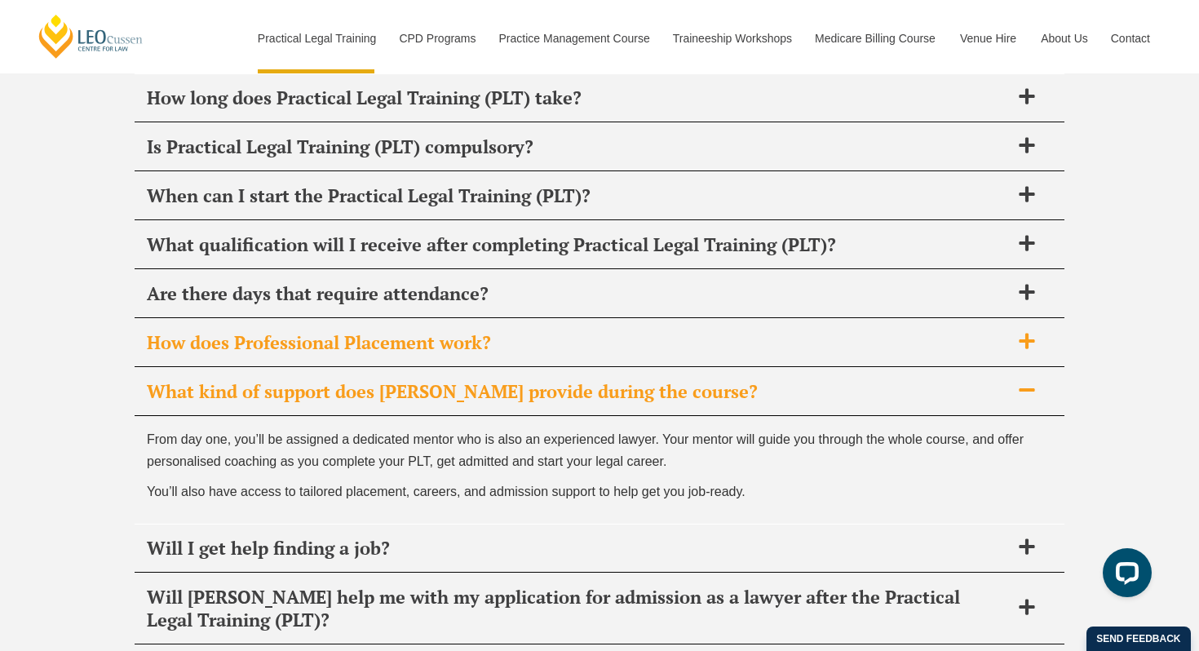
click at [351, 524] on div "Will I get help finding a job?" at bounding box center [600, 548] width 930 height 48
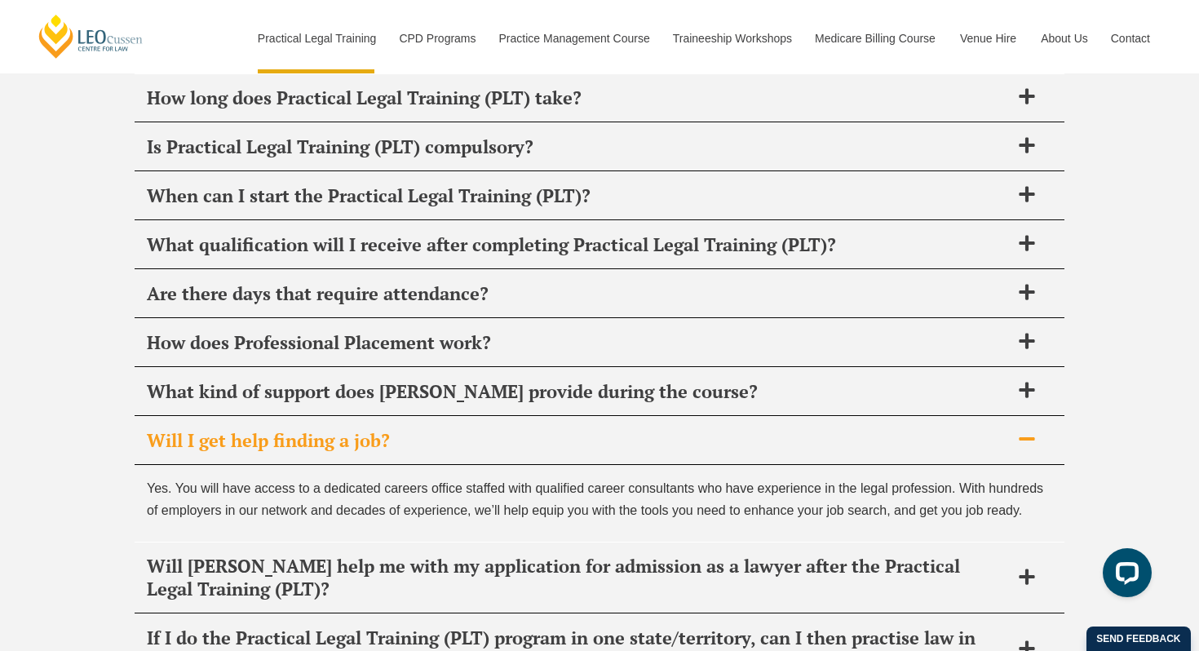
click at [347, 465] on div "Yes. You will have access to a dedicated careers office staffed with qualified …" at bounding box center [600, 503] width 930 height 77
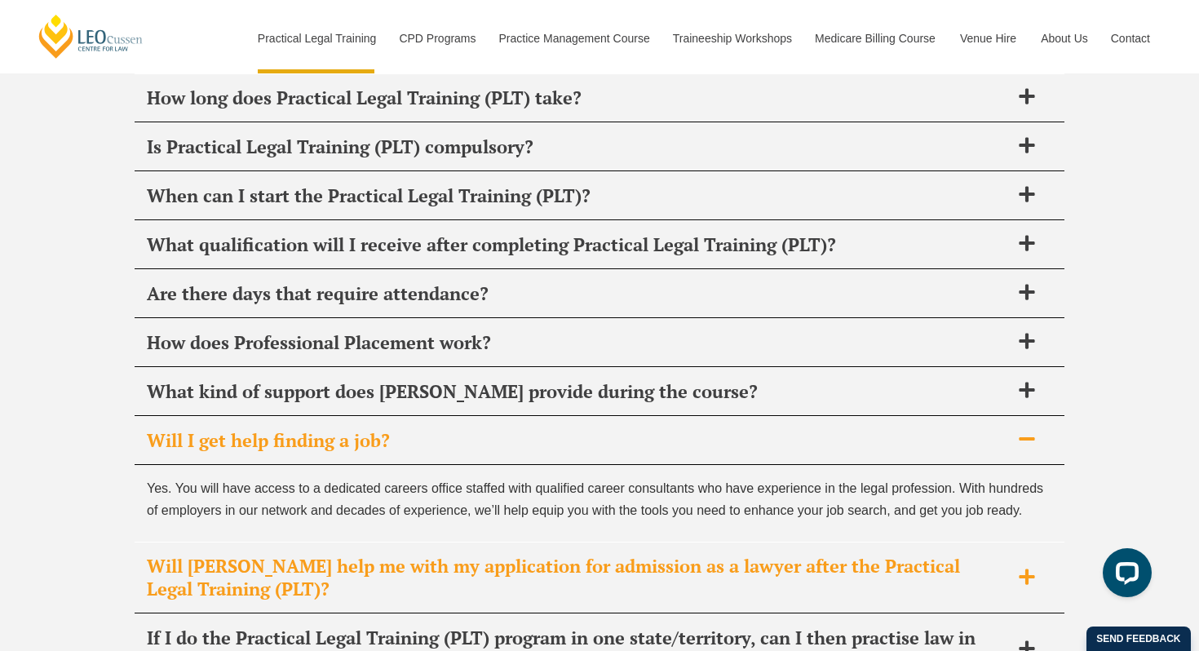
click at [344, 554] on h2 "Will [PERSON_NAME] help me with my application for admission as a lawyer after …" at bounding box center [578, 577] width 863 height 46
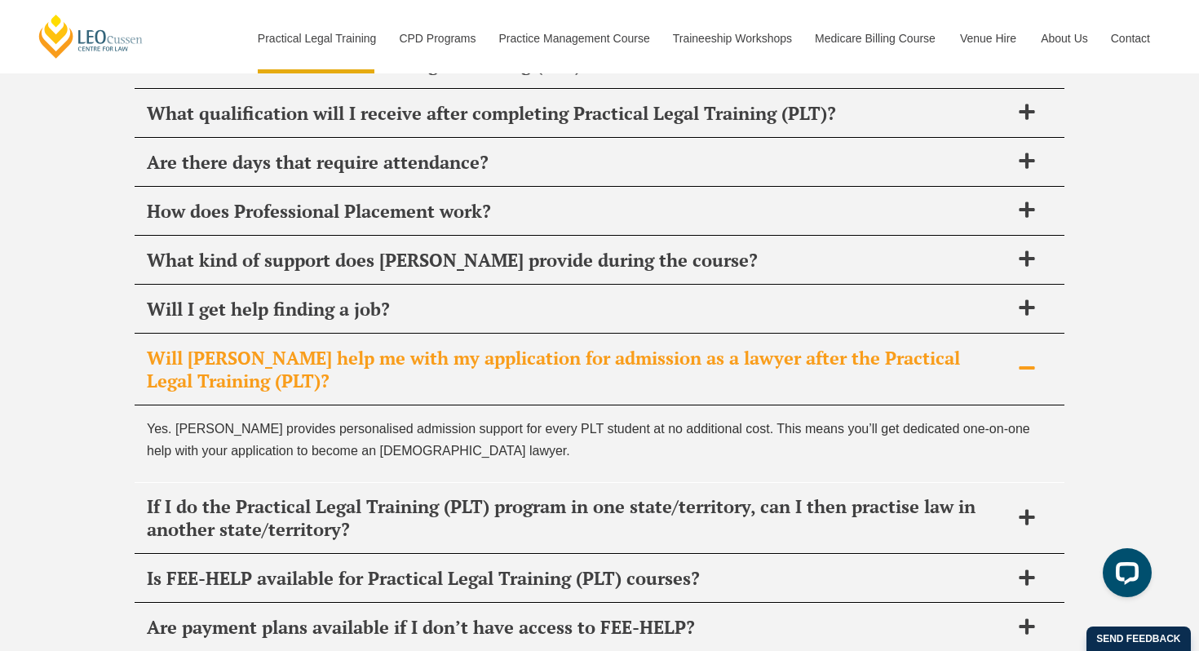
scroll to position [8008, 0]
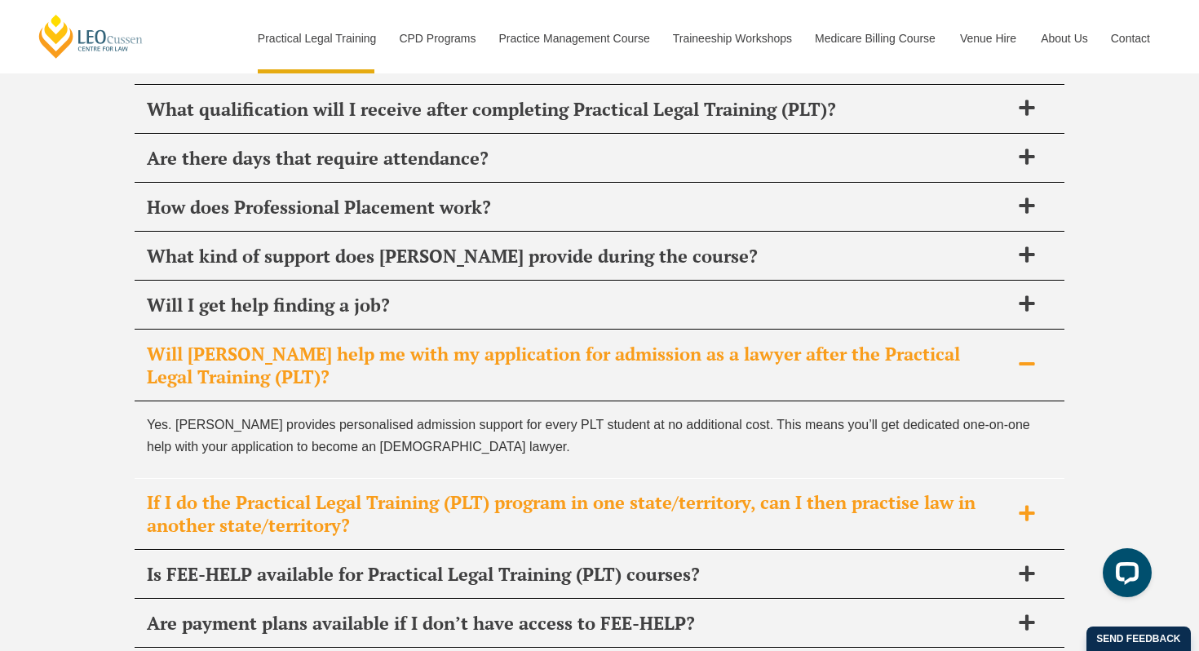
click at [344, 479] on div "If I do the Practical Legal Training (PLT) program in one state/territory, can …" at bounding box center [600, 514] width 930 height 71
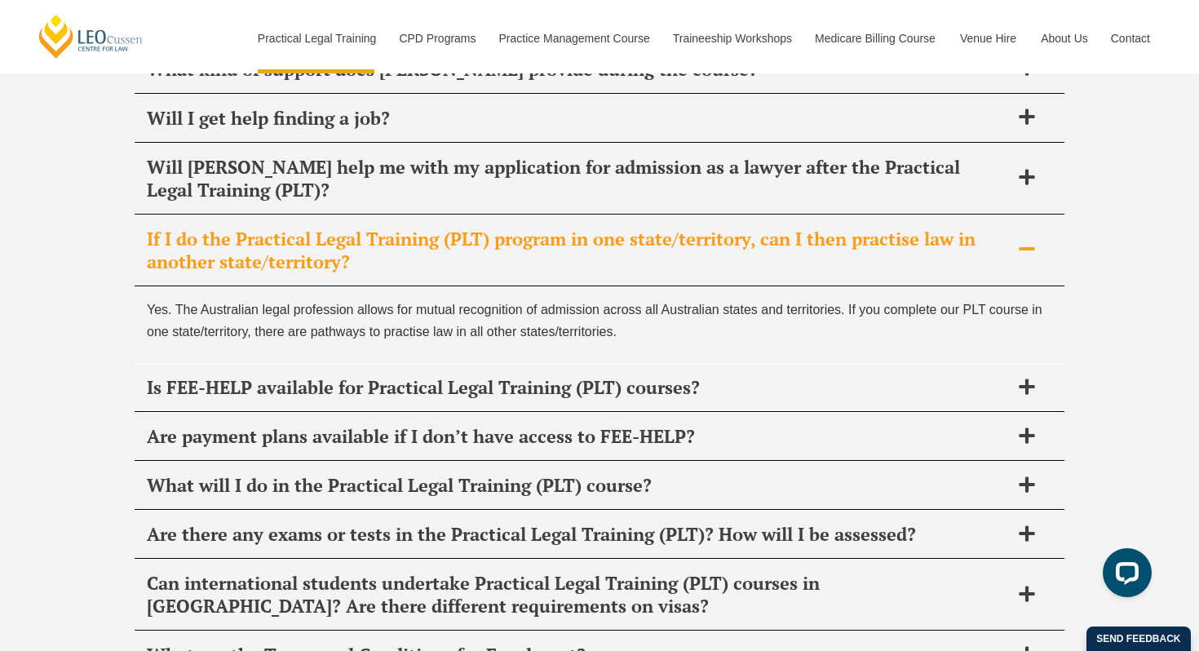
scroll to position [8199, 0]
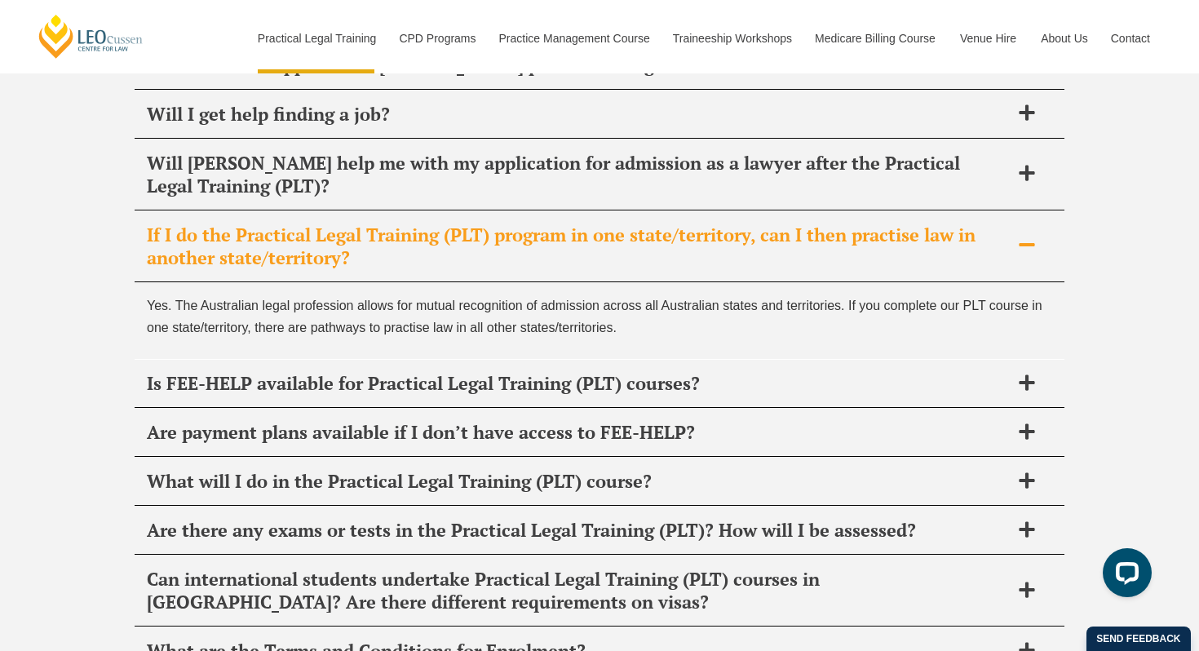
click at [344, 506] on div "Are there any exams or tests in the Practical Legal Training (PLT)? How will I …" at bounding box center [600, 530] width 930 height 48
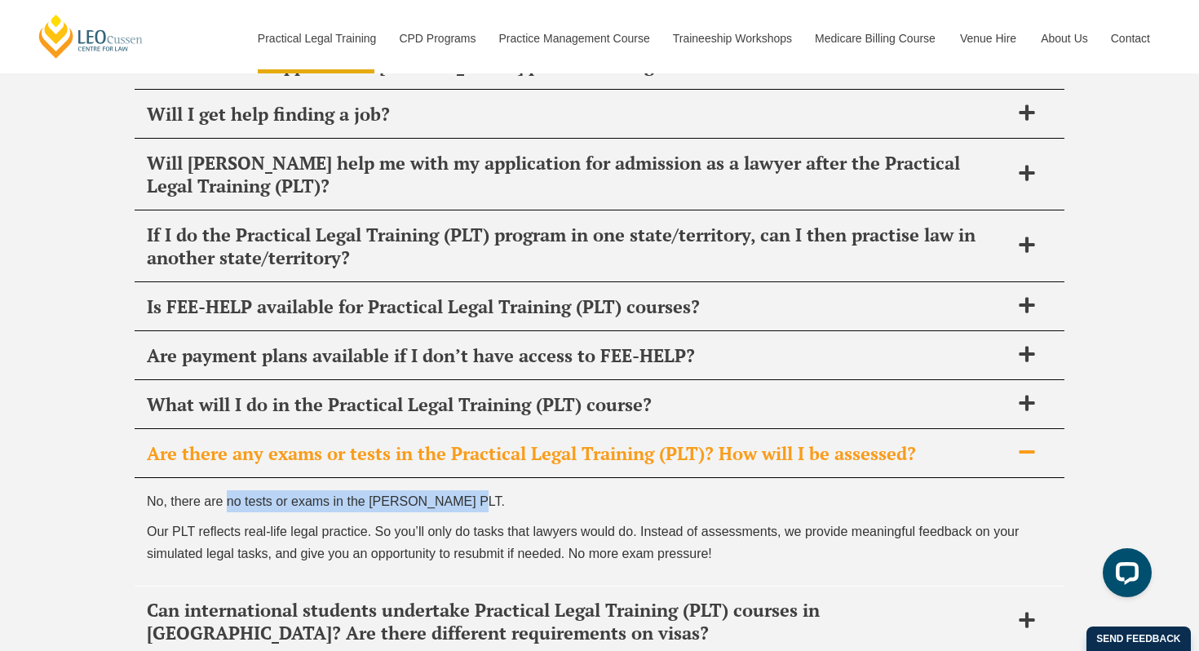
drag, startPoint x: 471, startPoint y: 400, endPoint x: 225, endPoint y: 399, distance: 245.4
click at [225, 490] on p "No, there are no tests or exams in the [PERSON_NAME] PLT." at bounding box center [599, 501] width 905 height 22
click at [241, 524] on span "Our PLT reflects real-life legal practice. So you’ll only do tasks that lawyers…" at bounding box center [583, 542] width 872 height 36
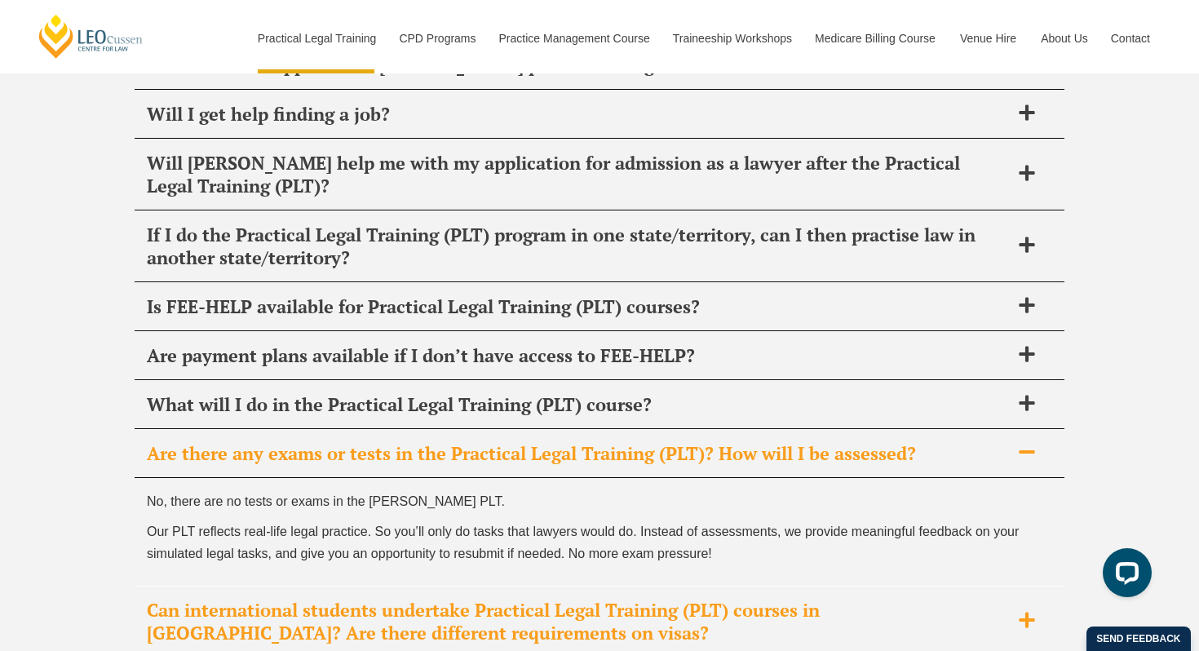
click at [246, 599] on h2 "Can international students undertake Practical Legal Training (PLT) courses in …" at bounding box center [578, 622] width 863 height 46
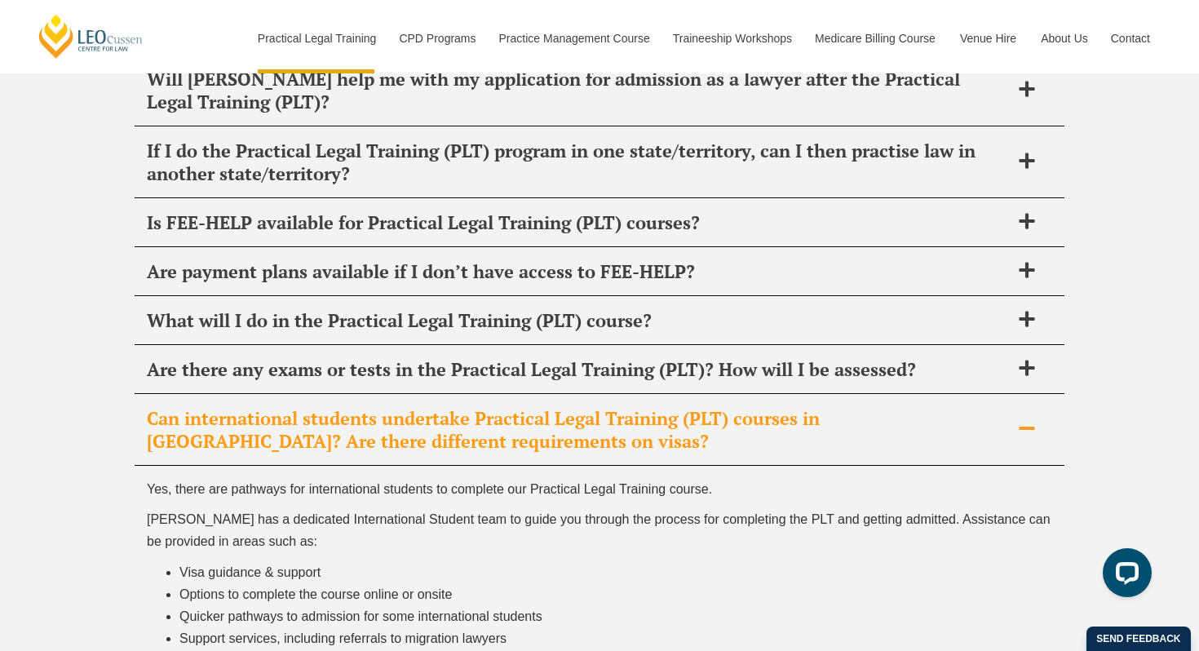
scroll to position [8334, 0]
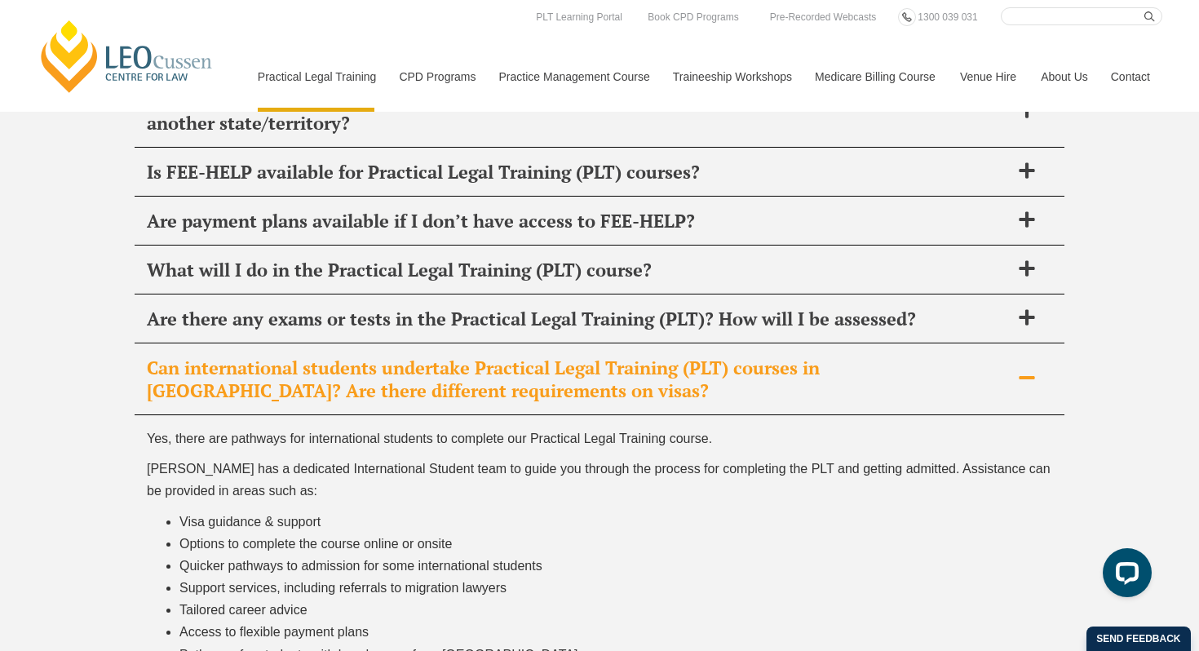
click at [287, 356] on h2 "Can international students undertake Practical Legal Training (PLT) courses in …" at bounding box center [578, 379] width 863 height 46
